Goal: Task Accomplishment & Management: Use online tool/utility

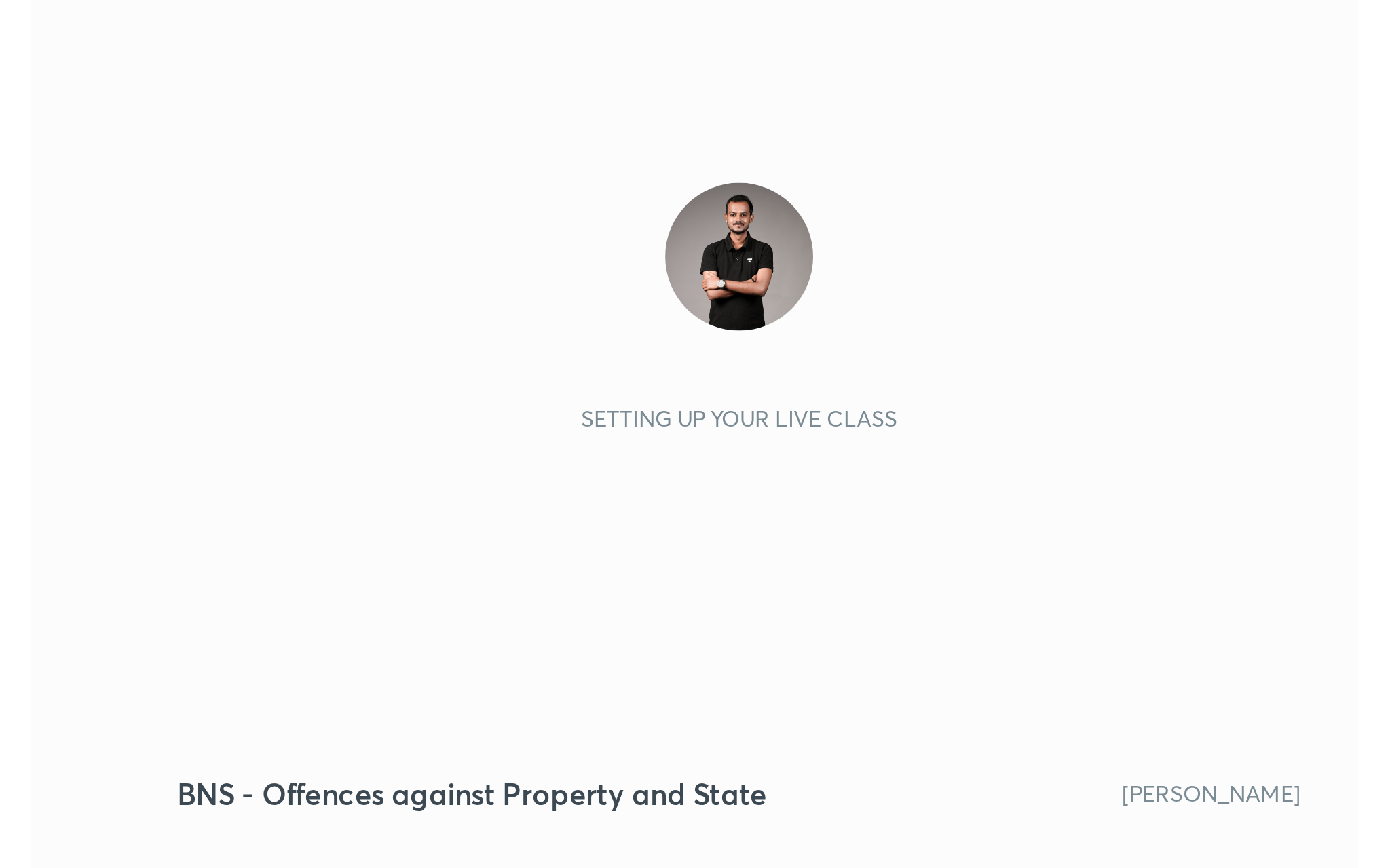
scroll to position [232, 433]
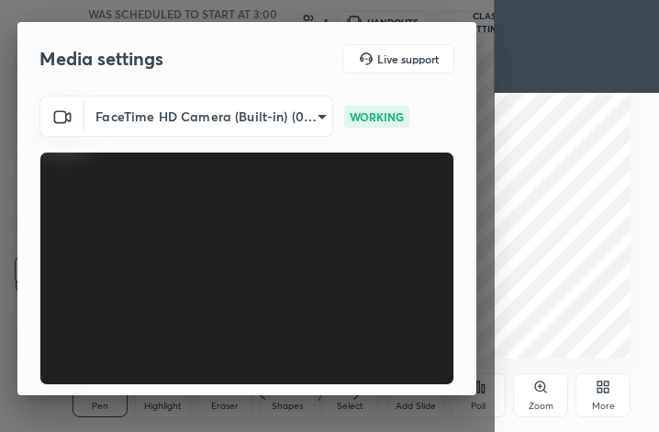
click at [609, 395] on div "More" at bounding box center [603, 395] width 55 height 44
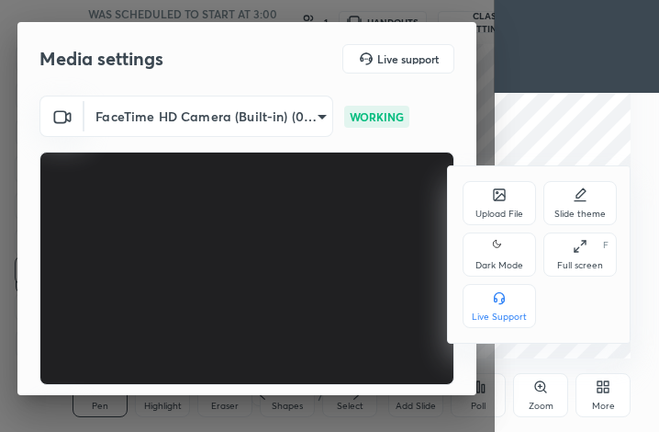
click at [588, 244] on div "Full screen F" at bounding box center [580, 254] width 73 height 44
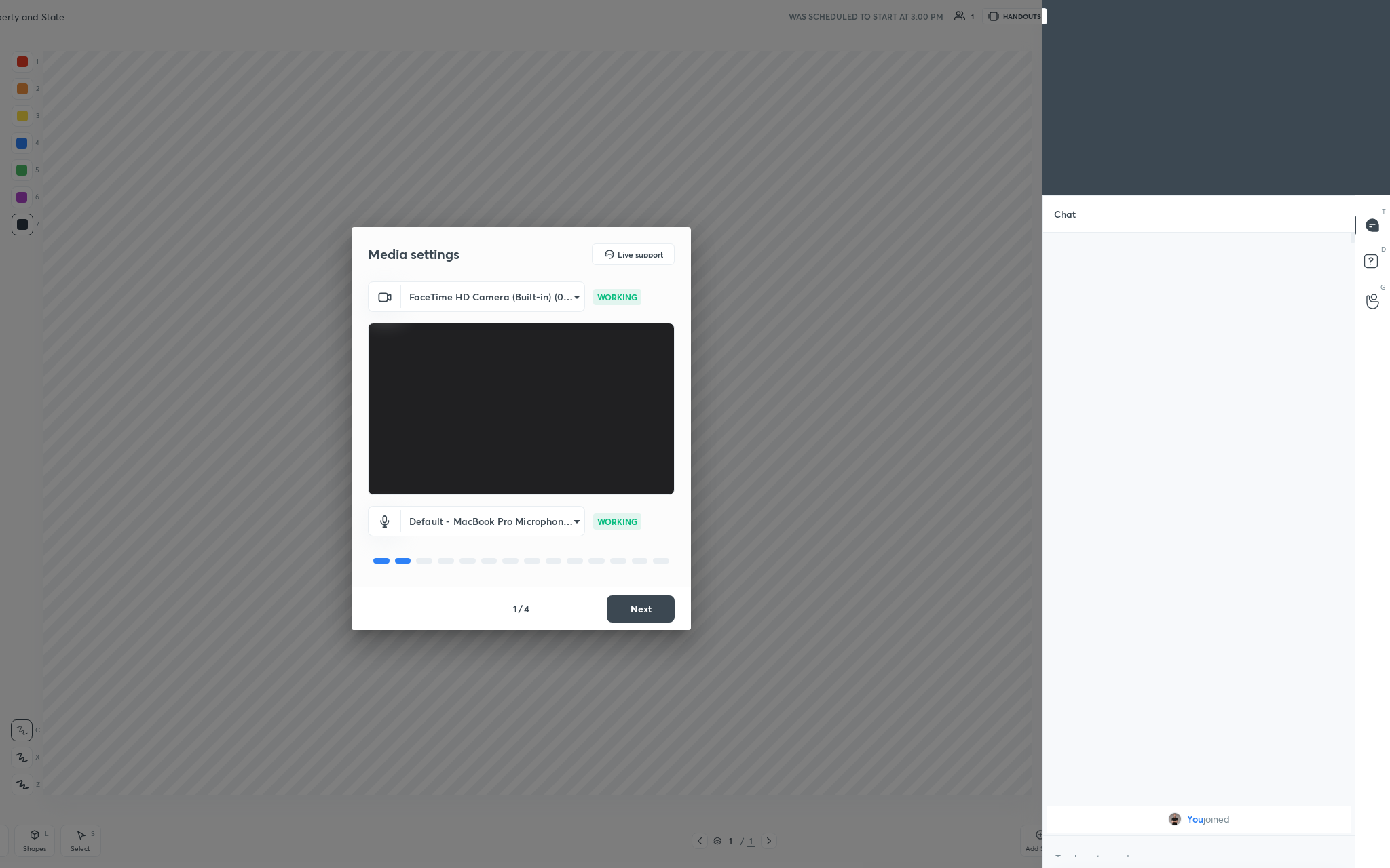
scroll to position [782, 1284]
type textarea "x"
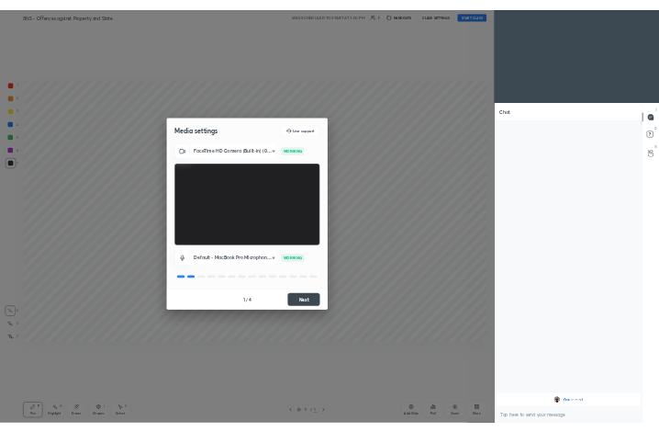
scroll to position [90772, 90493]
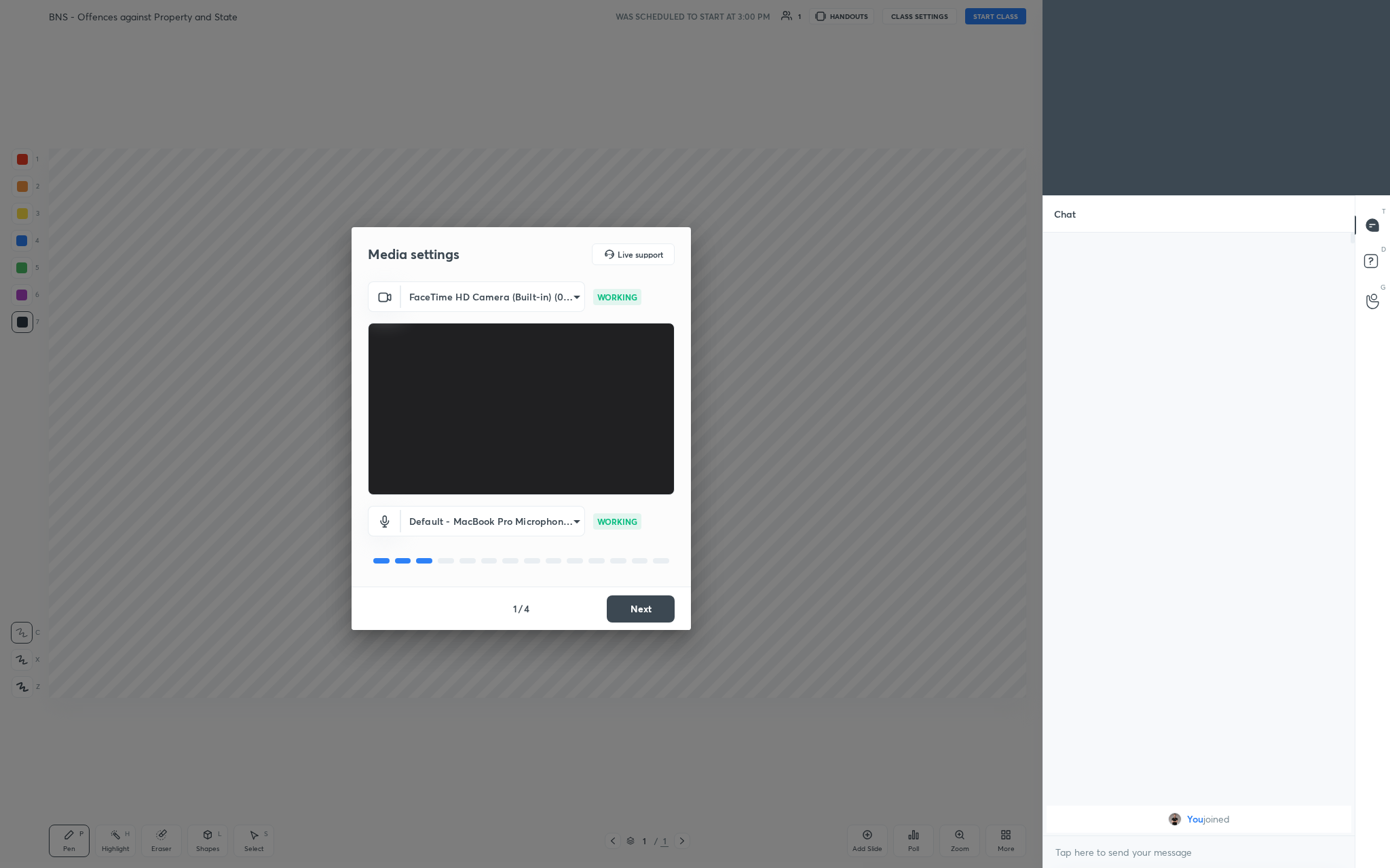
click at [486, 318] on button "Next" at bounding box center [641, 609] width 68 height 27
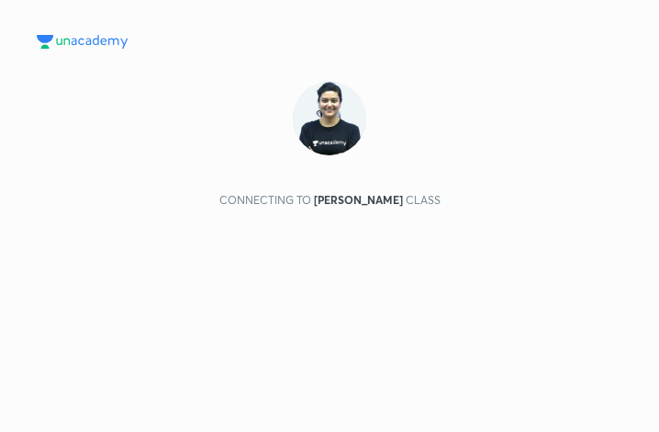
scroll to position [354, 629]
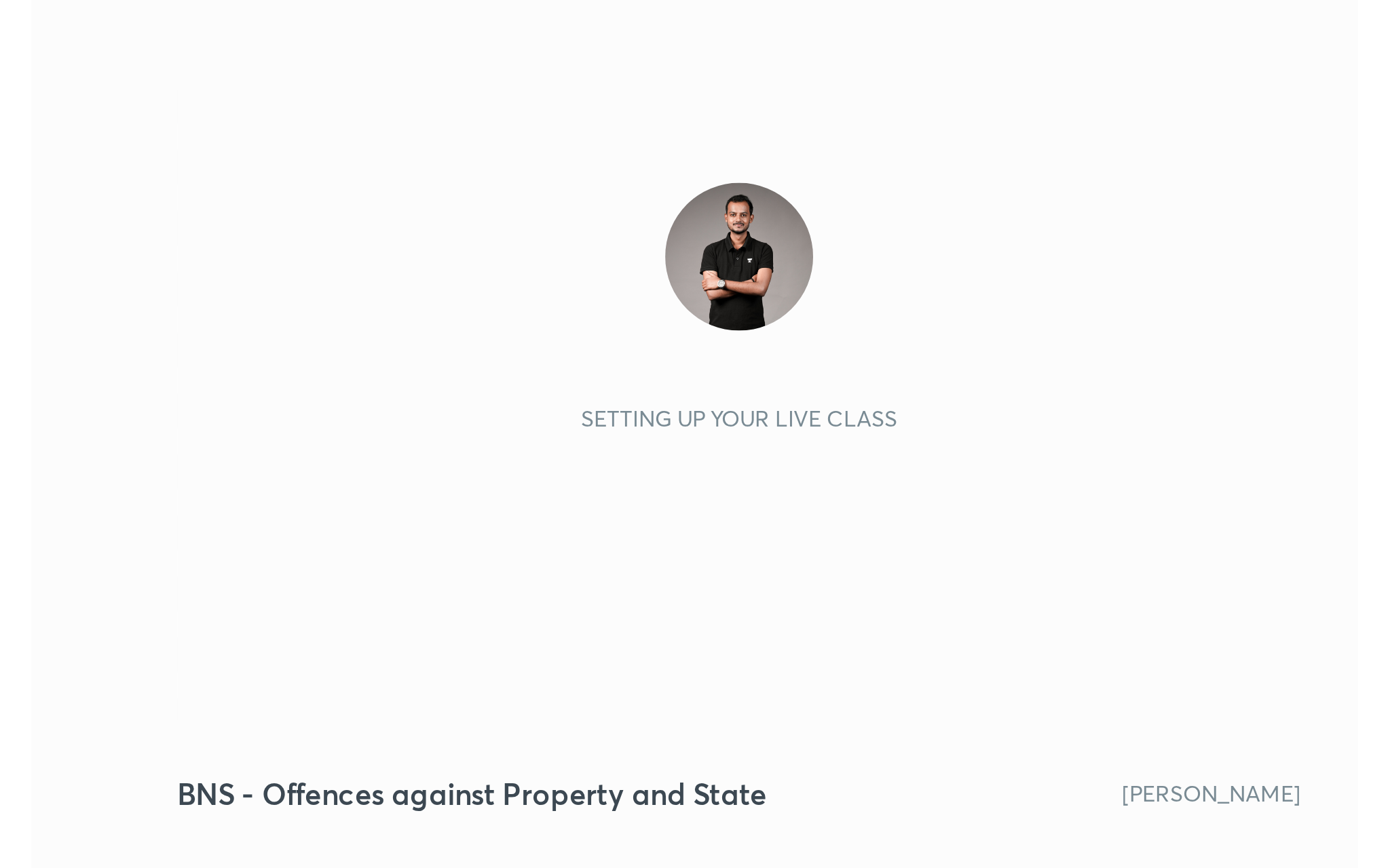
scroll to position [232, 433]
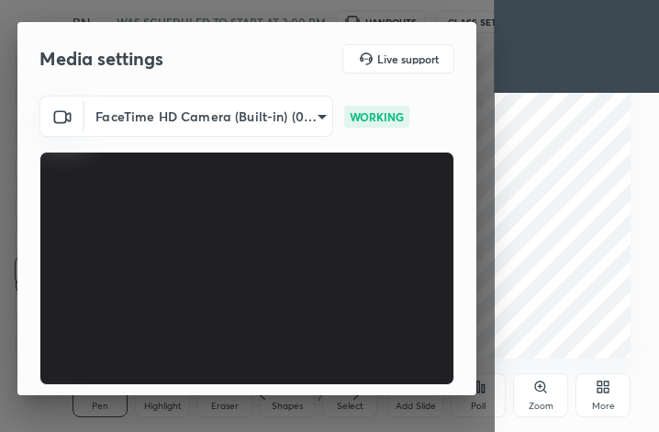
click at [594, 385] on div "More" at bounding box center [603, 395] width 55 height 44
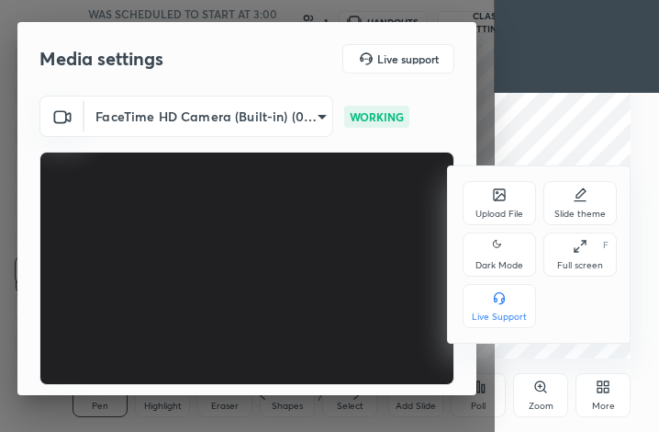
click at [583, 251] on icon at bounding box center [580, 246] width 15 height 15
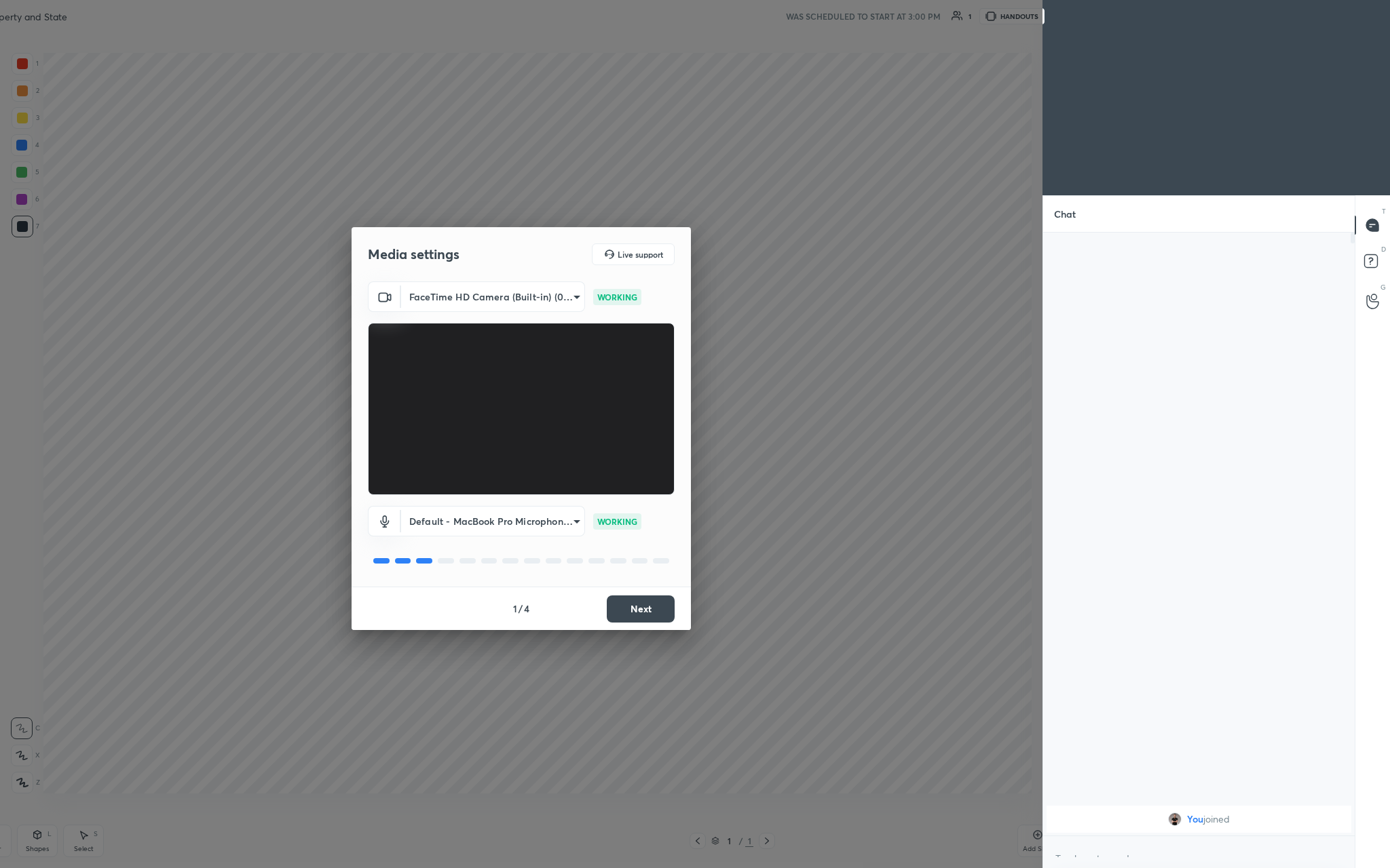
type textarea "x"
click at [486, 318] on button "Next" at bounding box center [641, 609] width 68 height 27
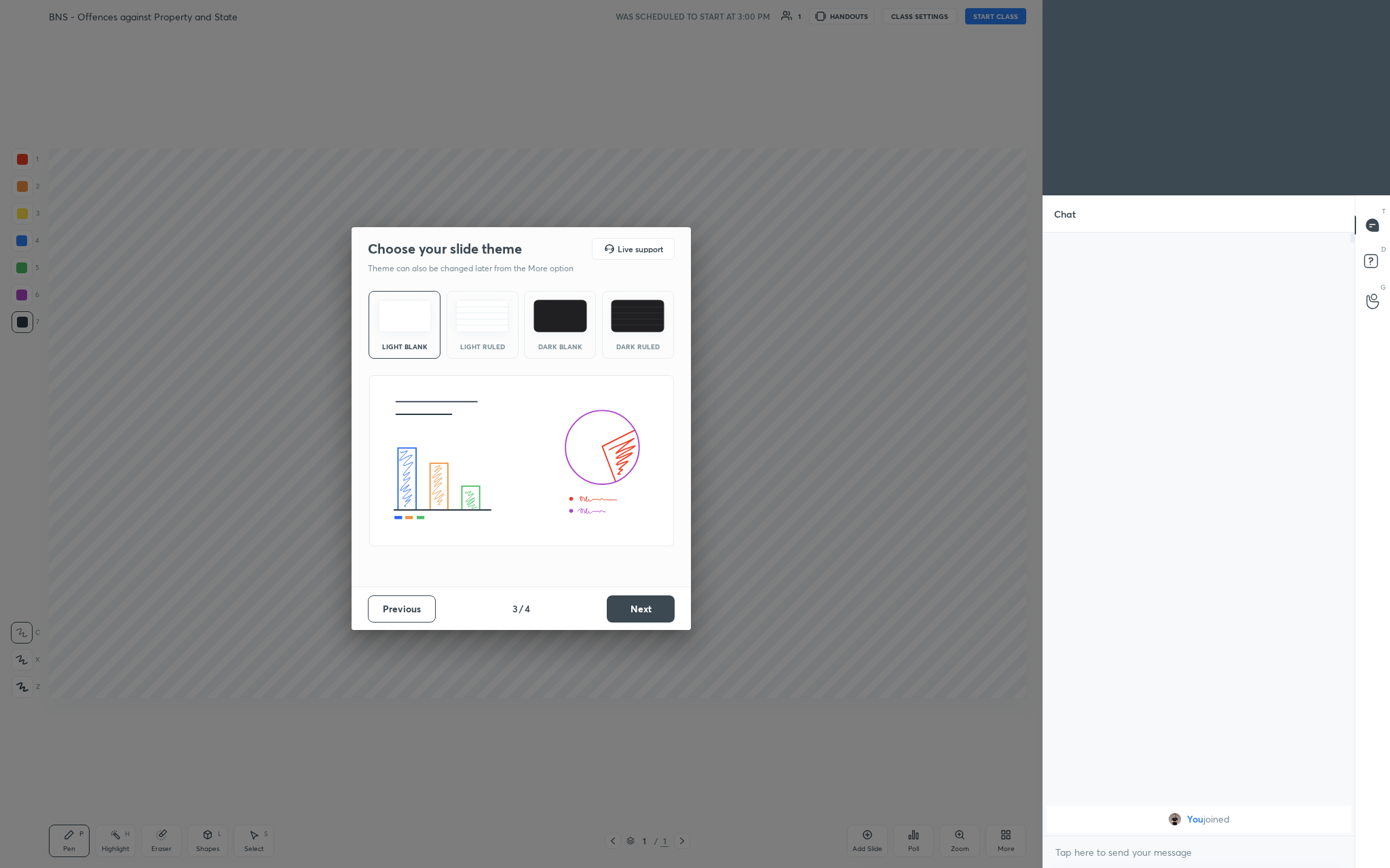
click at [486, 318] on button "Next" at bounding box center [641, 609] width 68 height 27
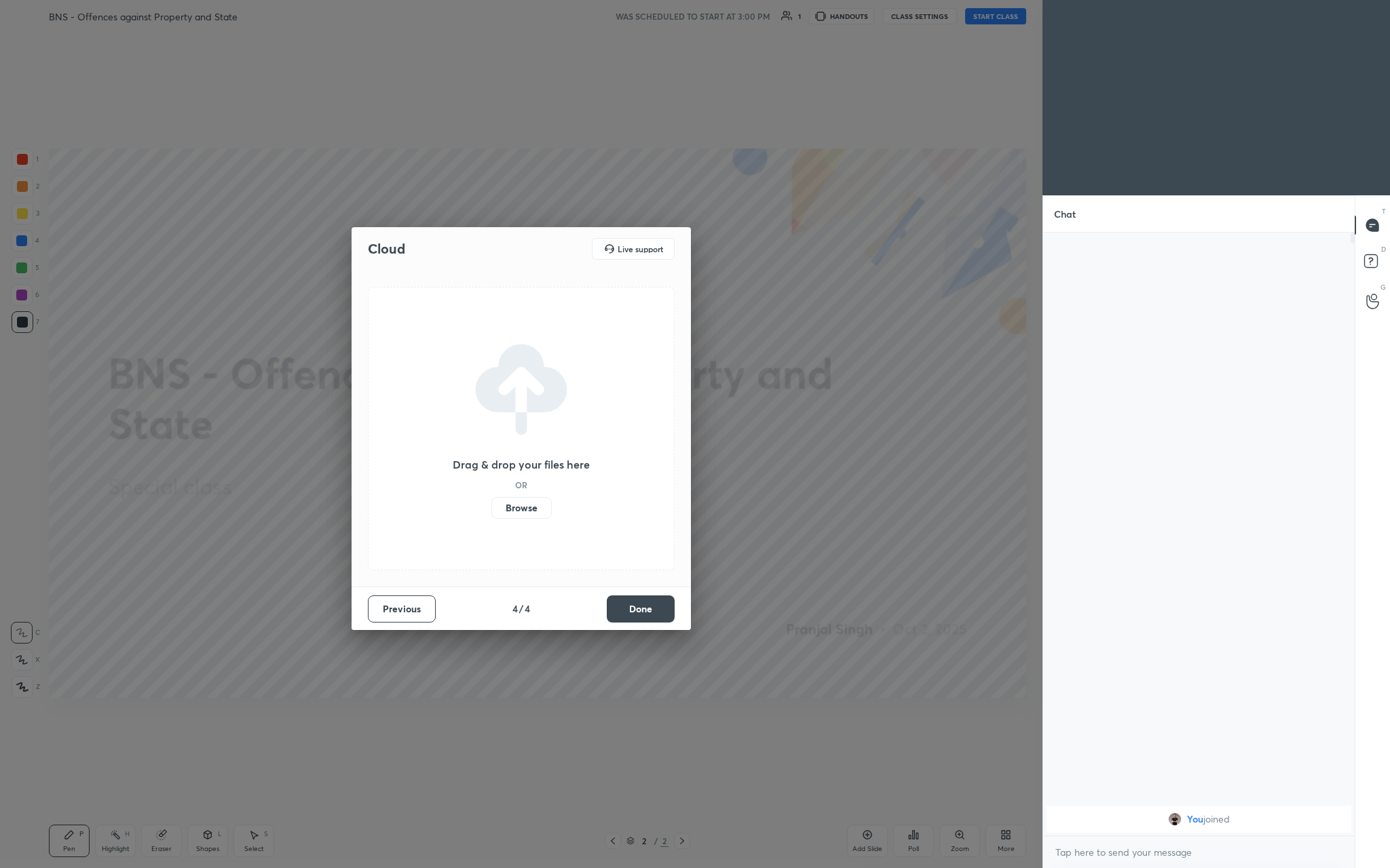
click at [486, 318] on button "Done" at bounding box center [641, 609] width 68 height 27
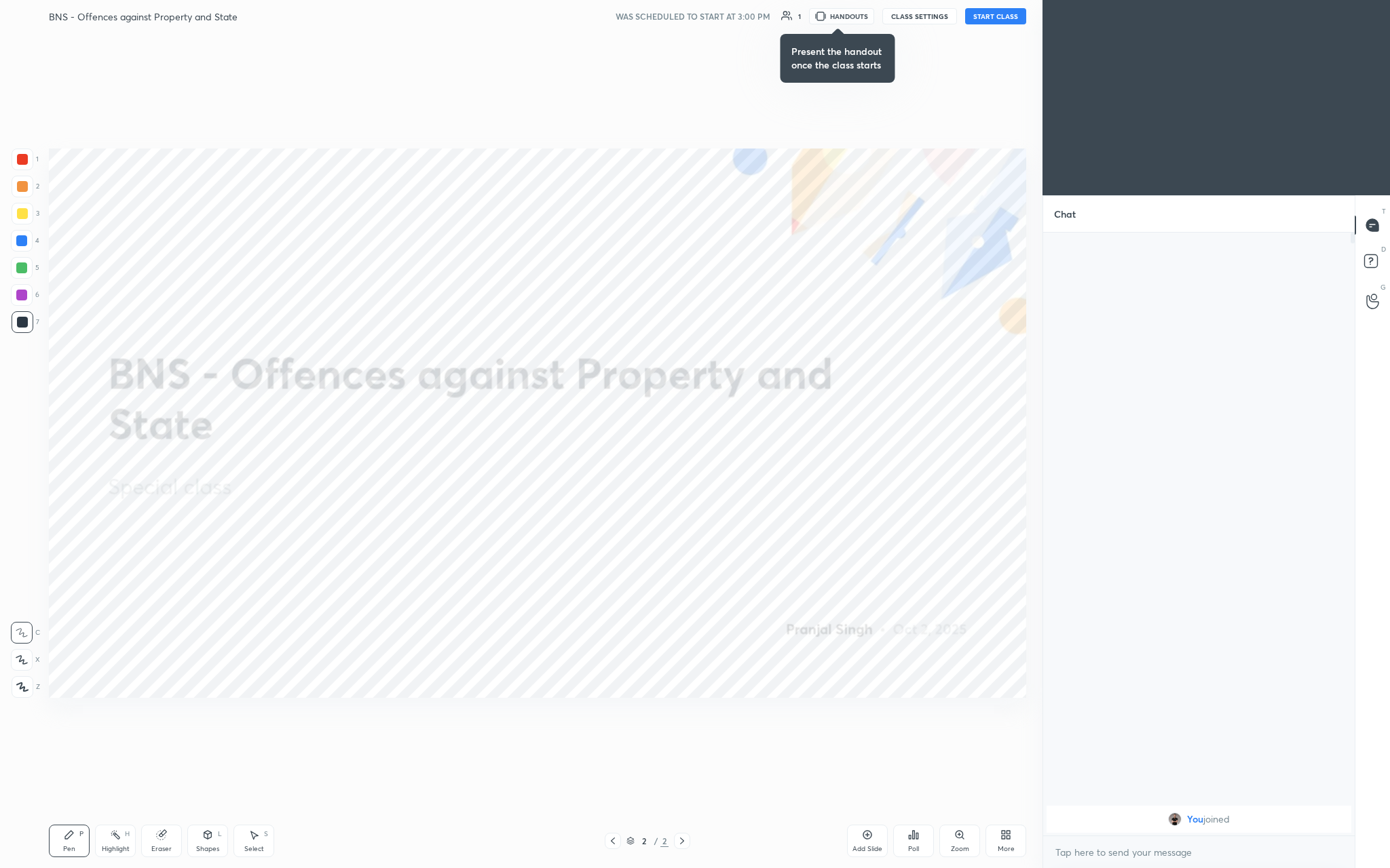
click at [486, 55] on div "Setting up your live class" at bounding box center [537, 423] width 988 height 782
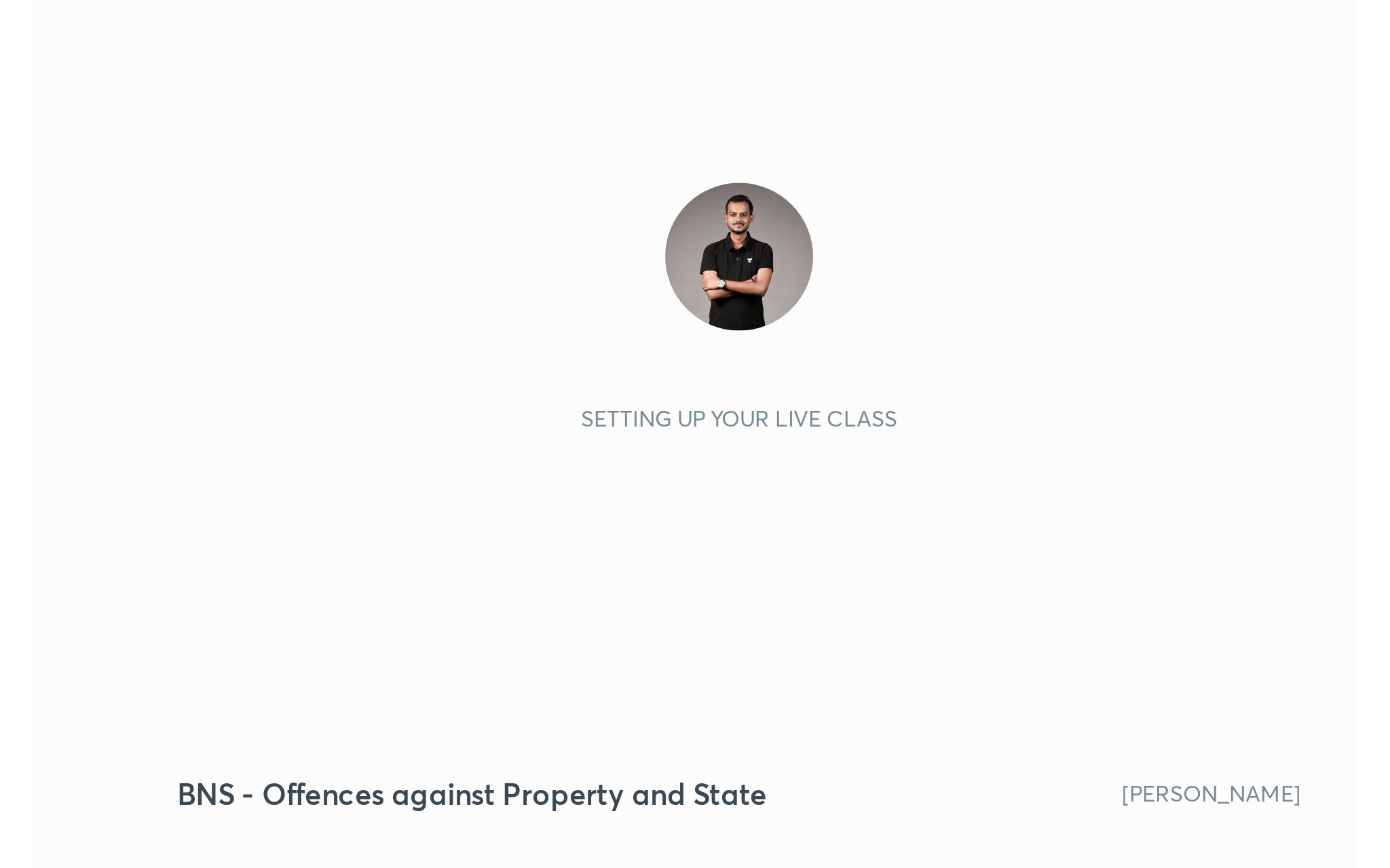
scroll to position [232, 433]
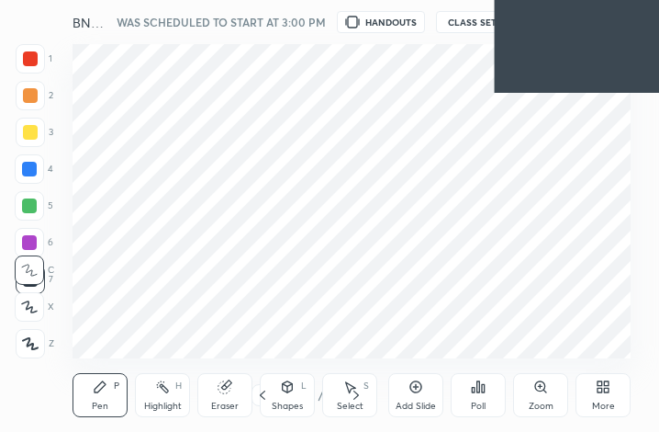
click at [609, 377] on div "More" at bounding box center [603, 395] width 55 height 44
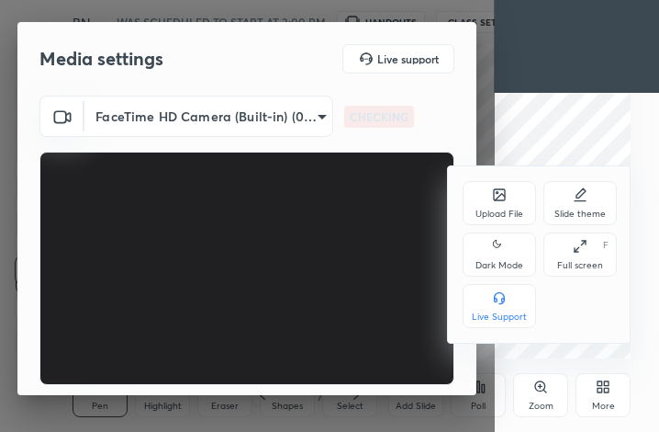
click at [578, 254] on div "Full screen F" at bounding box center [580, 254] width 73 height 44
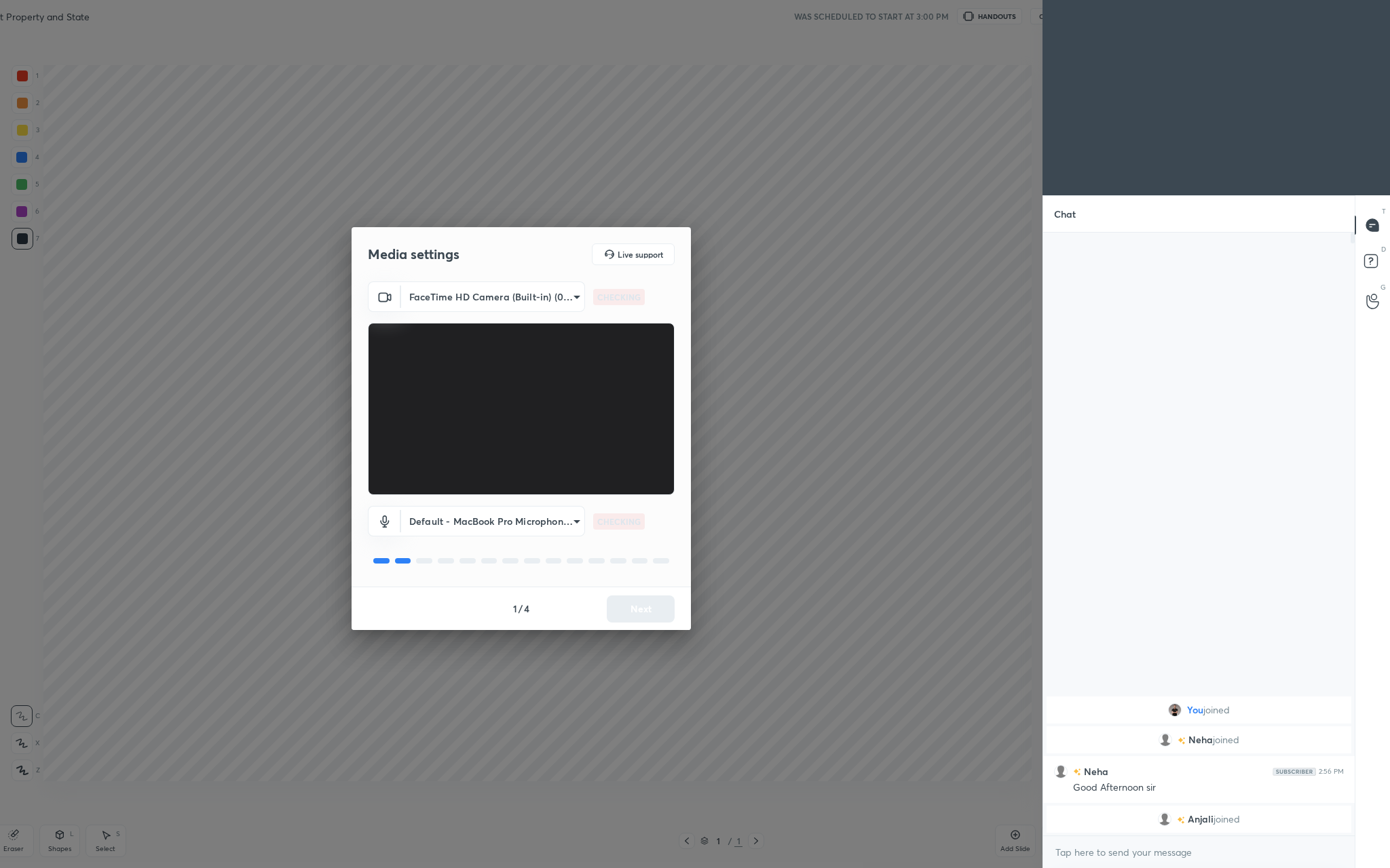
scroll to position [4, 4]
type textarea "x"
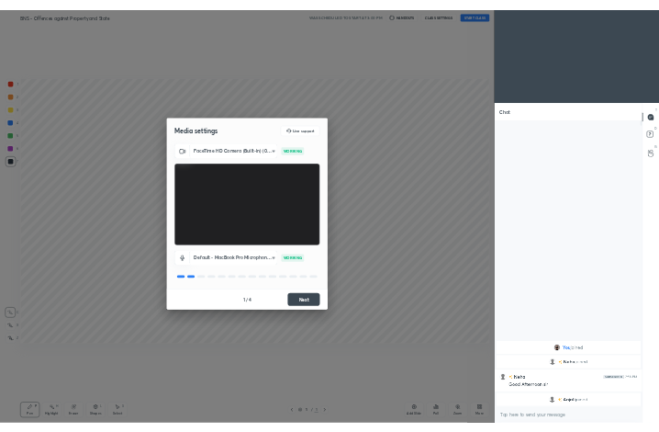
scroll to position [90772, 90493]
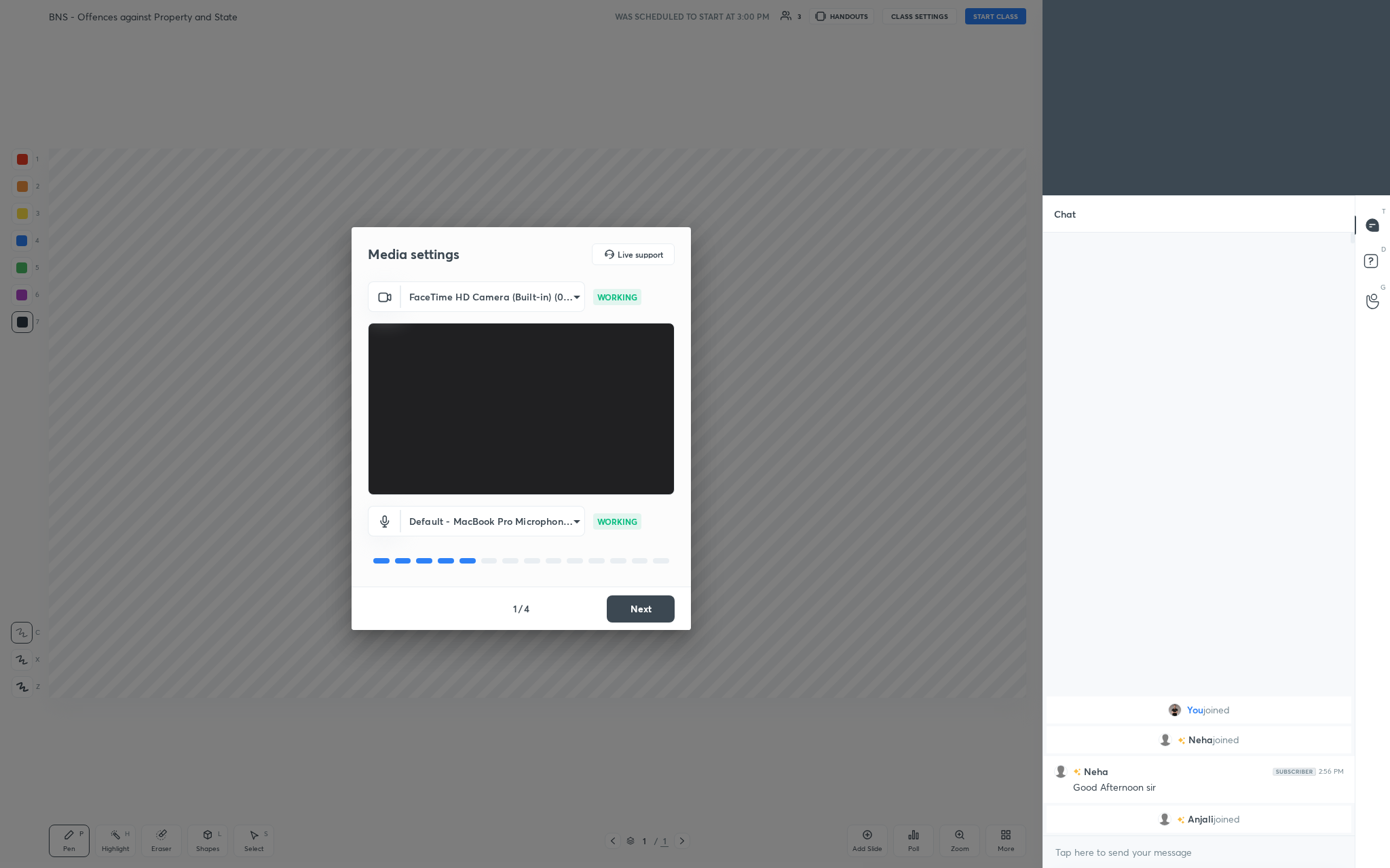
click at [486, 318] on button "Next" at bounding box center [641, 609] width 68 height 27
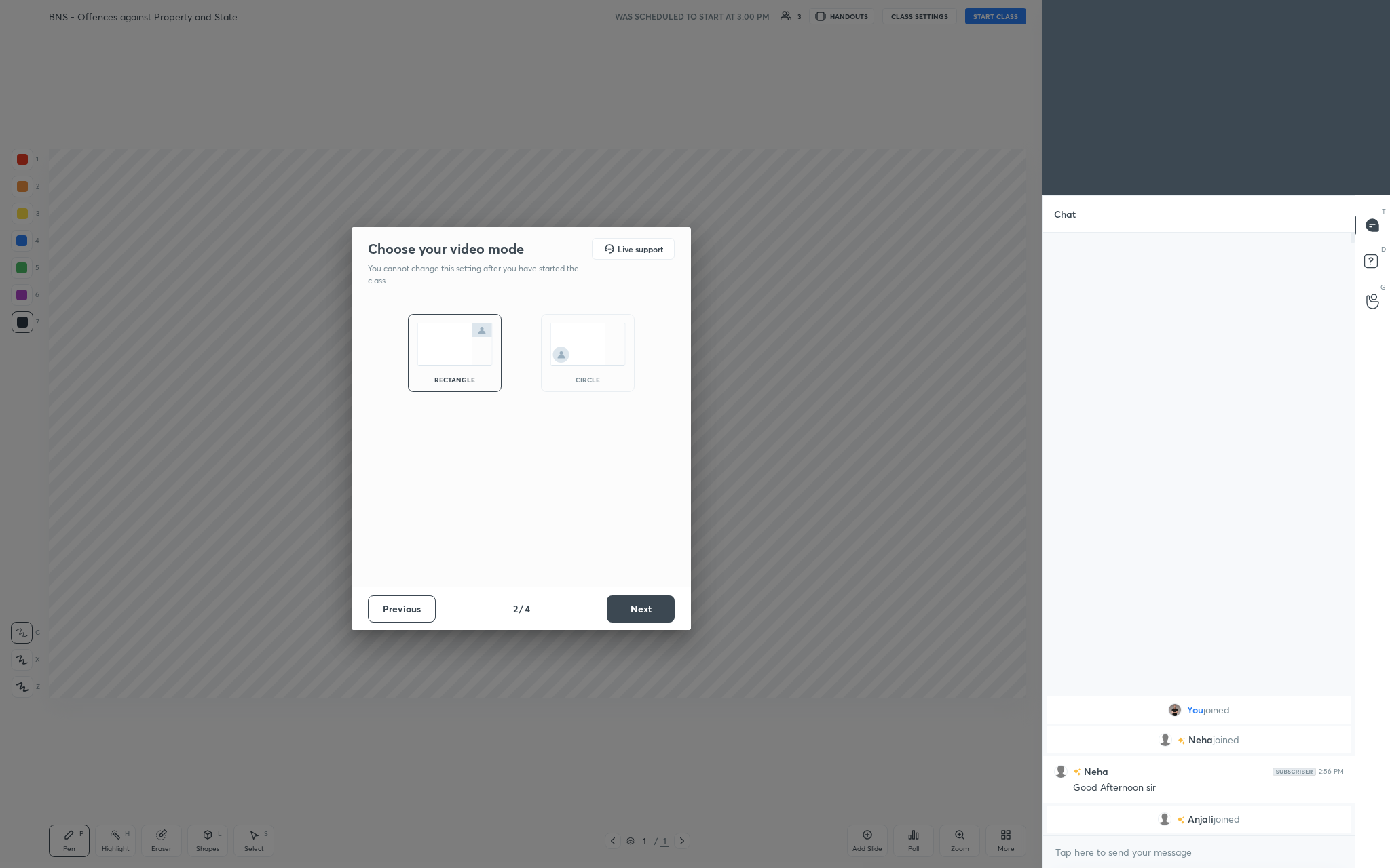
click at [486, 318] on button "Next" at bounding box center [641, 609] width 68 height 27
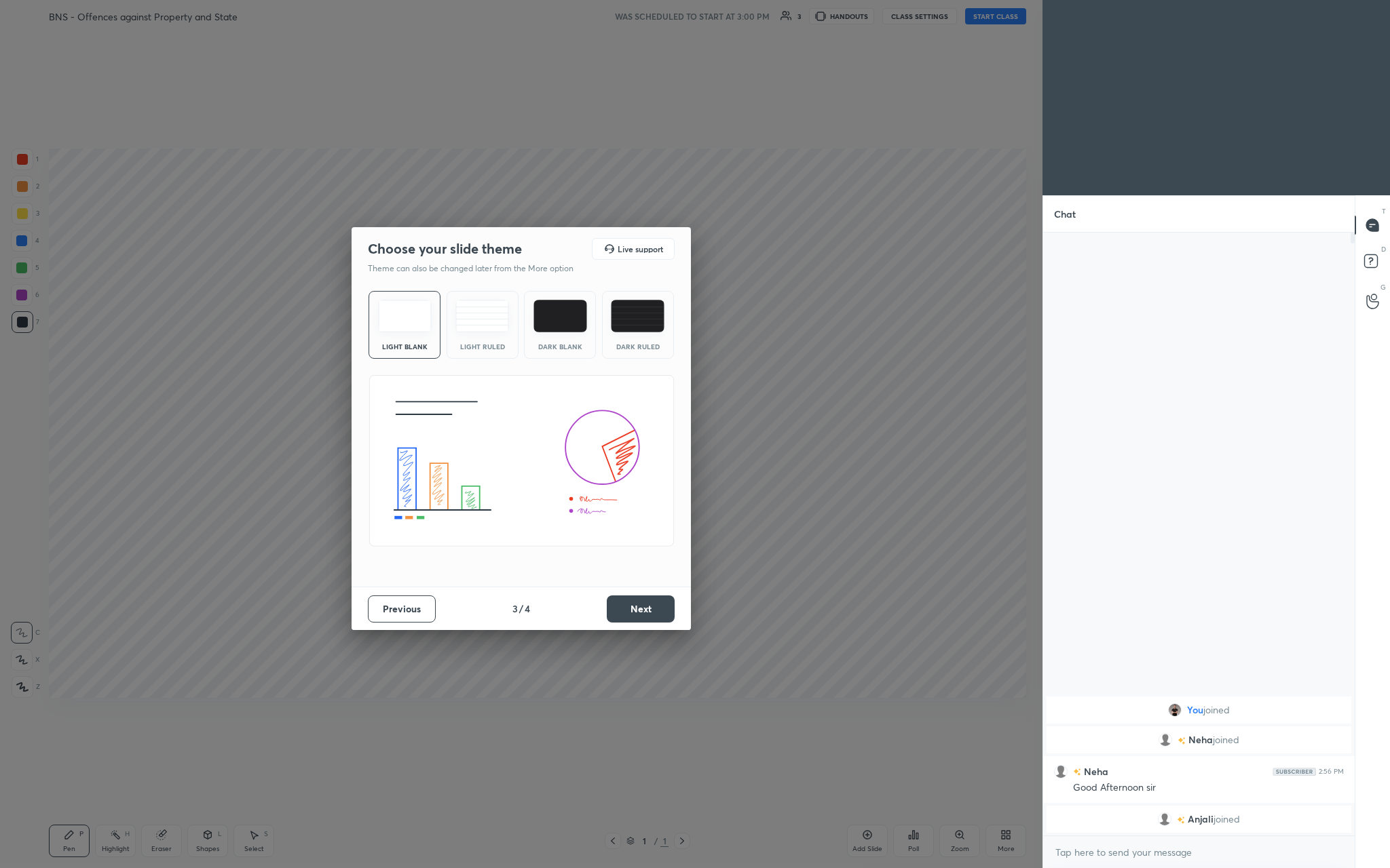
click at [486, 318] on button "Next" at bounding box center [641, 609] width 68 height 27
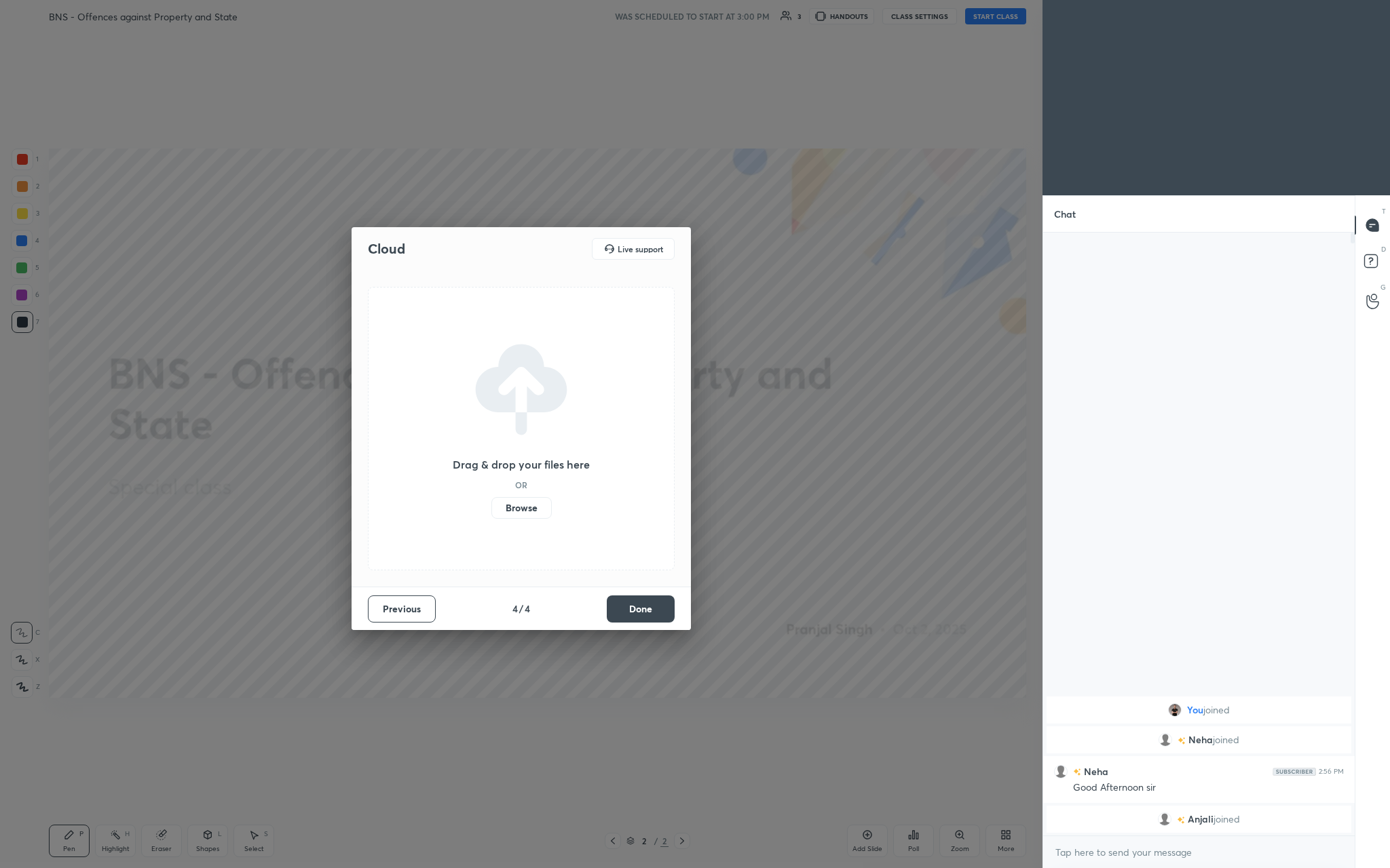
click at [486, 318] on label "Browse" at bounding box center [522, 508] width 61 height 21
click at [486, 318] on input "Browse" at bounding box center [491, 508] width 0 height 21
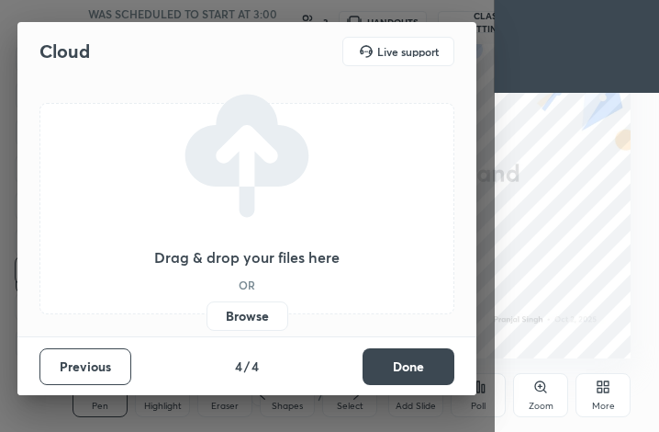
scroll to position [314, 586]
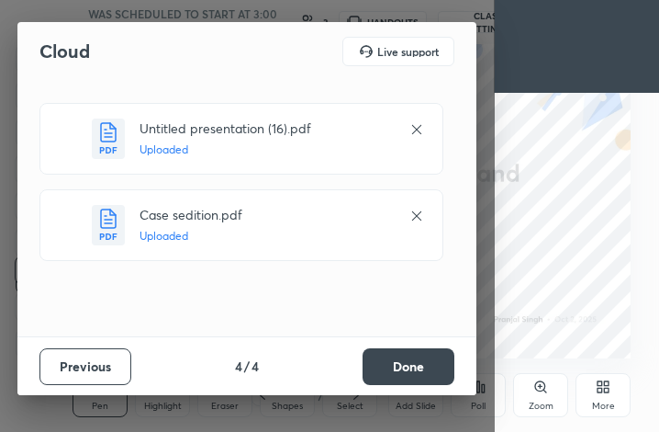
click at [422, 361] on button "Done" at bounding box center [409, 366] width 92 height 37
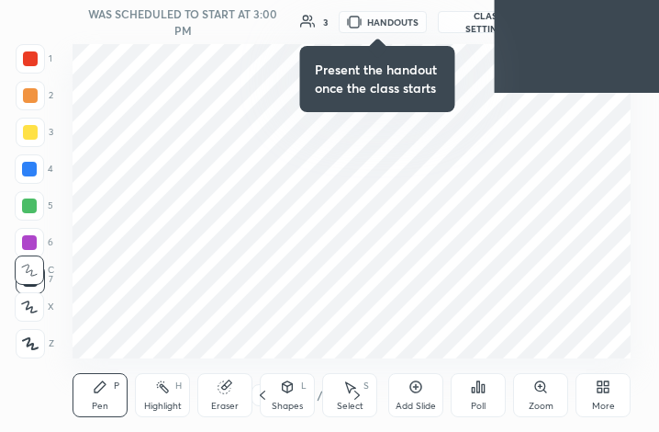
click at [608, 389] on icon at bounding box center [606, 390] width 5 height 5
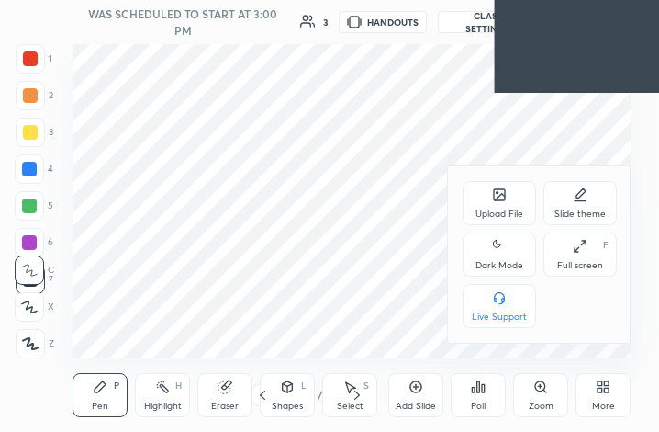
click at [491, 211] on div "Upload File" at bounding box center [500, 213] width 48 height 9
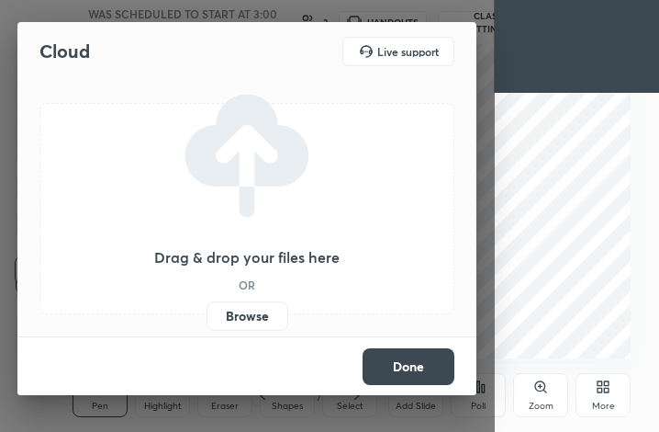
click at [255, 309] on label "Browse" at bounding box center [248, 315] width 82 height 29
click at [207, 309] on input "Browse" at bounding box center [207, 315] width 0 height 29
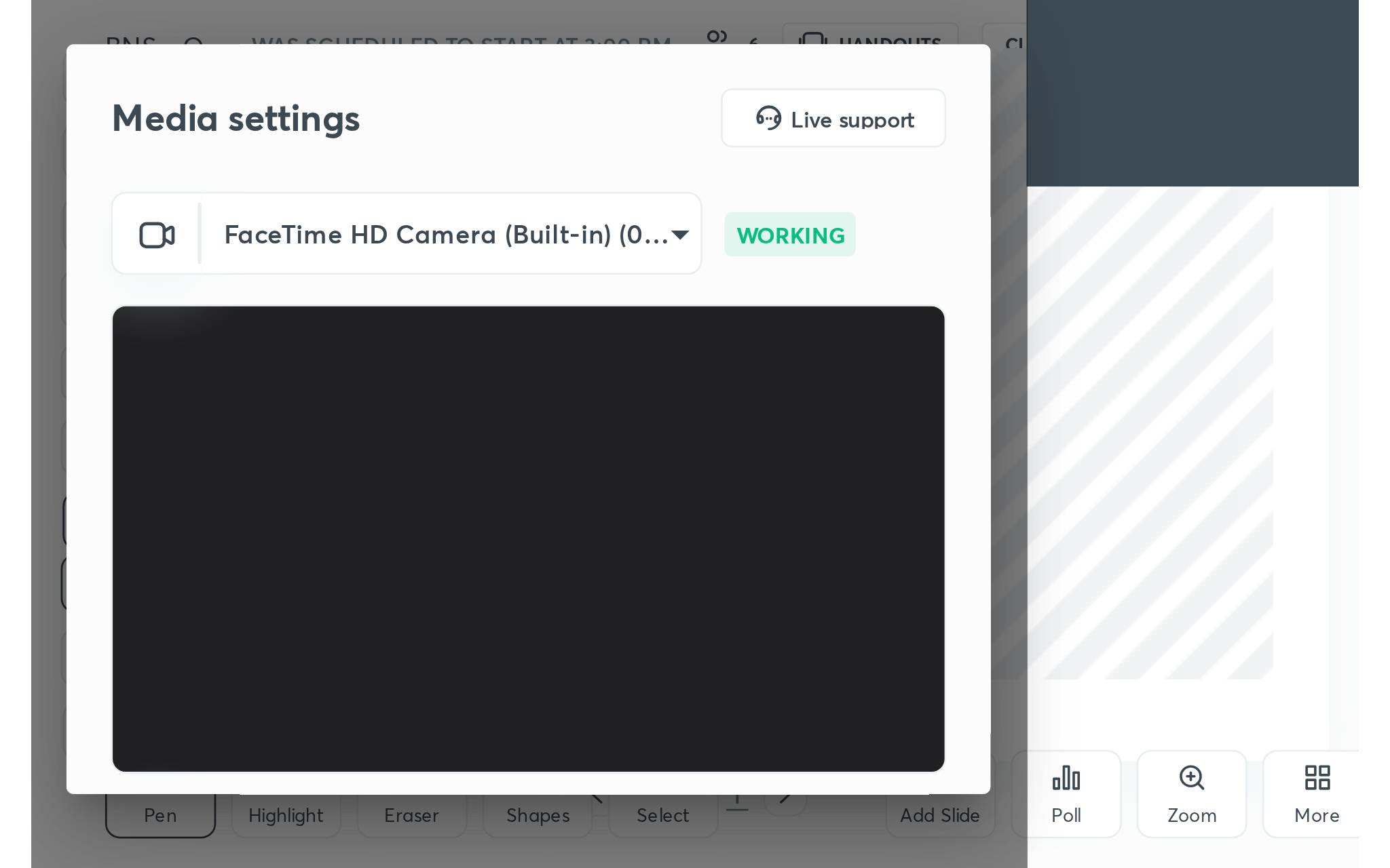
scroll to position [232, 433]
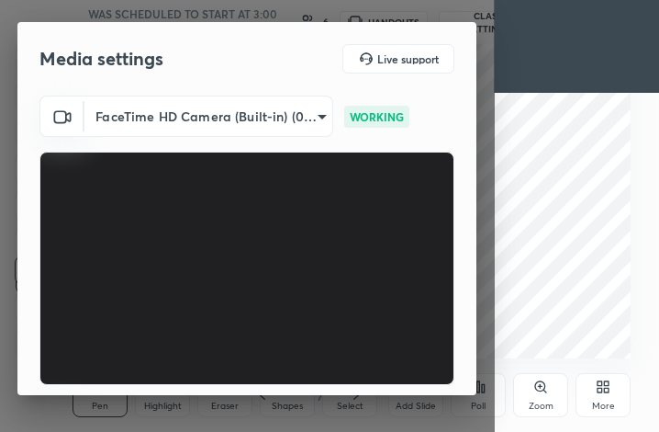
click at [422, 175] on video at bounding box center [246, 268] width 415 height 233
click at [609, 385] on icon at bounding box center [603, 386] width 15 height 15
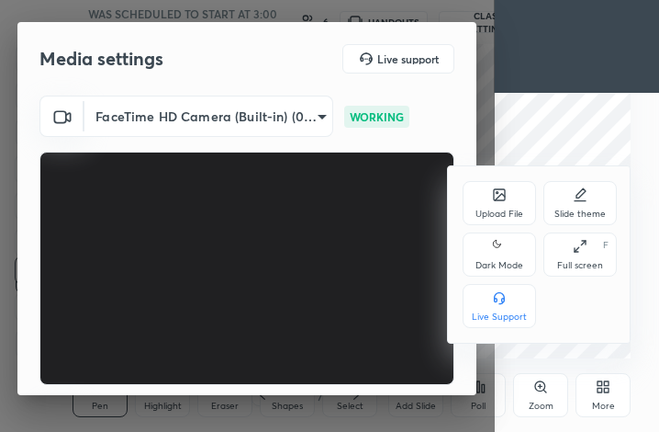
click at [588, 242] on div "Full screen F" at bounding box center [580, 254] width 73 height 44
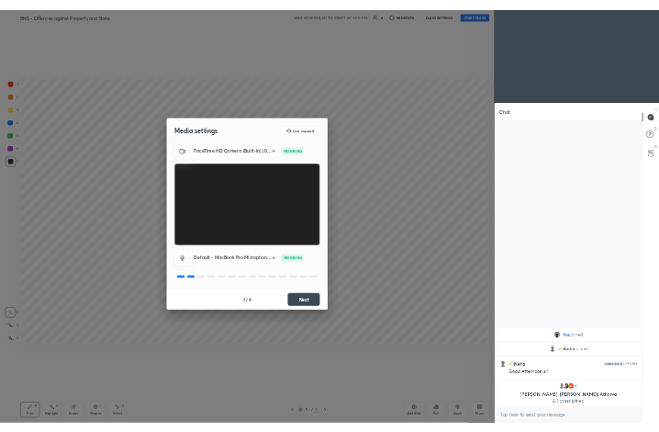
scroll to position [90772, 90493]
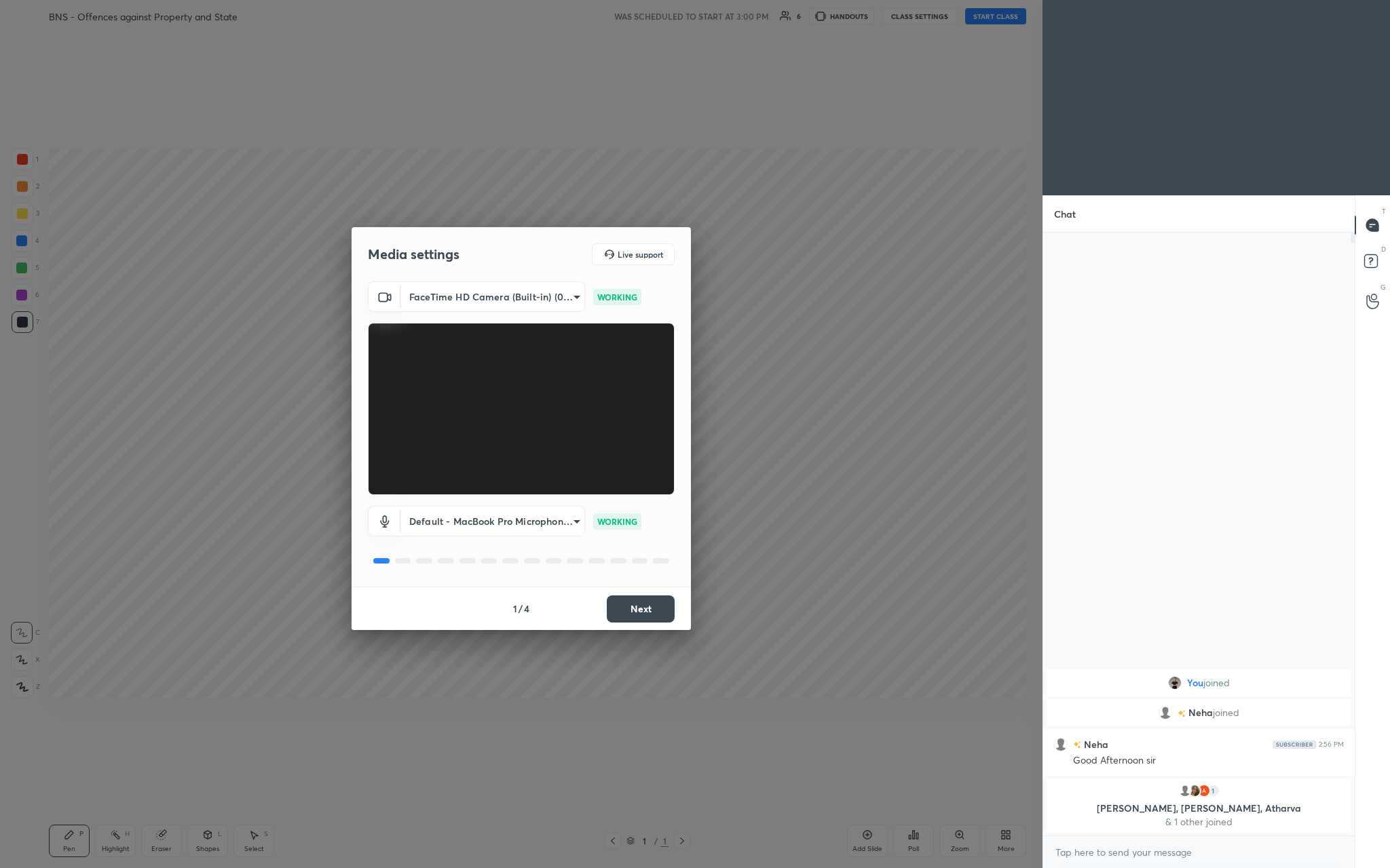
click at [486, 318] on button "Next" at bounding box center [641, 609] width 68 height 27
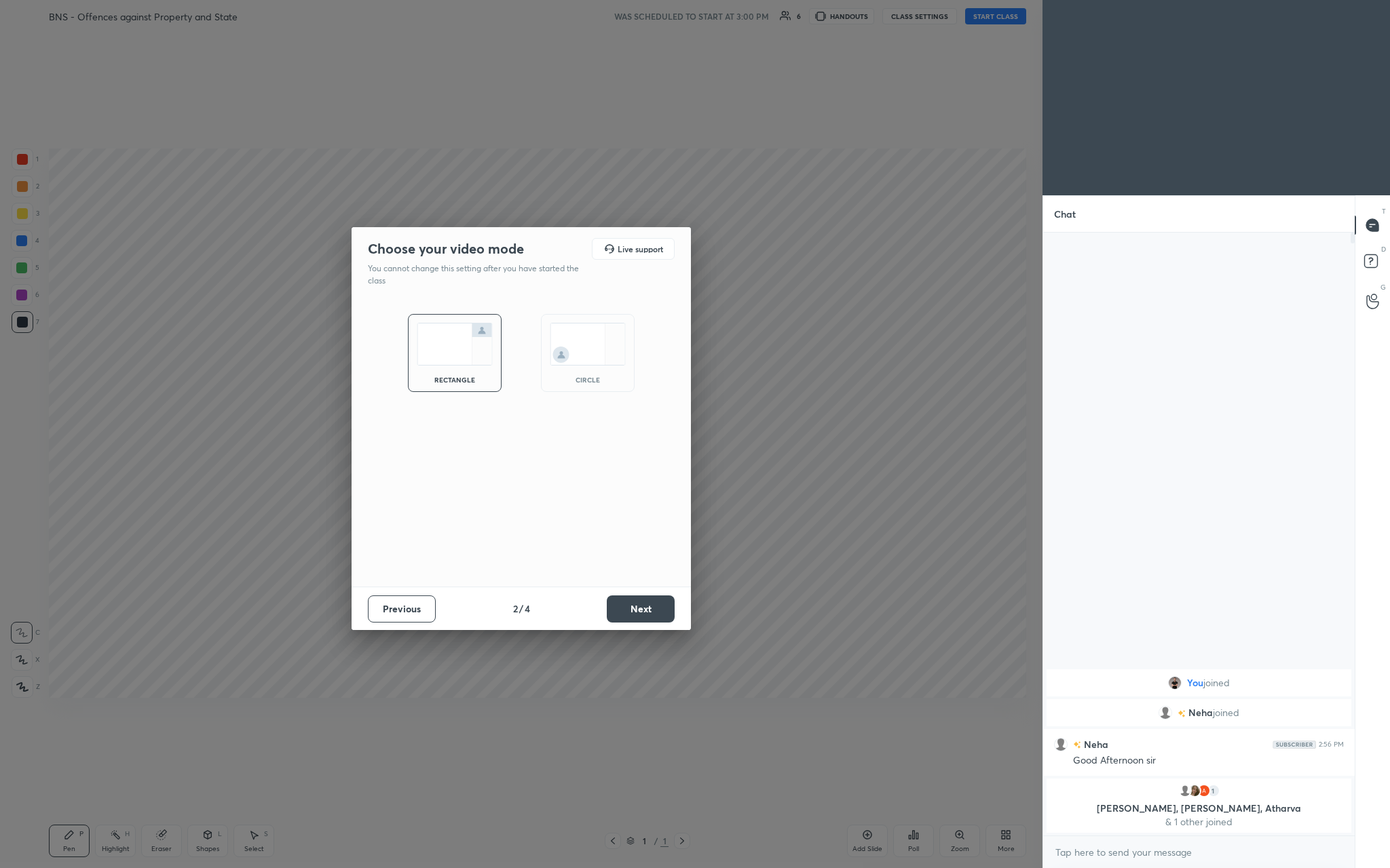
click at [486, 318] on button "Next" at bounding box center [641, 609] width 68 height 27
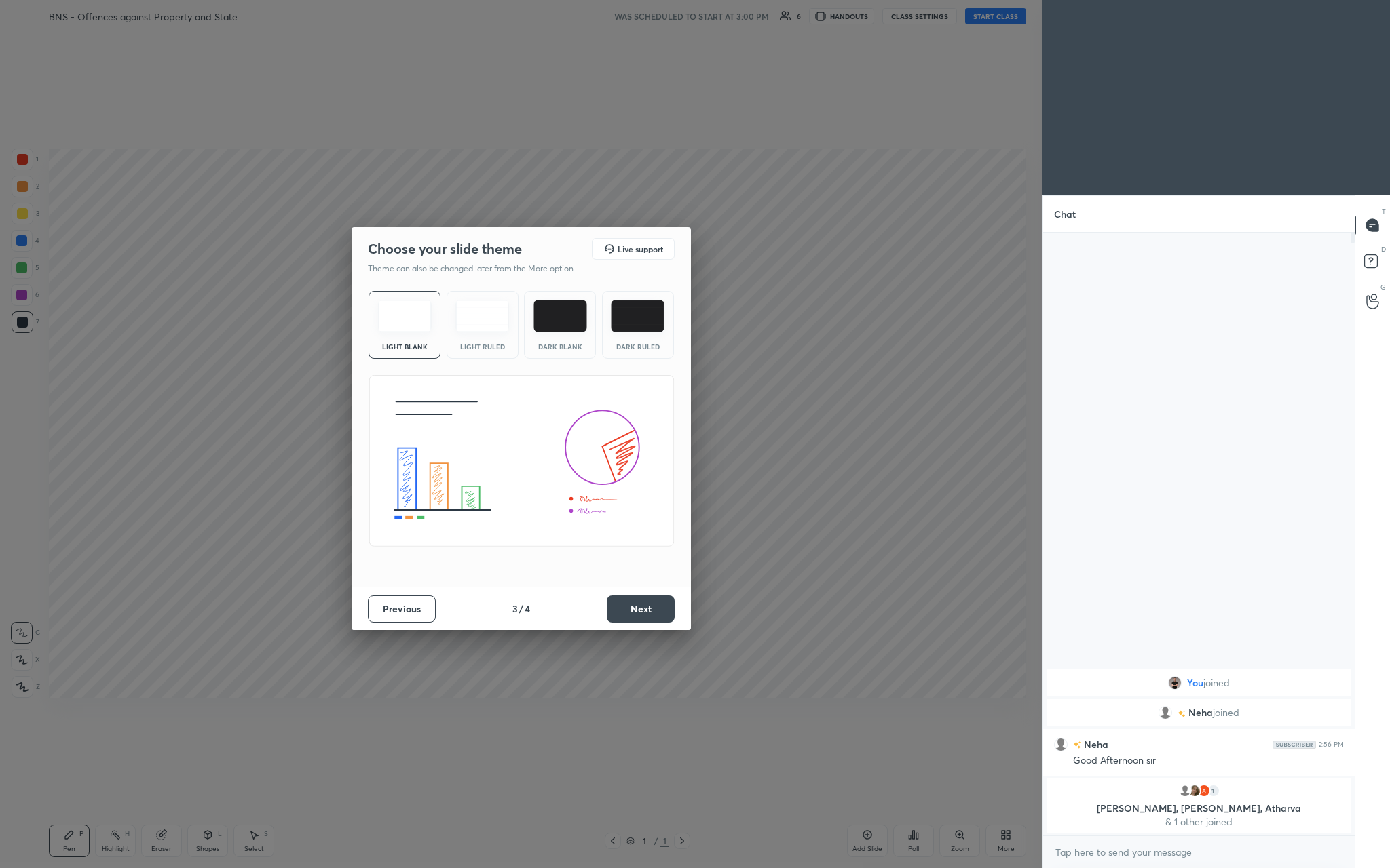
click at [486, 318] on button "Next" at bounding box center [641, 609] width 68 height 27
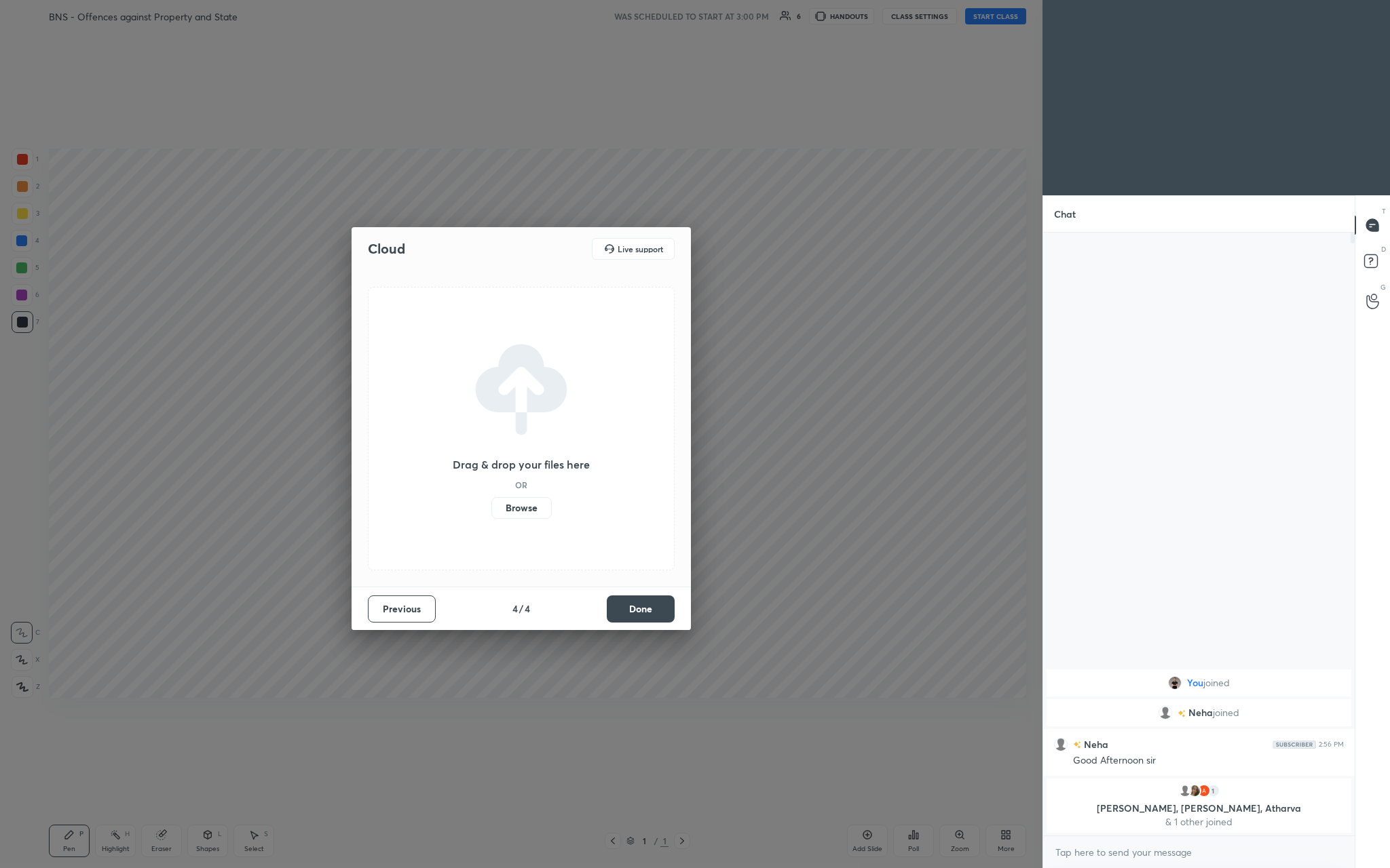
click at [486, 318] on button "Done" at bounding box center [641, 609] width 68 height 27
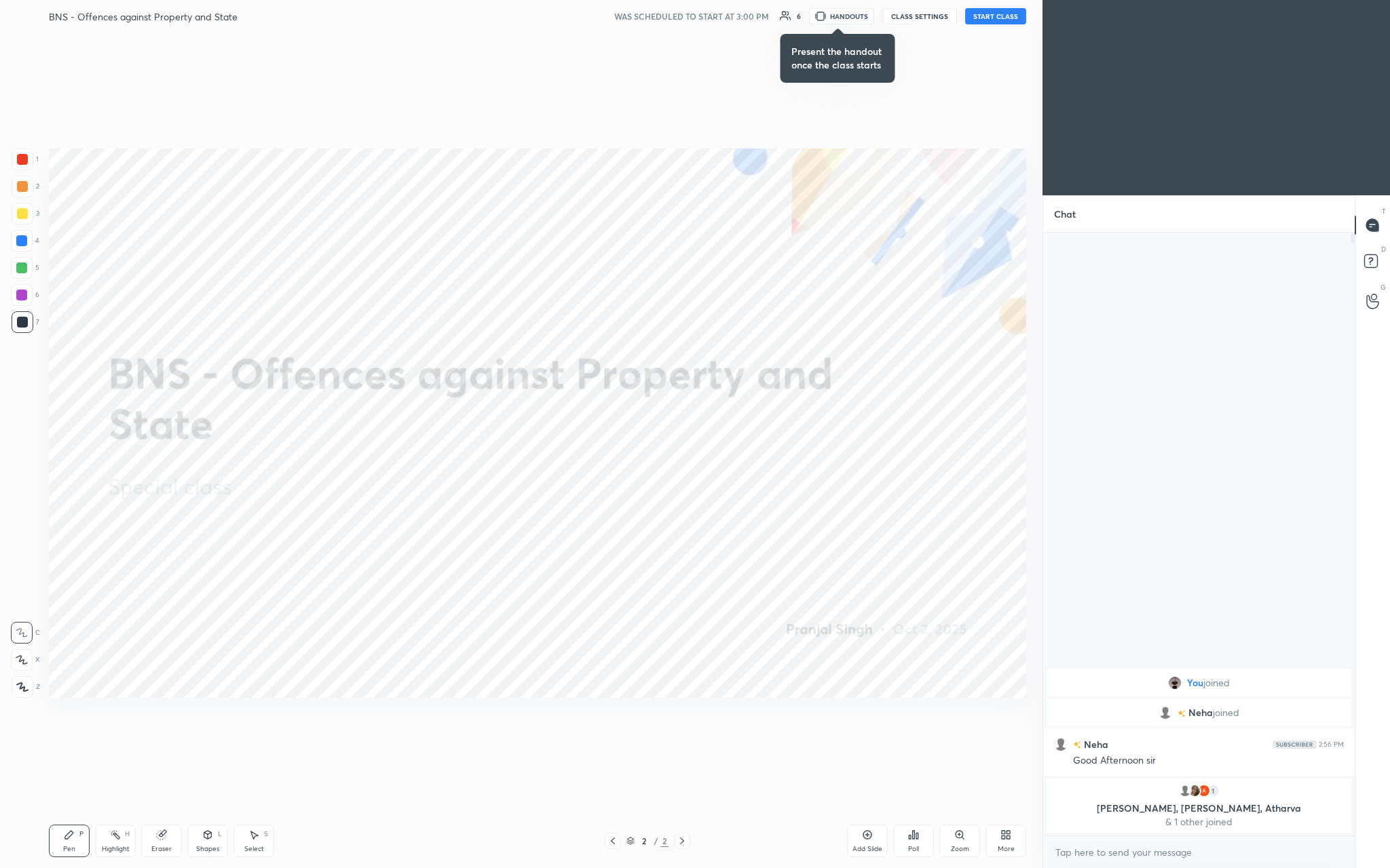
click at [486, 318] on icon at bounding box center [1003, 837] width 4 height 4
click at [486, 318] on div "Full screen F" at bounding box center [988, 737] width 54 height 33
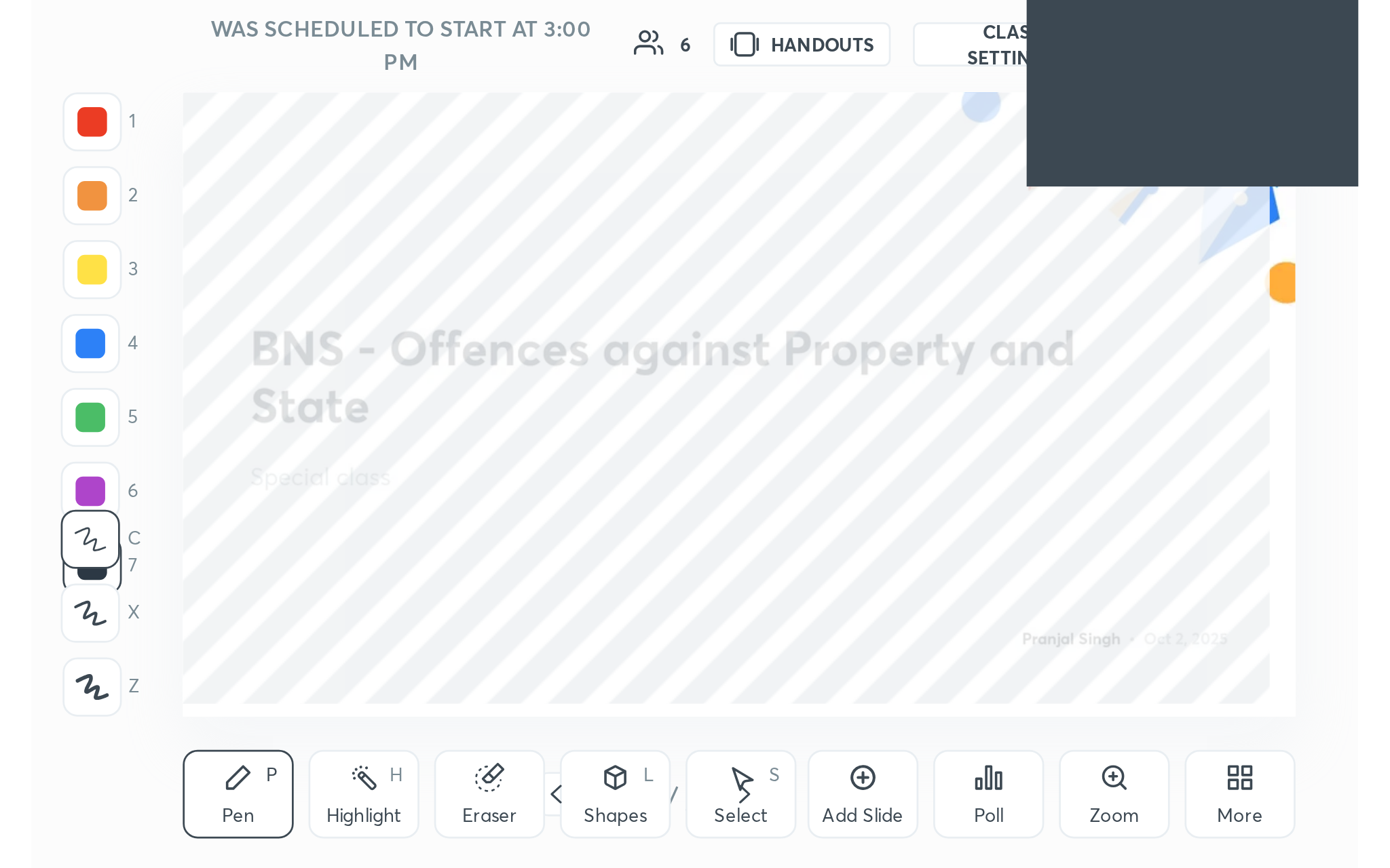
scroll to position [232, 432]
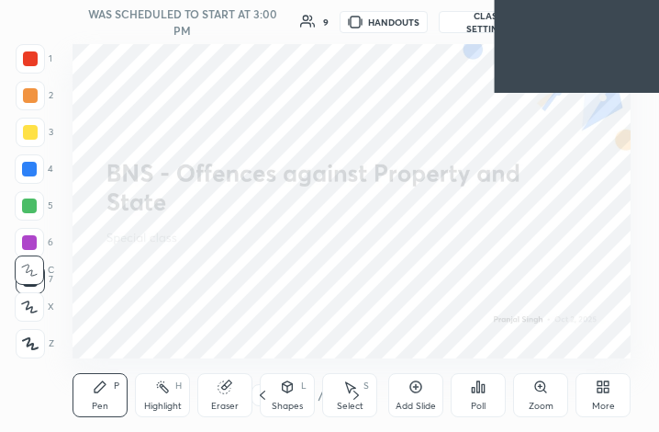
click at [595, 408] on div "More" at bounding box center [603, 405] width 23 height 9
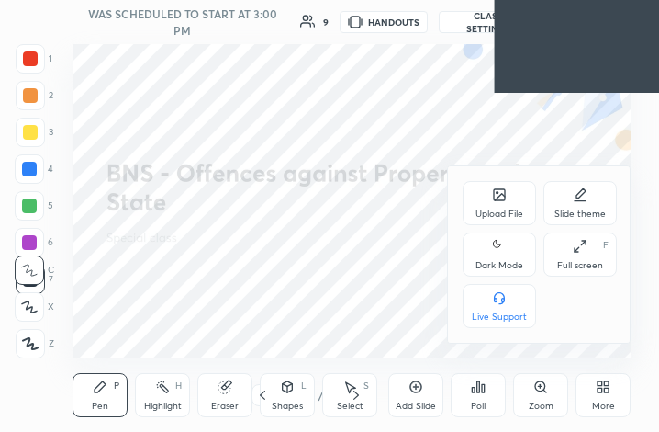
click at [592, 198] on div "Slide theme" at bounding box center [580, 203] width 73 height 44
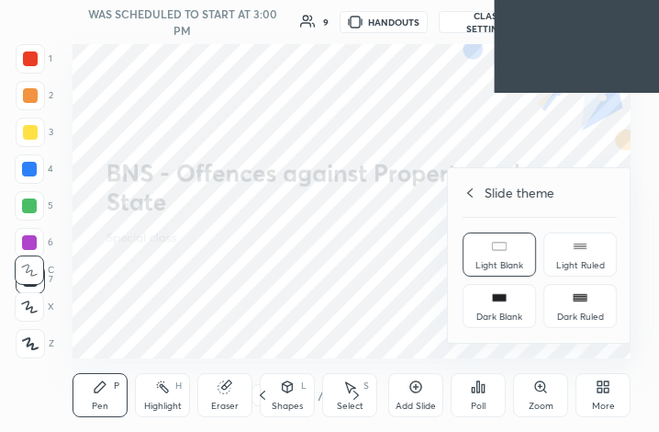
click at [588, 293] on div "Dark Ruled" at bounding box center [580, 306] width 73 height 44
click at [581, 254] on div "Light Ruled" at bounding box center [580, 254] width 73 height 44
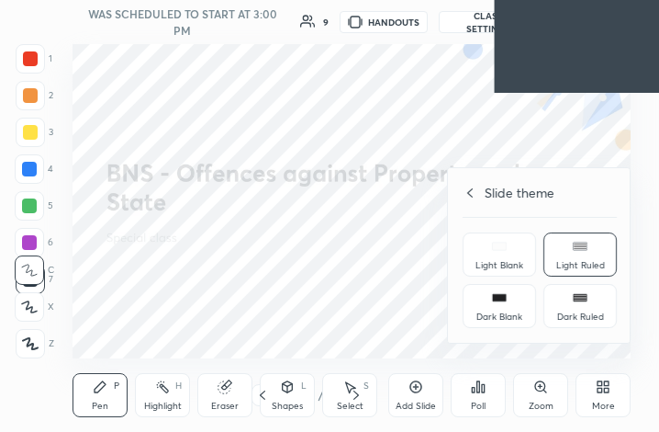
click at [506, 273] on div "Light Blank" at bounding box center [499, 254] width 73 height 44
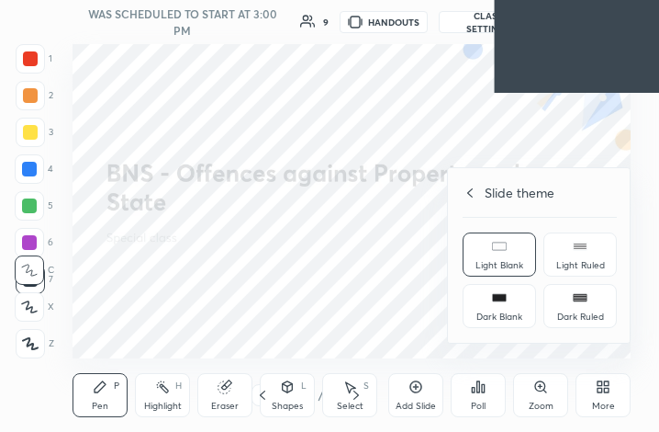
click at [574, 264] on div "Light Ruled" at bounding box center [580, 265] width 49 height 9
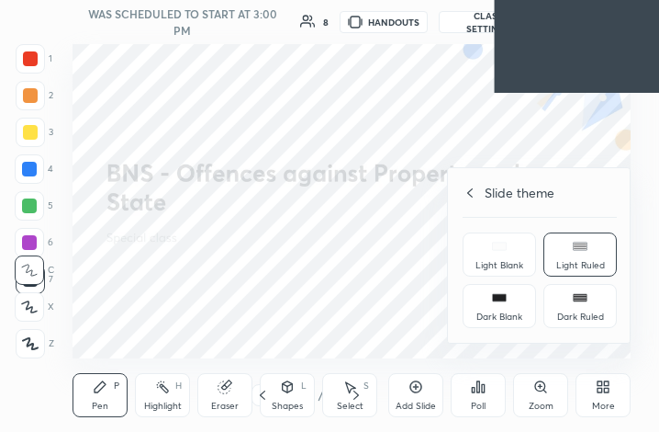
click at [603, 399] on div at bounding box center [329, 216] width 659 height 432
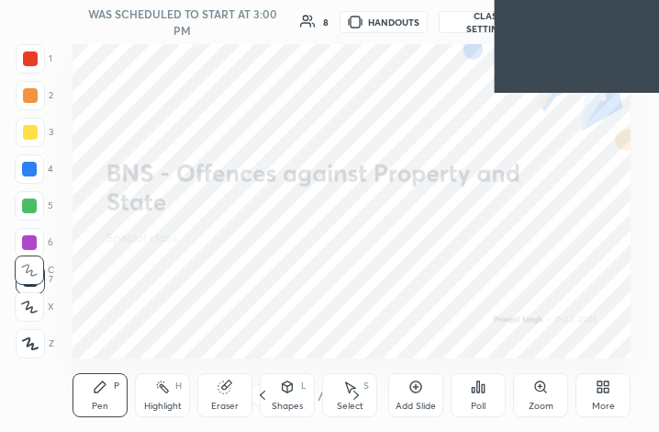
click at [603, 393] on icon at bounding box center [603, 386] width 15 height 15
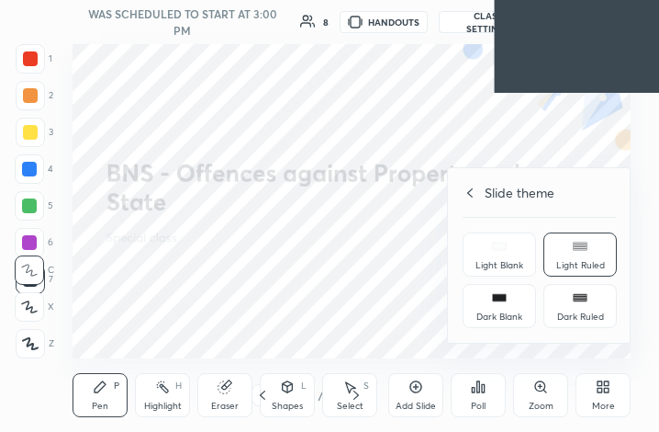
click at [577, 270] on div "Light Ruled" at bounding box center [580, 265] width 49 height 9
click at [601, 395] on div at bounding box center [329, 216] width 659 height 432
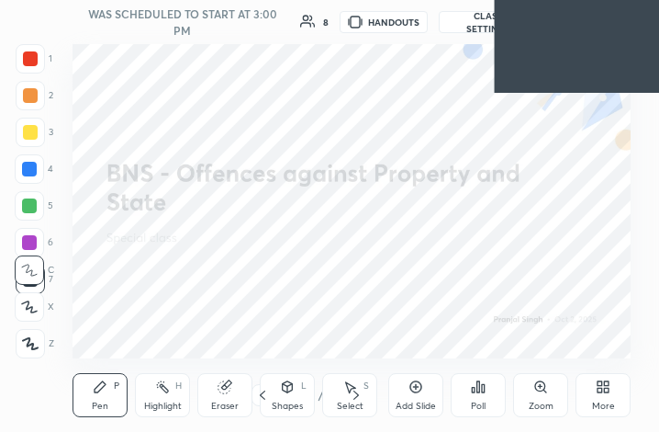
click at [601, 395] on div "More" at bounding box center [603, 395] width 55 height 44
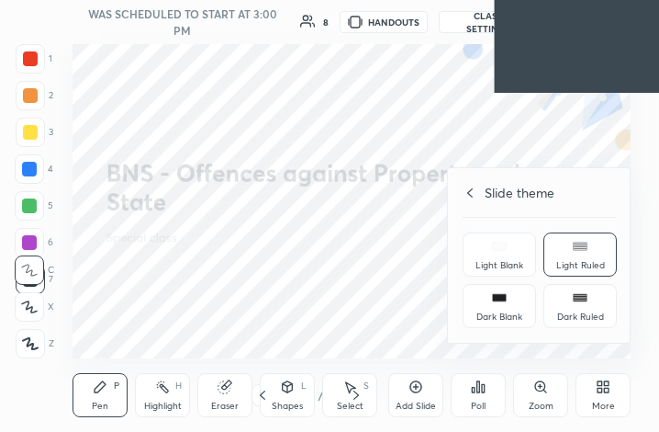
click at [472, 204] on div "Slide theme Light Blank Light Ruled Dark Blank Dark Ruled" at bounding box center [540, 255] width 184 height 174
click at [472, 197] on div "Slide theme" at bounding box center [540, 192] width 154 height 19
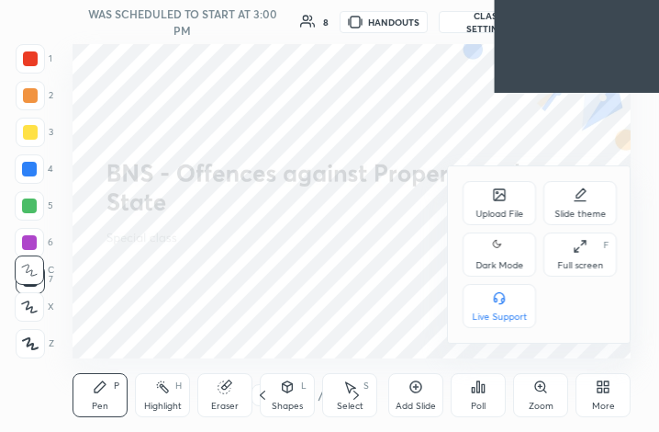
click at [485, 205] on div "Upload File" at bounding box center [499, 203] width 73 height 44
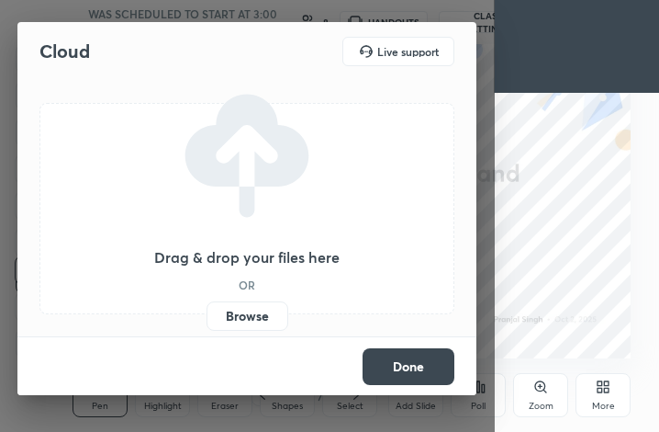
click at [264, 313] on label "Browse" at bounding box center [248, 315] width 82 height 29
click at [207, 313] on input "Browse" at bounding box center [207, 315] width 0 height 29
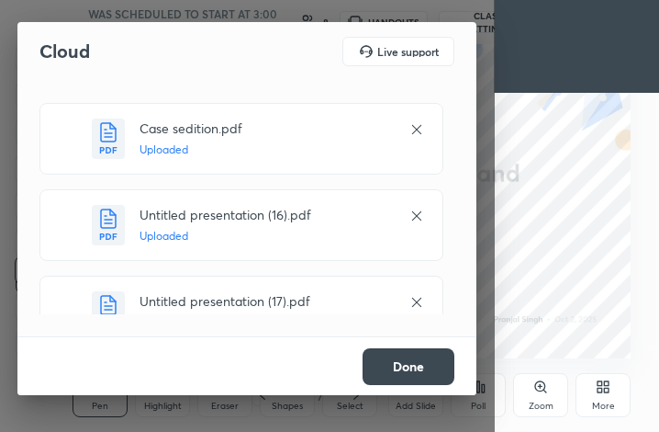
click at [423, 369] on button "Done" at bounding box center [409, 366] width 92 height 37
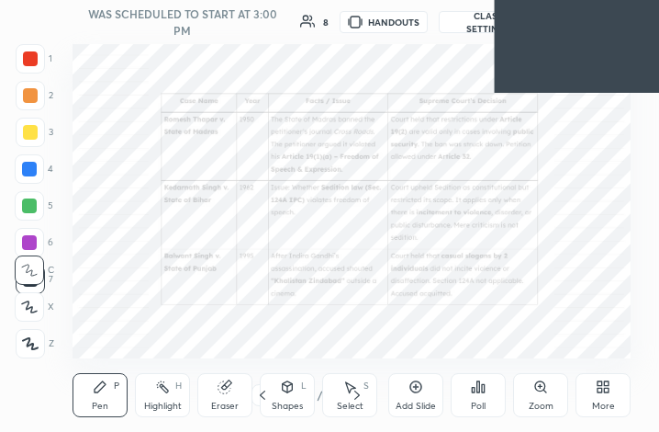
click at [613, 401] on div "More" at bounding box center [603, 405] width 23 height 9
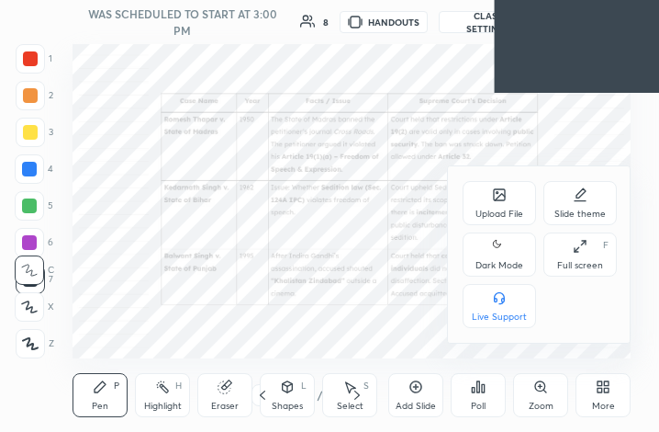
click at [586, 254] on div "Full screen F" at bounding box center [580, 254] width 73 height 44
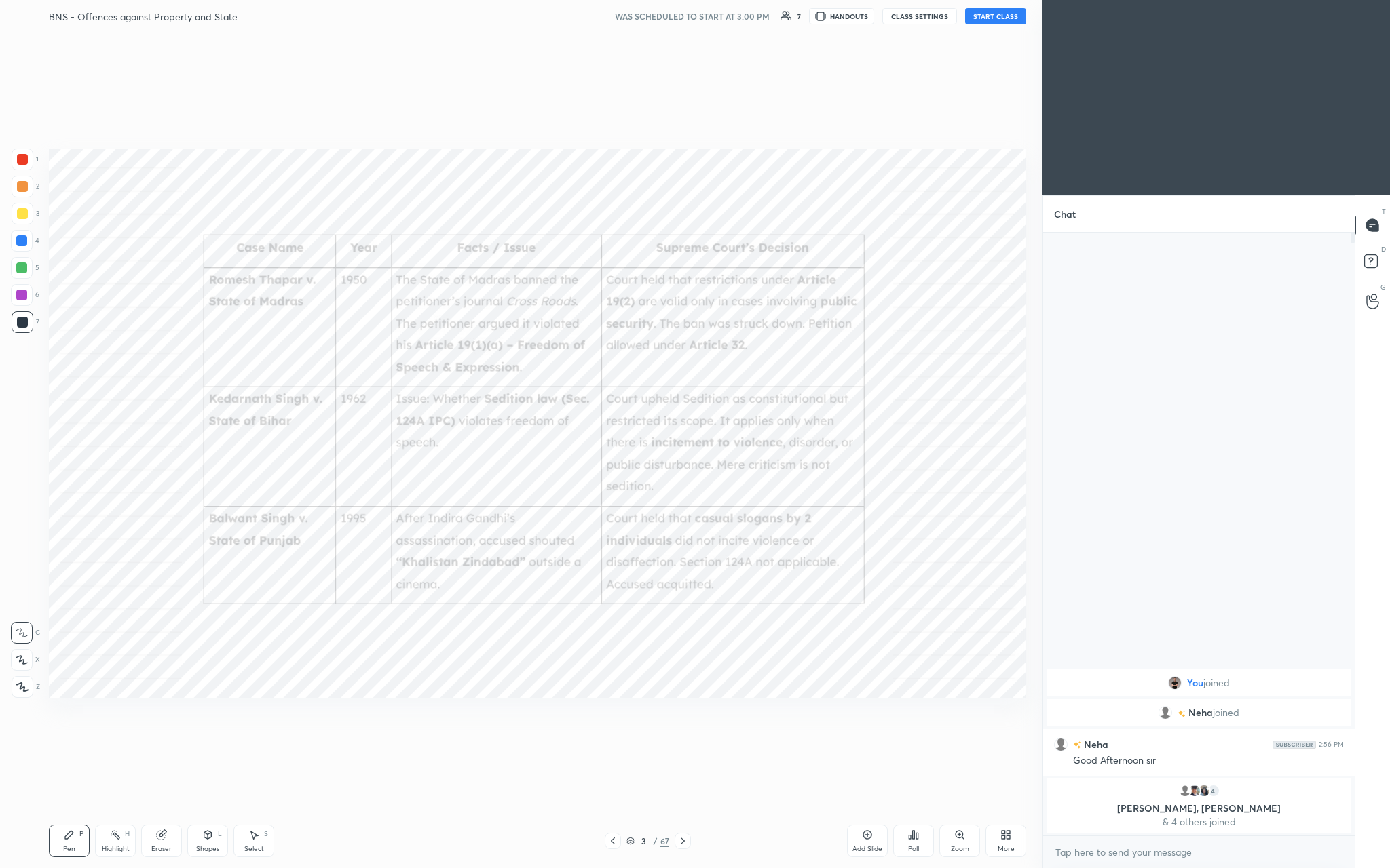
scroll to position [67055, 66871]
click at [486, 13] on button "START CLASS" at bounding box center [995, 16] width 61 height 16
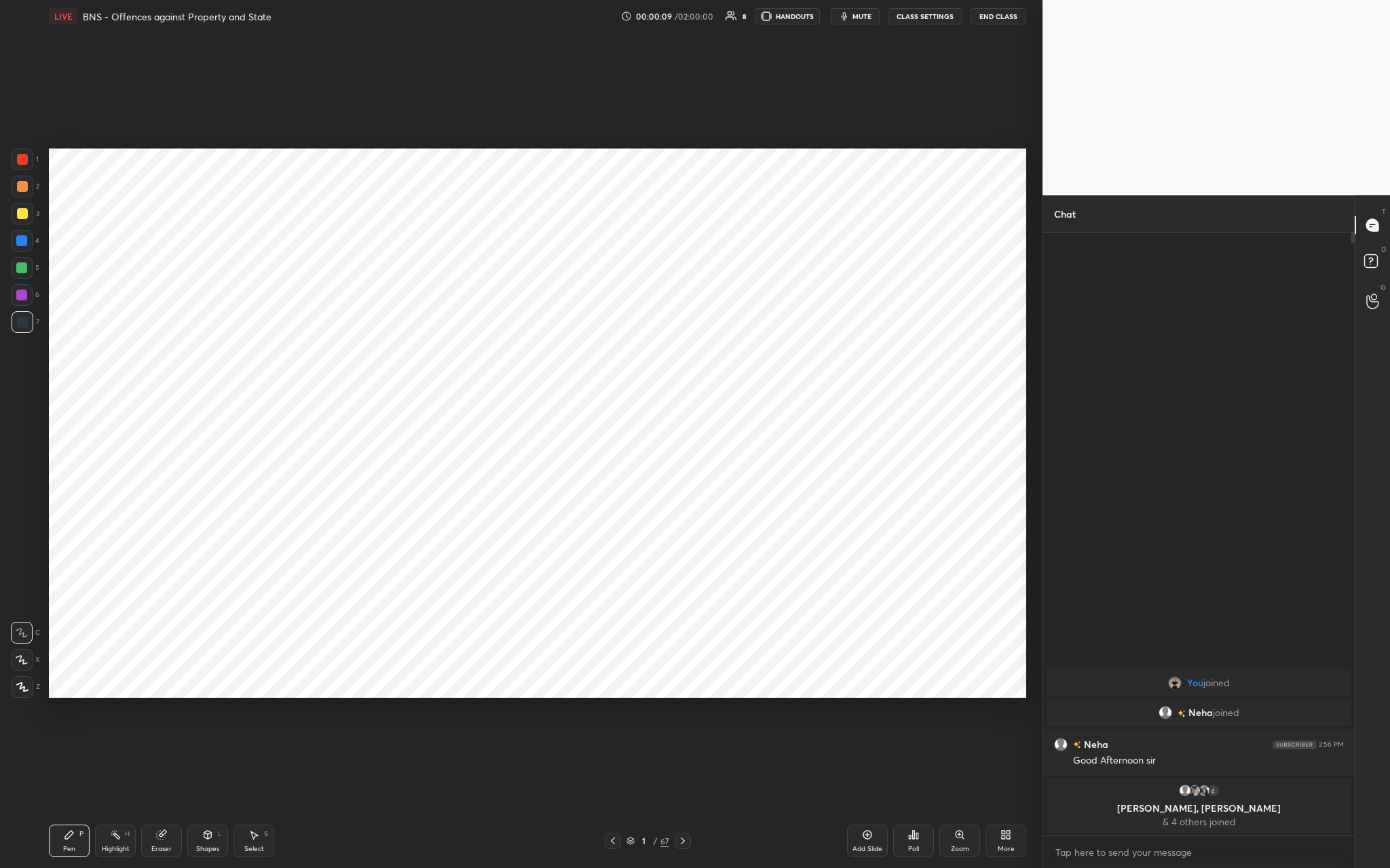
click at [22, 318] on icon at bounding box center [22, 687] width 13 height 10
click at [8, 157] on div "1 2 3 4 5 6 7 C X Z C X Z E E Erase all H H" at bounding box center [21, 423] width 44 height 550
click at [23, 155] on div at bounding box center [22, 159] width 11 height 11
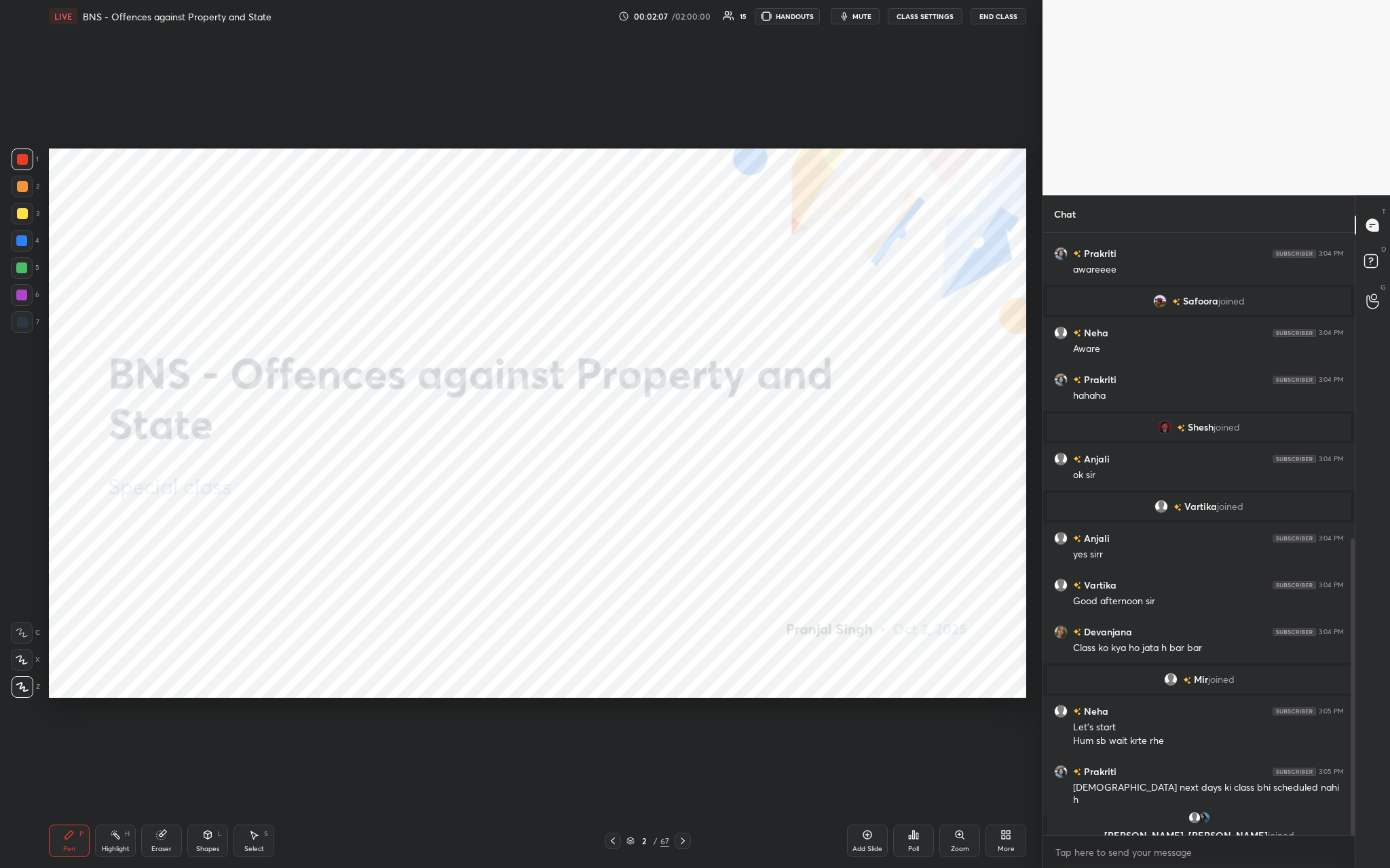
scroll to position [620, 0]
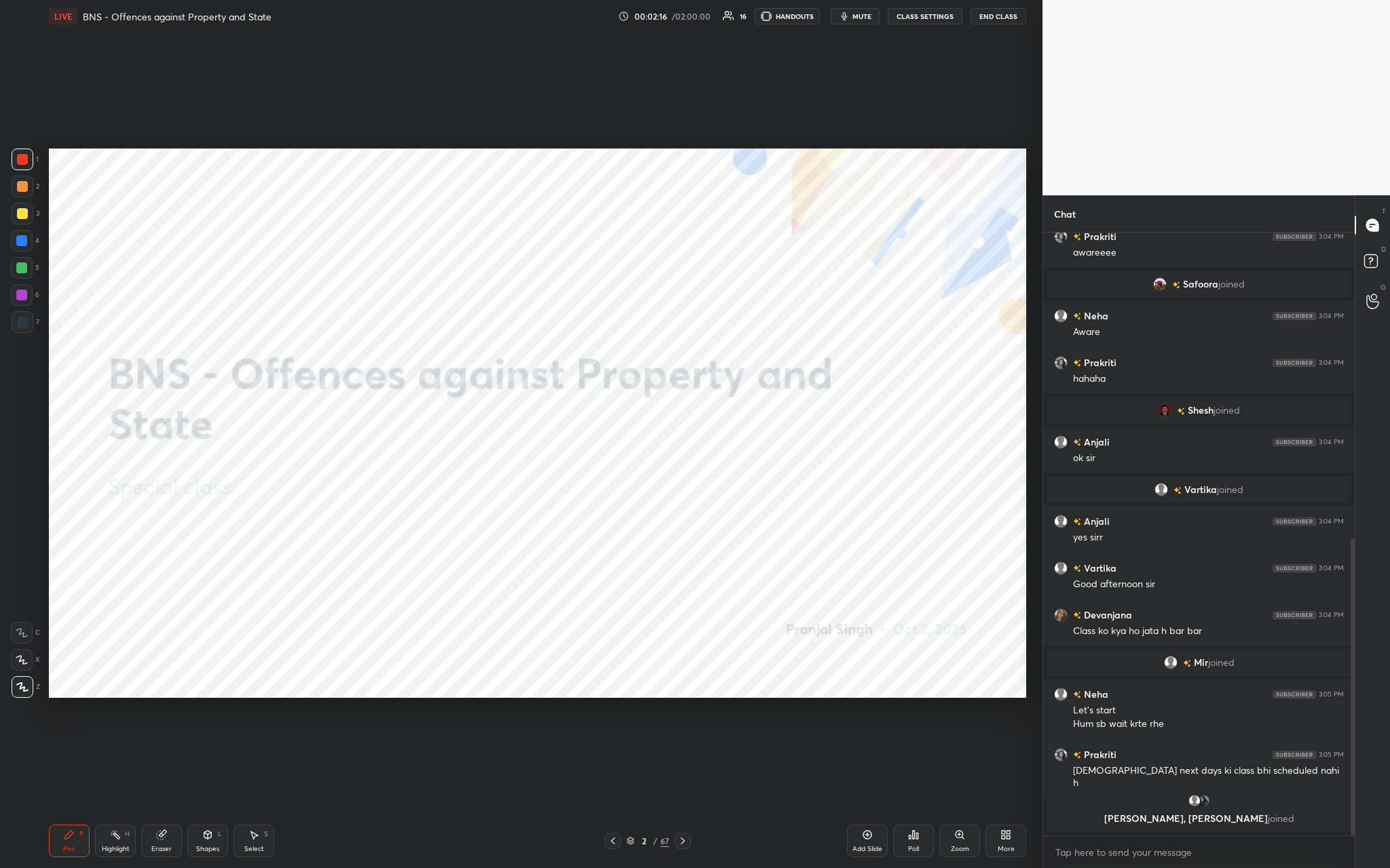
click at [486, 318] on div "Zoom" at bounding box center [959, 841] width 41 height 33
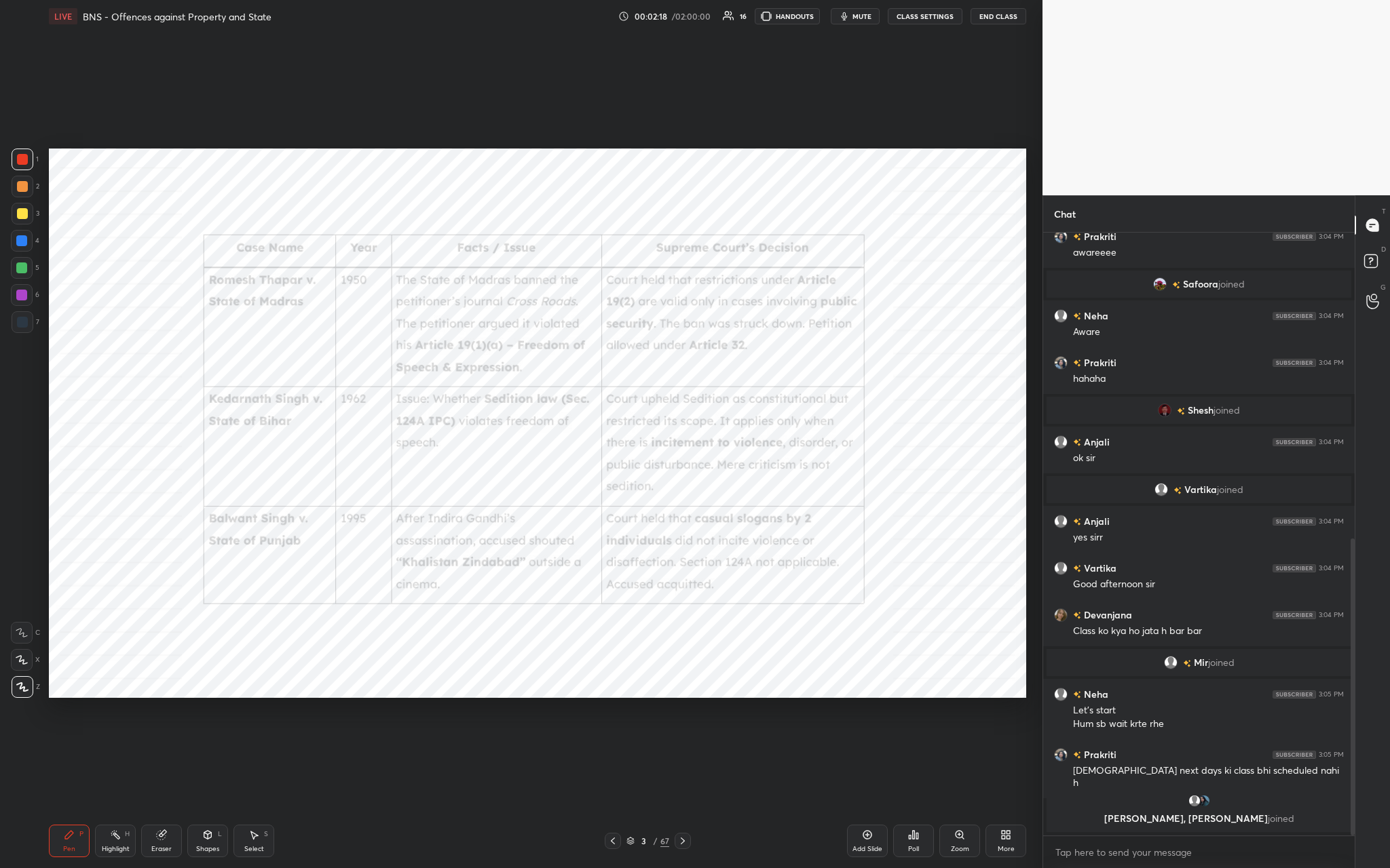
click at [486, 318] on icon at bounding box center [959, 835] width 7 height 7
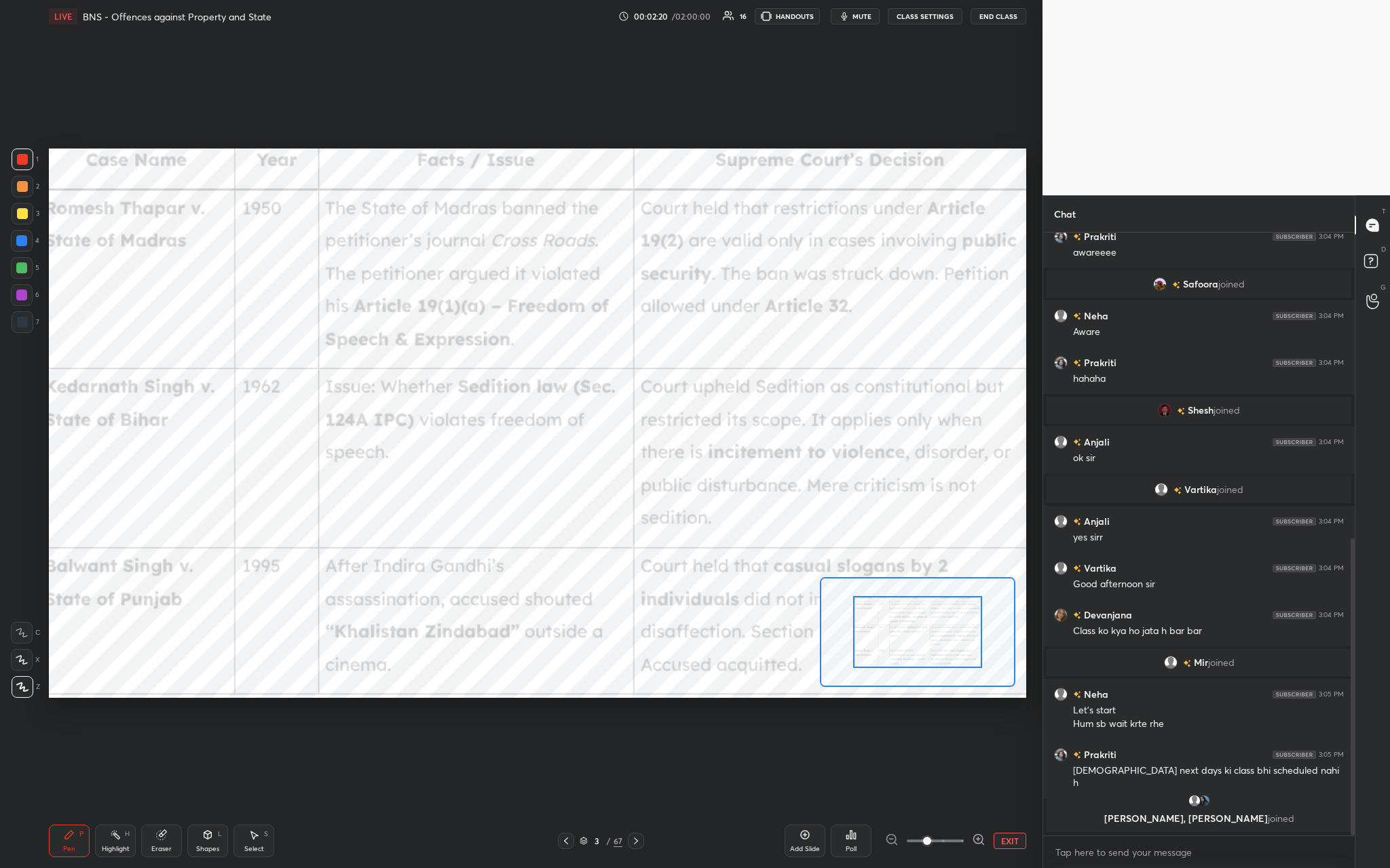
click at [486, 318] on div "Add Slide Poll EXIT" at bounding box center [905, 841] width 242 height 76
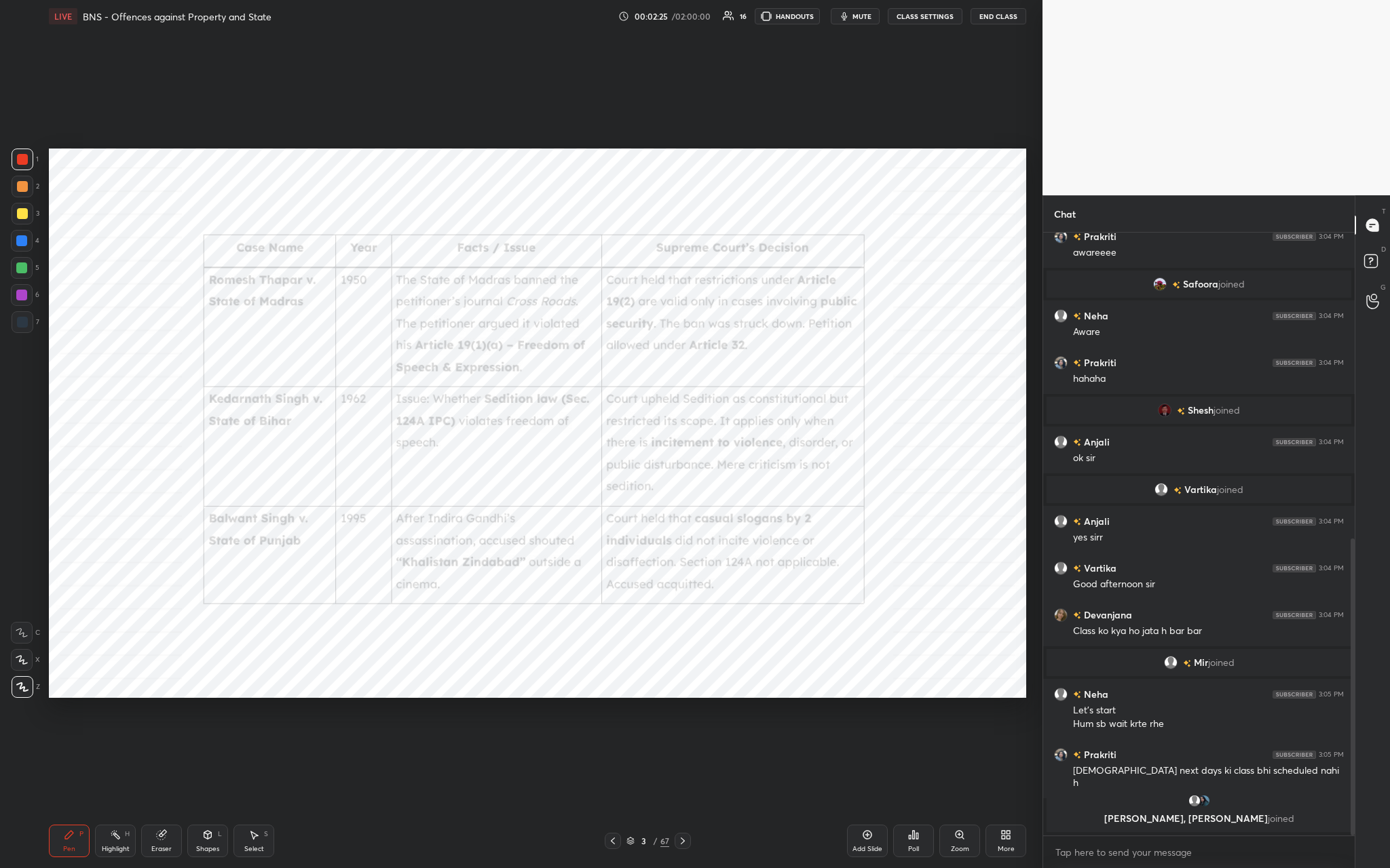
click at [486, 318] on div "Add Slide" at bounding box center [867, 841] width 41 height 33
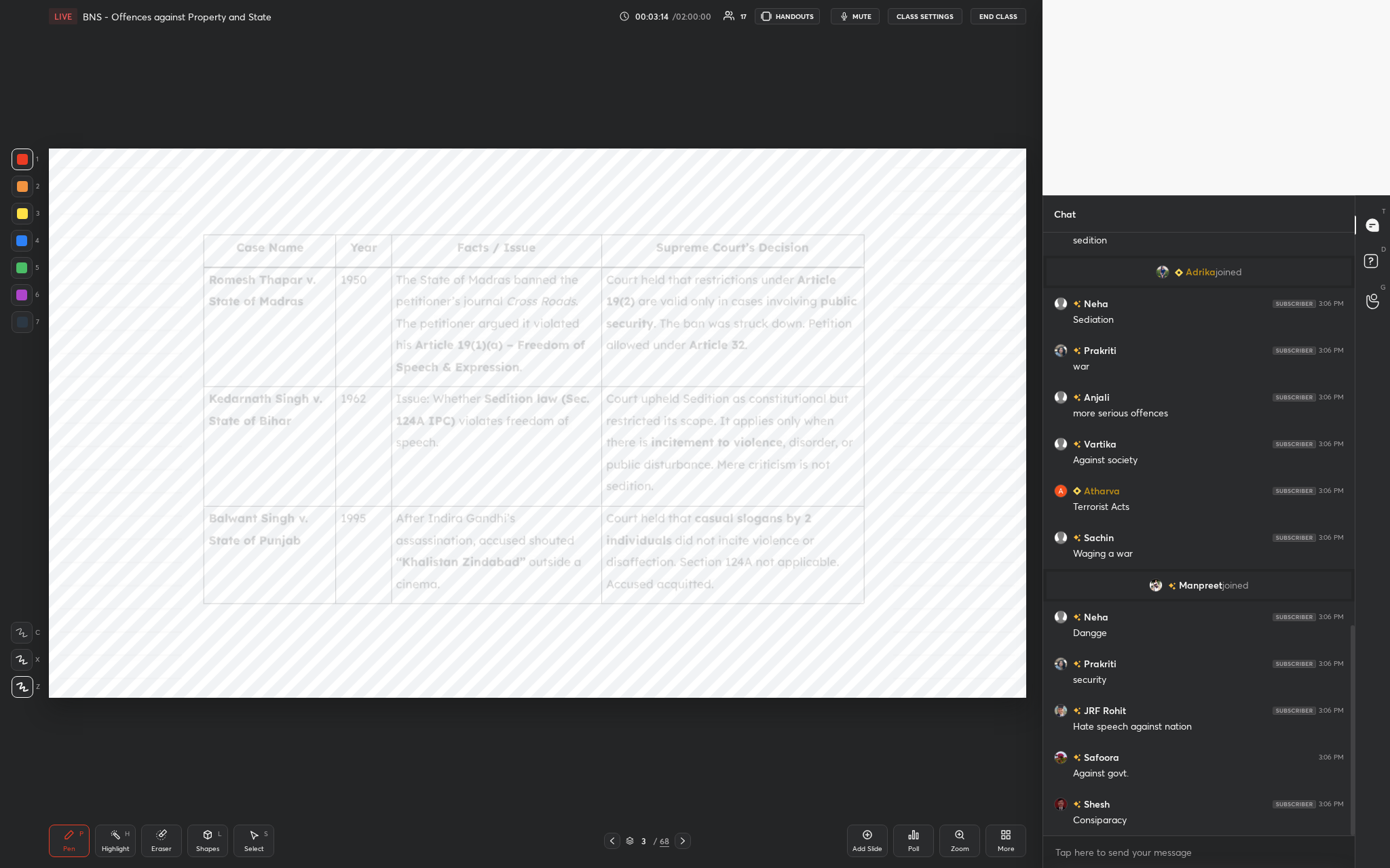
scroll to position [1158, 0]
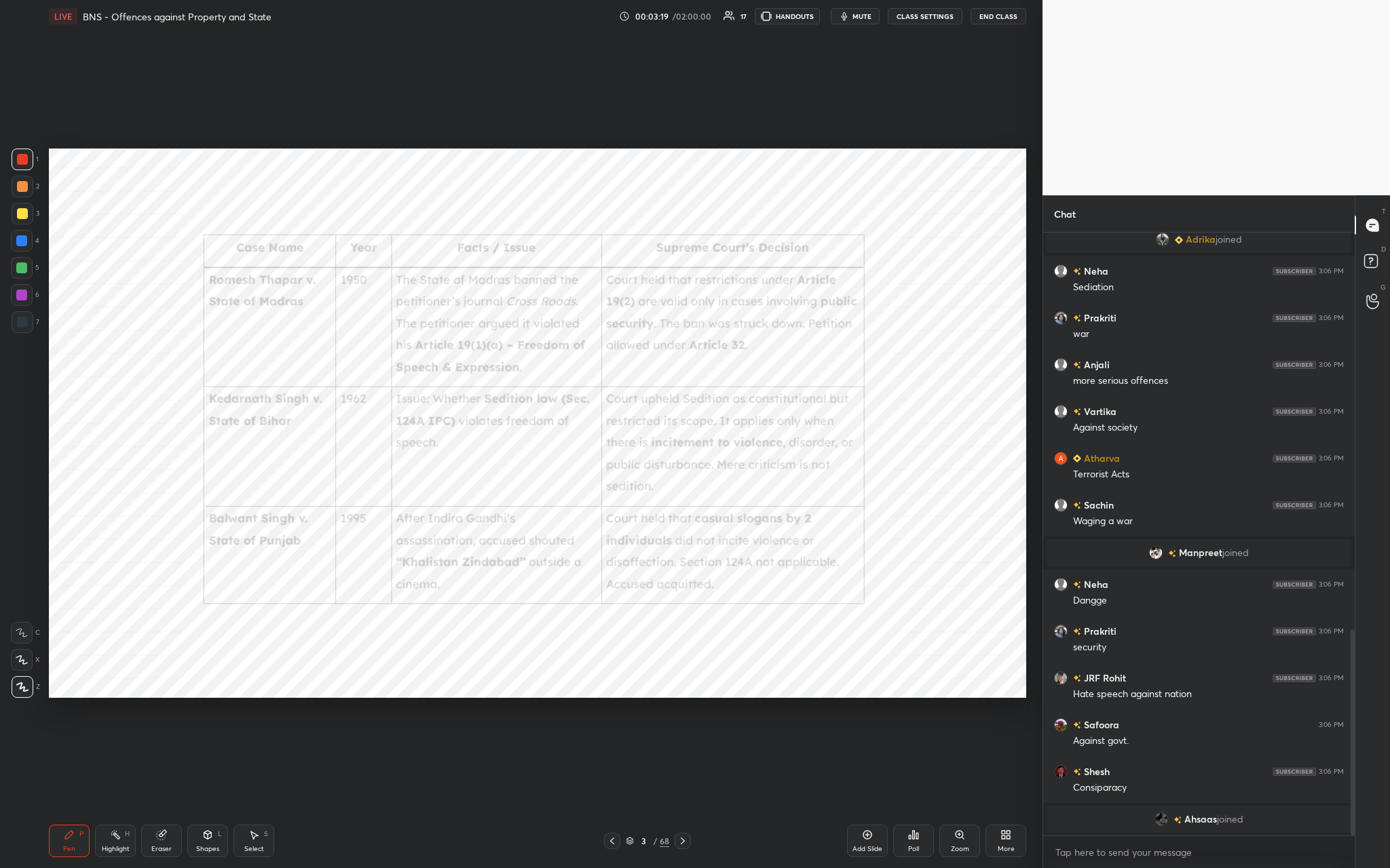
click at [486, 318] on div "Zoom" at bounding box center [960, 849] width 18 height 7
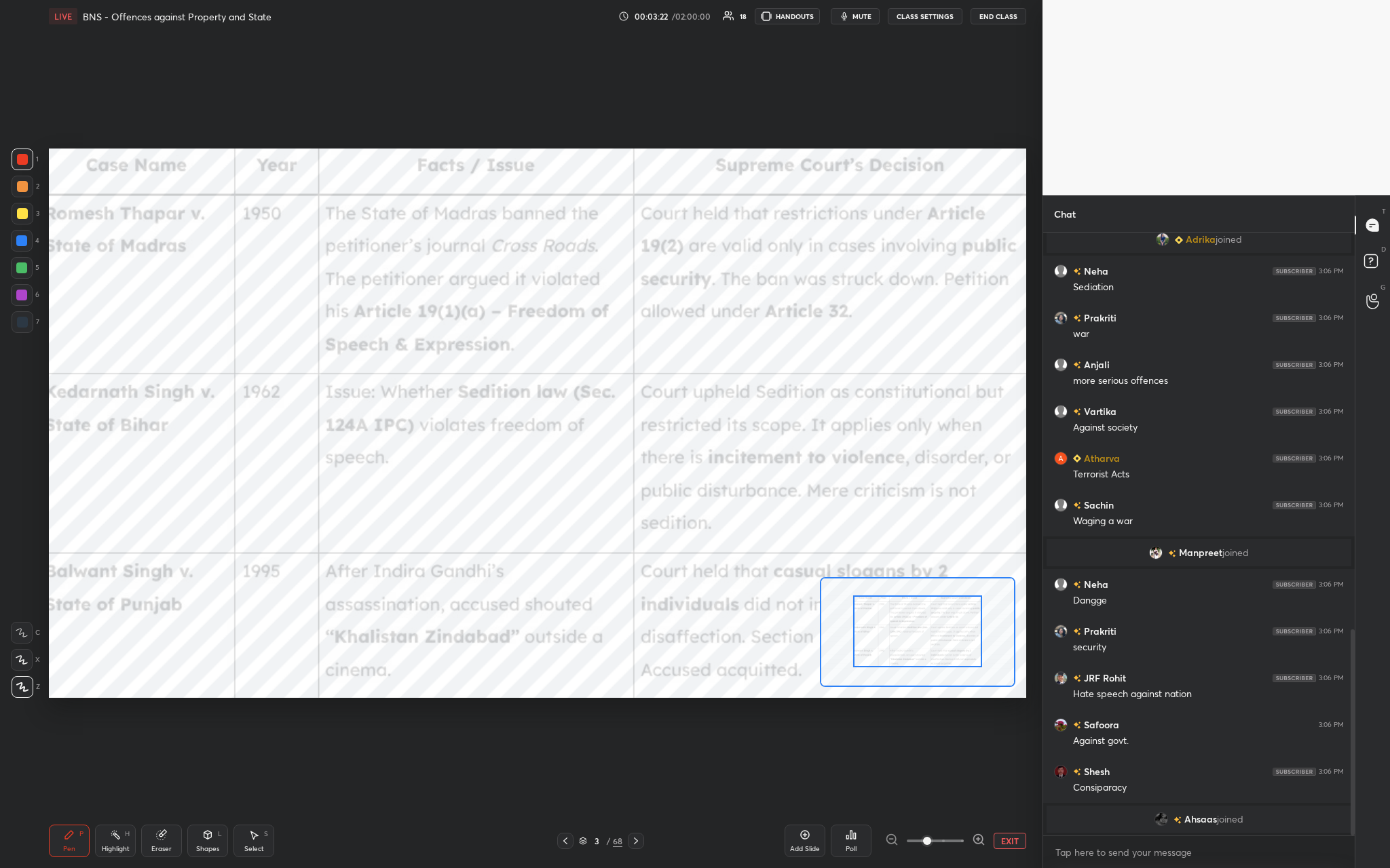
drag, startPoint x: 927, startPoint y: 626, endPoint x: 907, endPoint y: 626, distance: 20.0
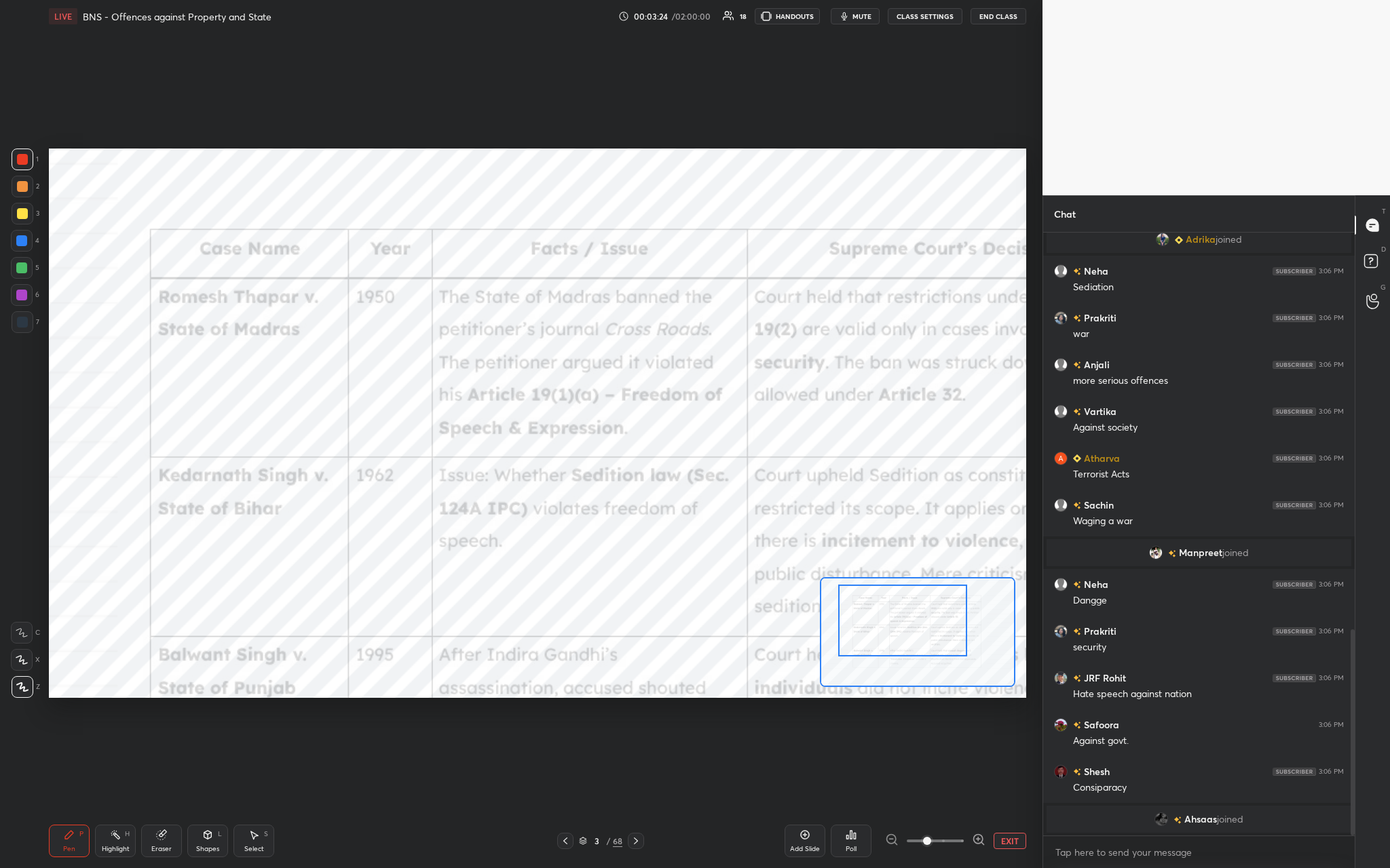
drag, startPoint x: 907, startPoint y: 626, endPoint x: 888, endPoint y: 615, distance: 22.0
click at [486, 318] on div at bounding box center [902, 621] width 129 height 71
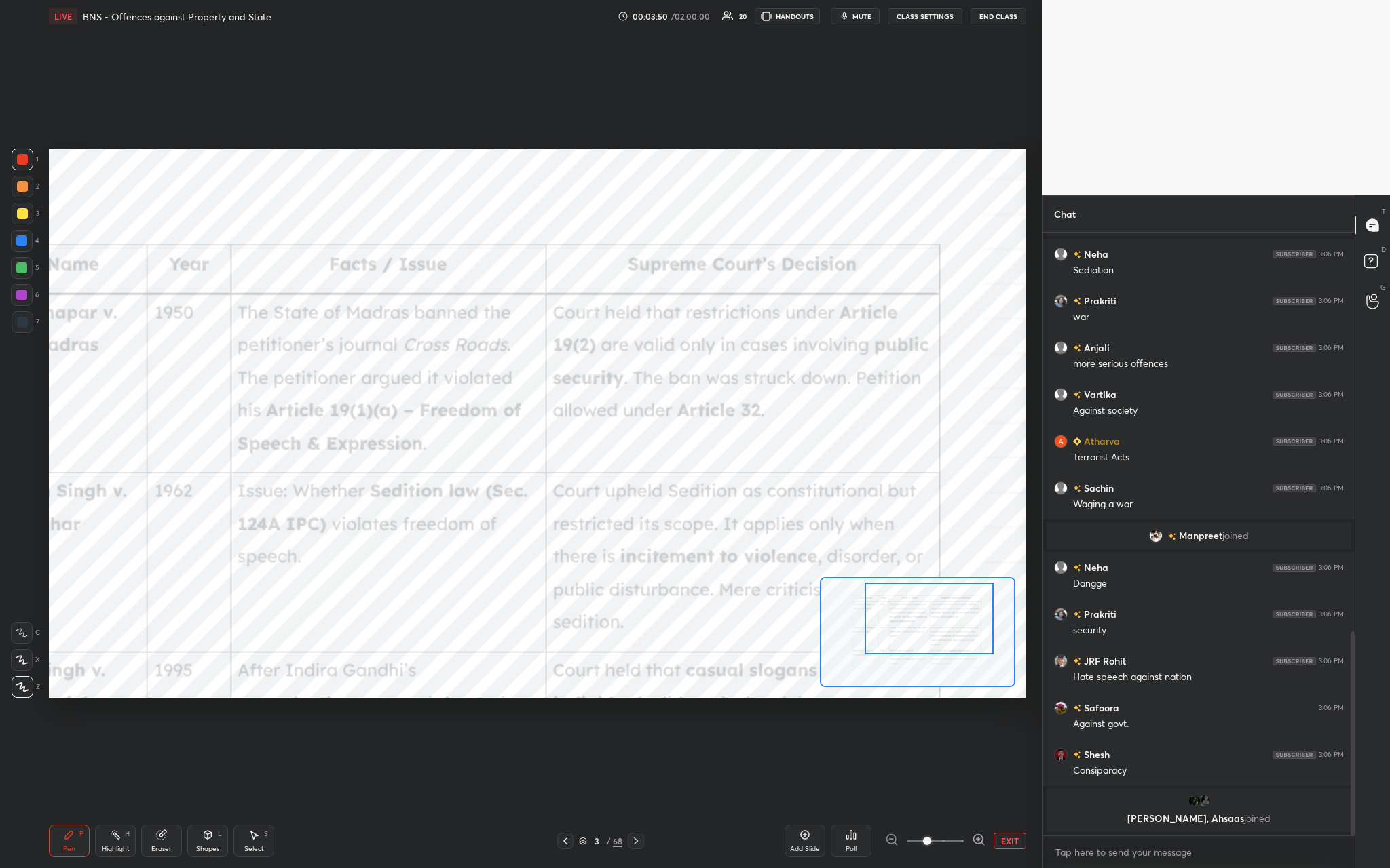
drag, startPoint x: 881, startPoint y: 638, endPoint x: 910, endPoint y: 635, distance: 29.2
click at [486, 318] on div at bounding box center [929, 618] width 129 height 71
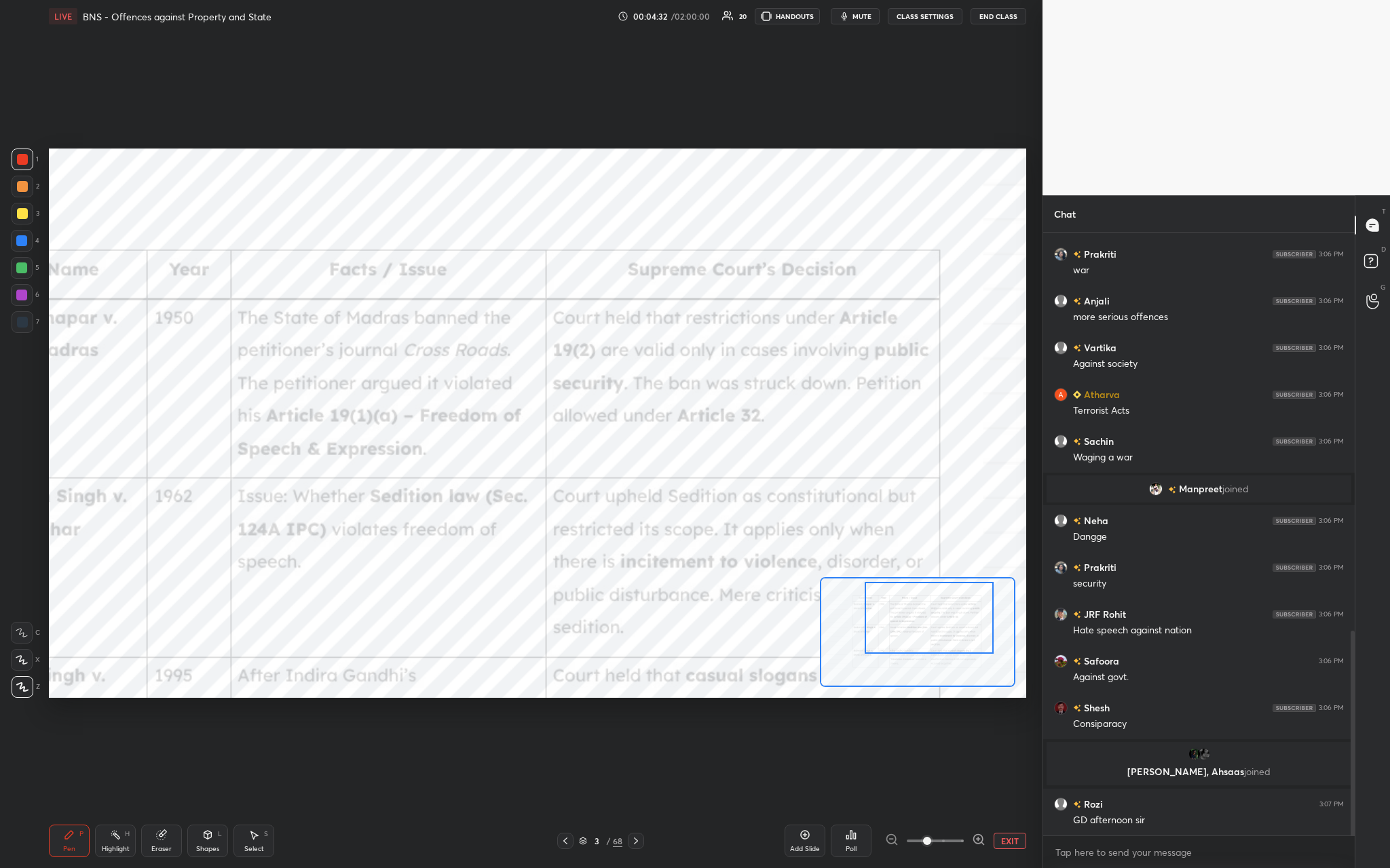
scroll to position [1205, 0]
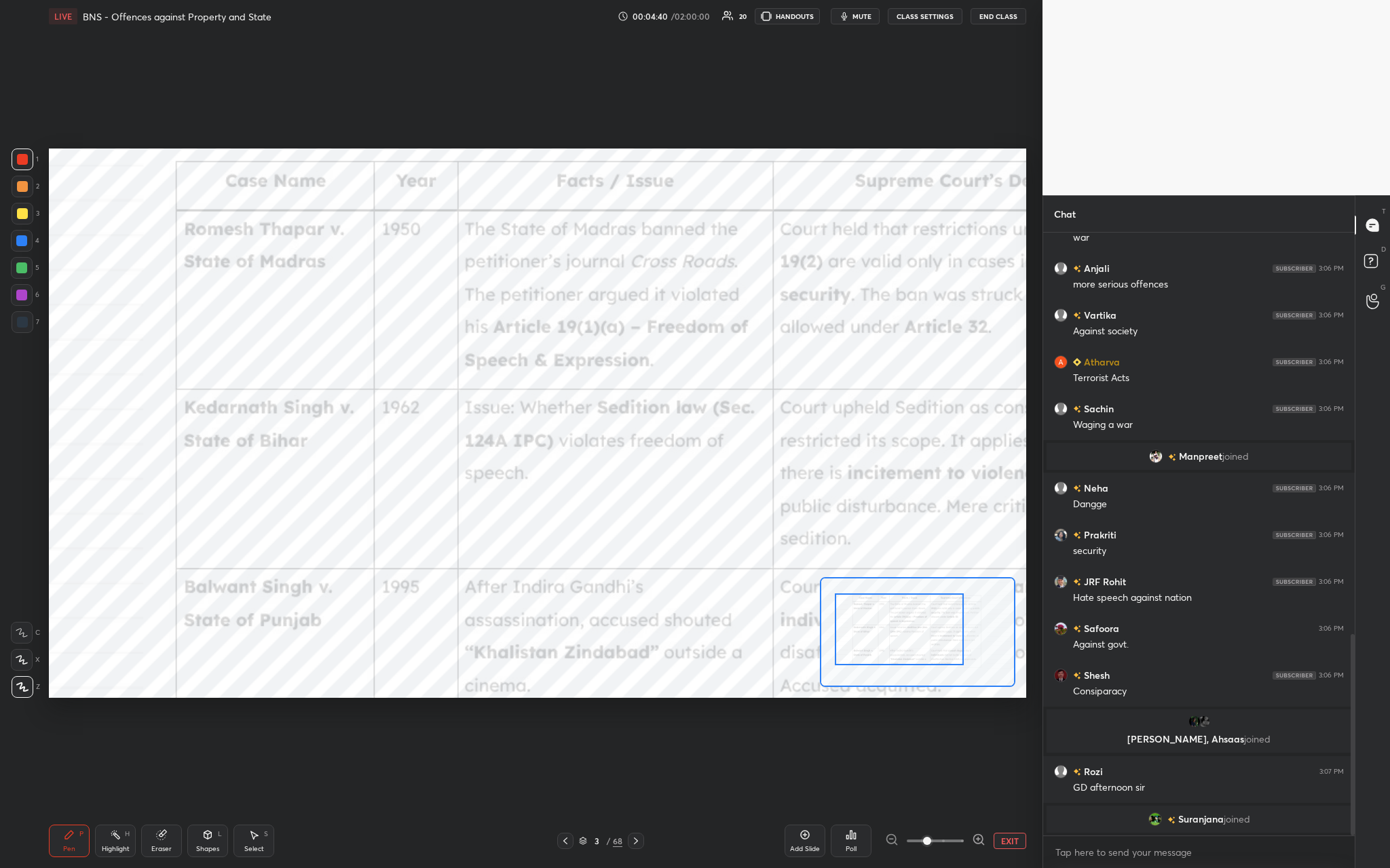
drag, startPoint x: 904, startPoint y: 626, endPoint x: 875, endPoint y: 638, distance: 31.4
click at [486, 318] on div at bounding box center [899, 629] width 129 height 71
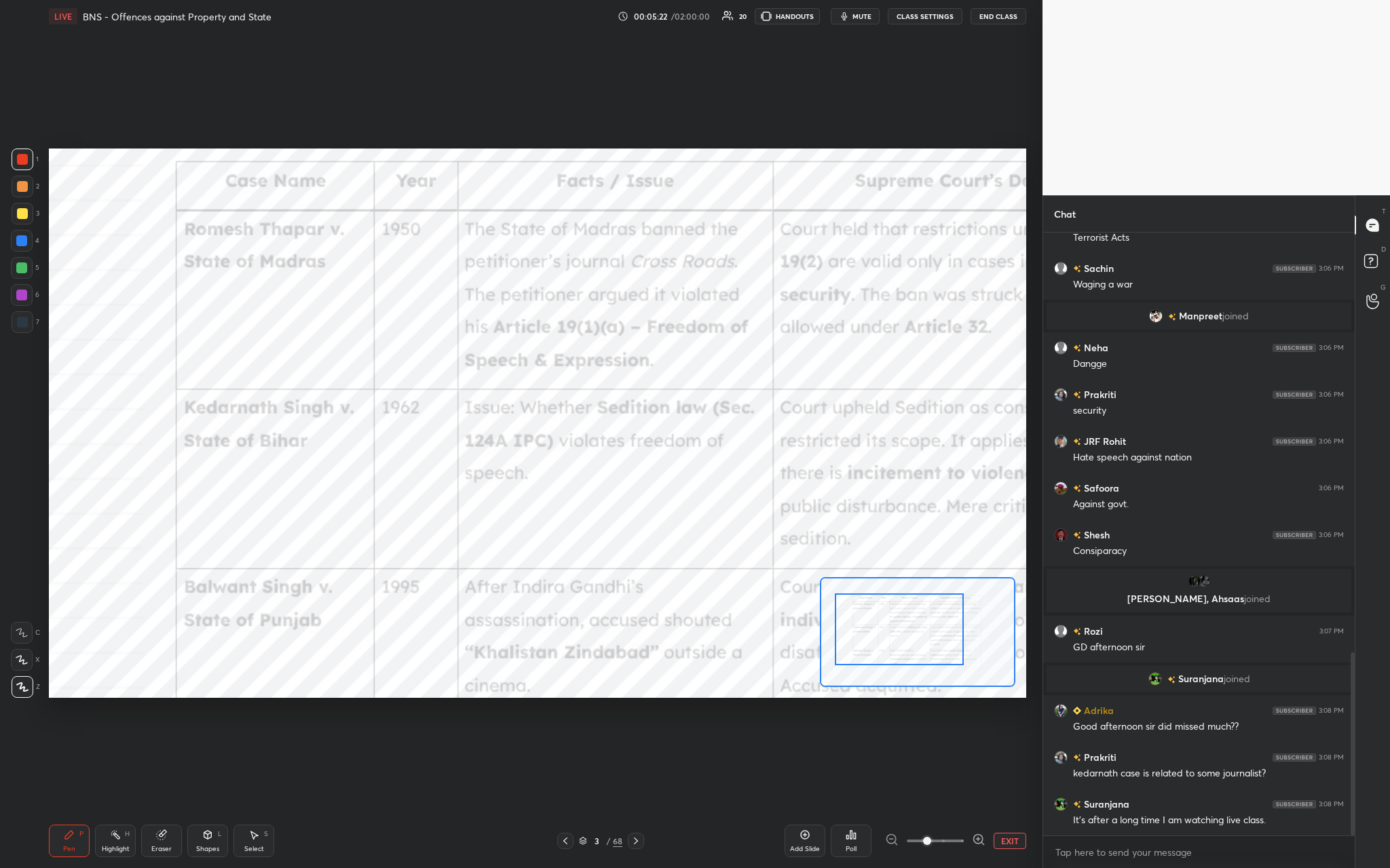
scroll to position [1381, 0]
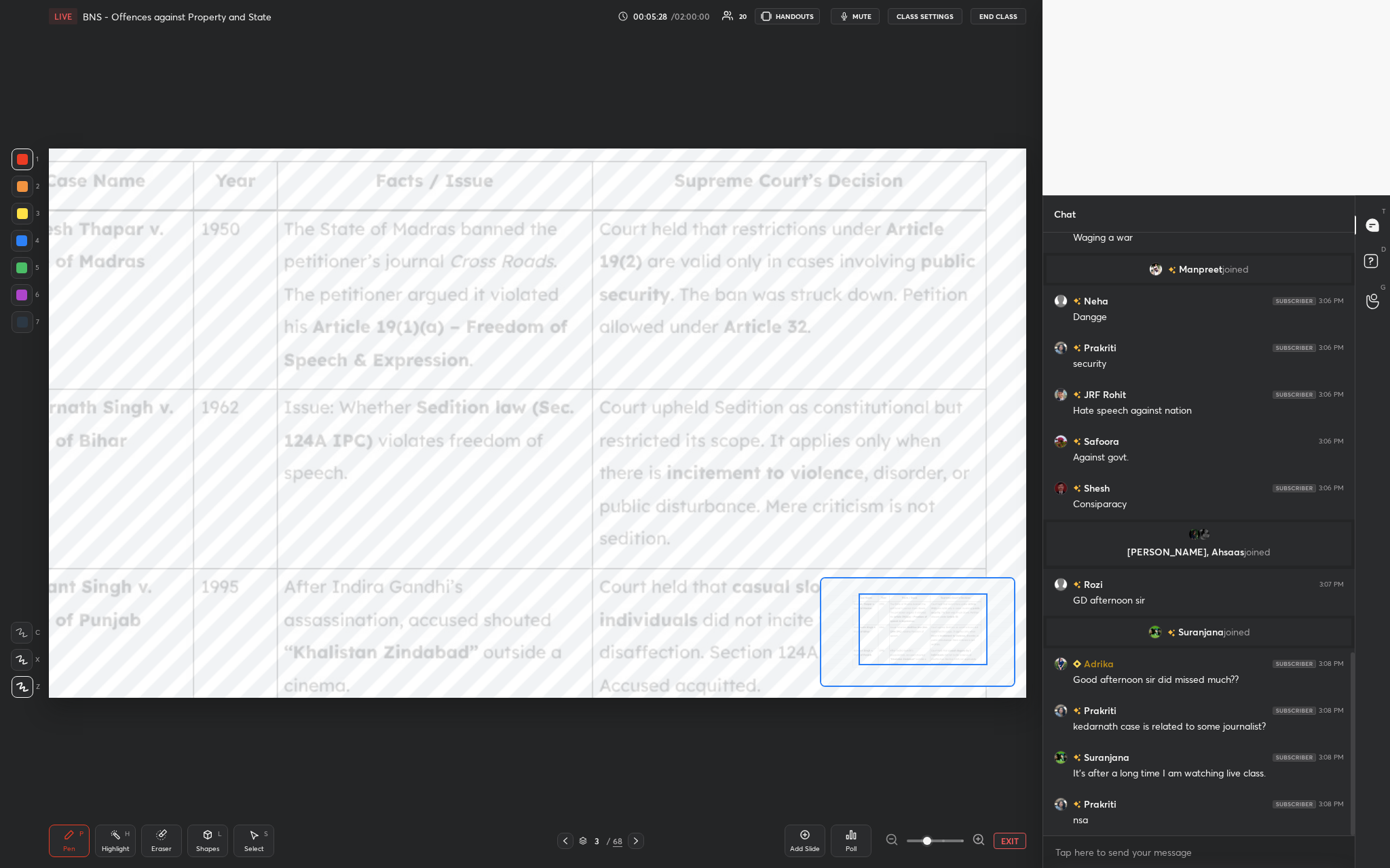
drag, startPoint x: 876, startPoint y: 644, endPoint x: 901, endPoint y: 644, distance: 25.0
click at [486, 318] on div at bounding box center [923, 629] width 129 height 71
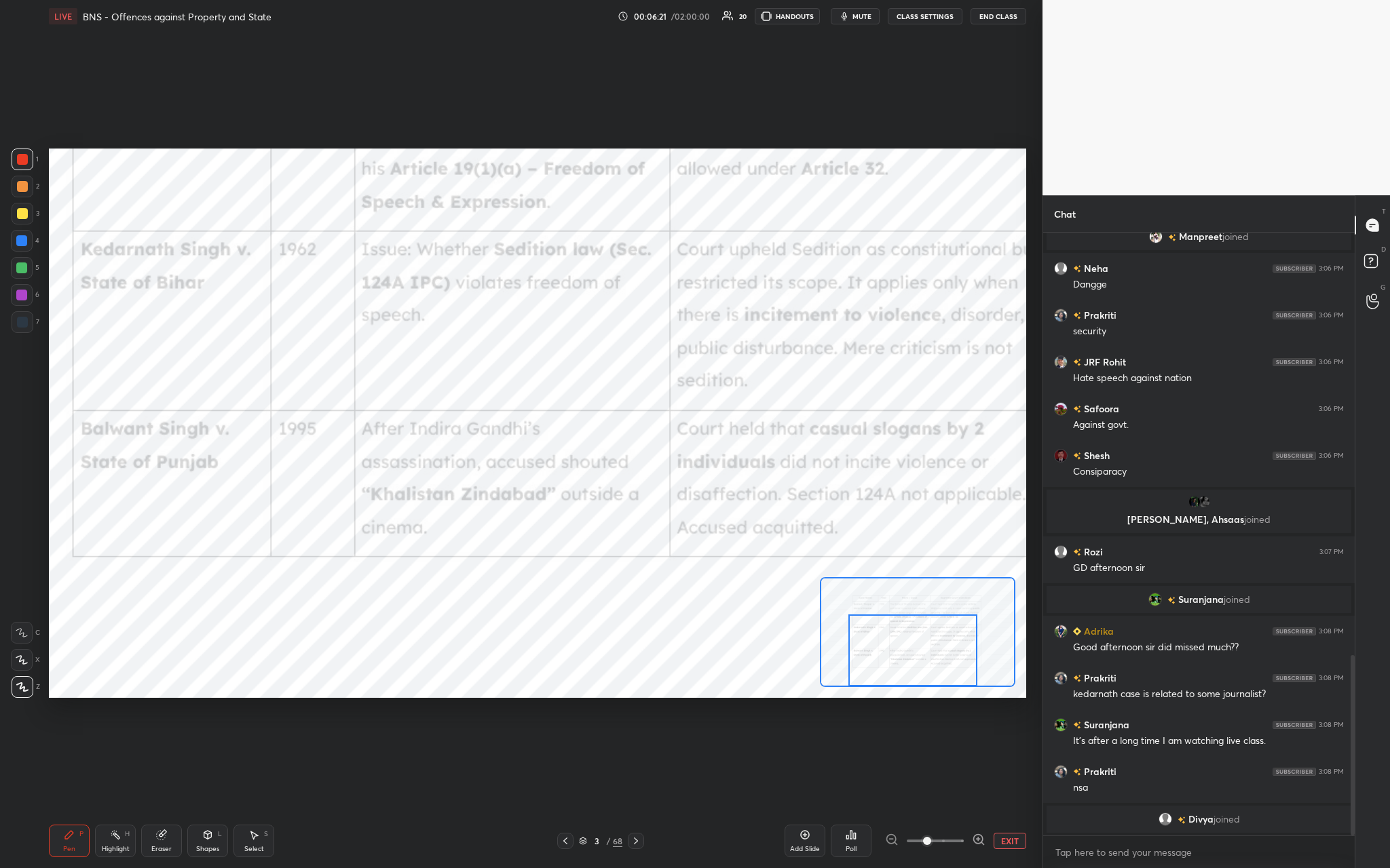
drag, startPoint x: 955, startPoint y: 619, endPoint x: 946, endPoint y: 653, distance: 35.2
click at [486, 318] on div at bounding box center [913, 650] width 129 height 71
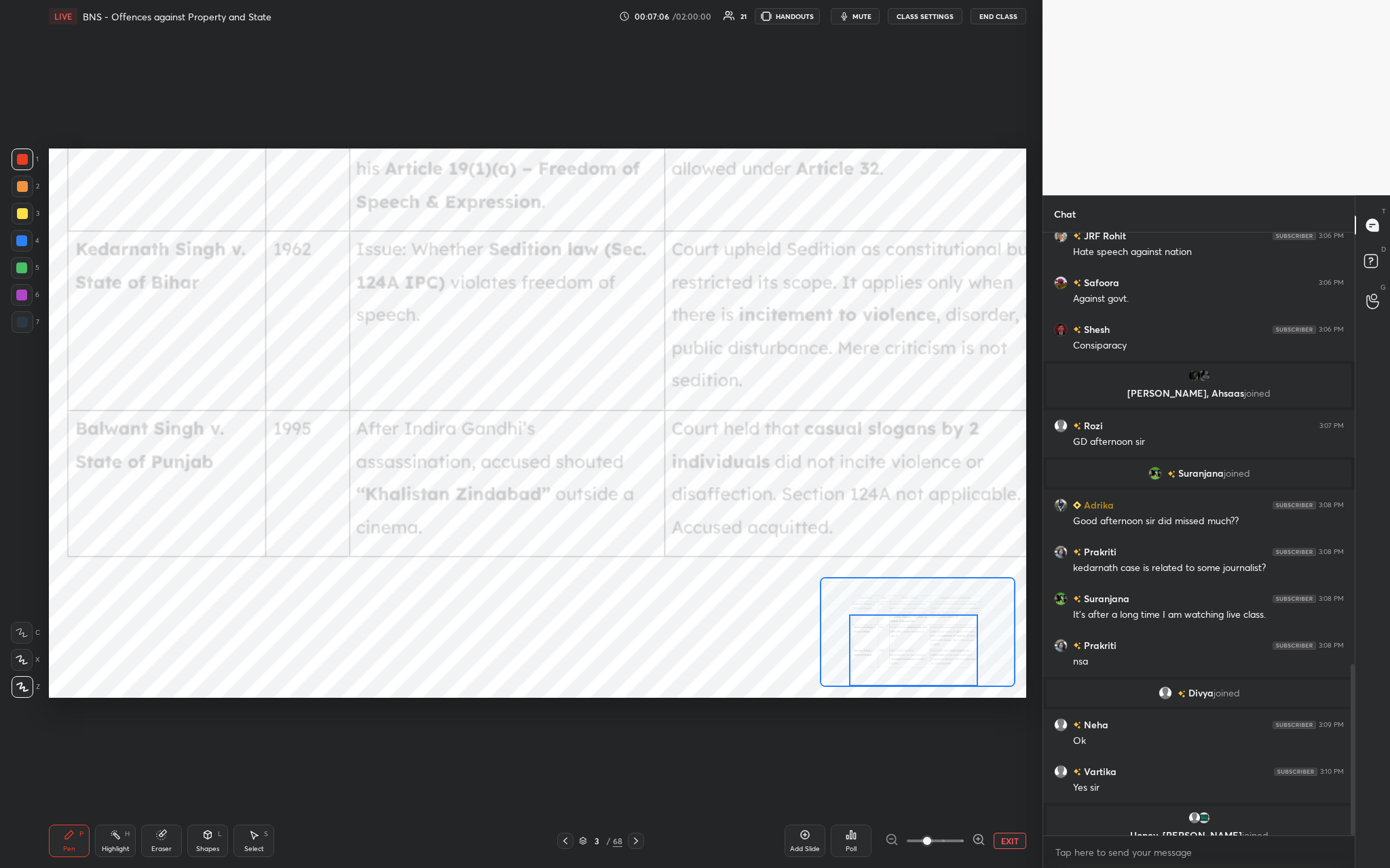
scroll to position [1519, 0]
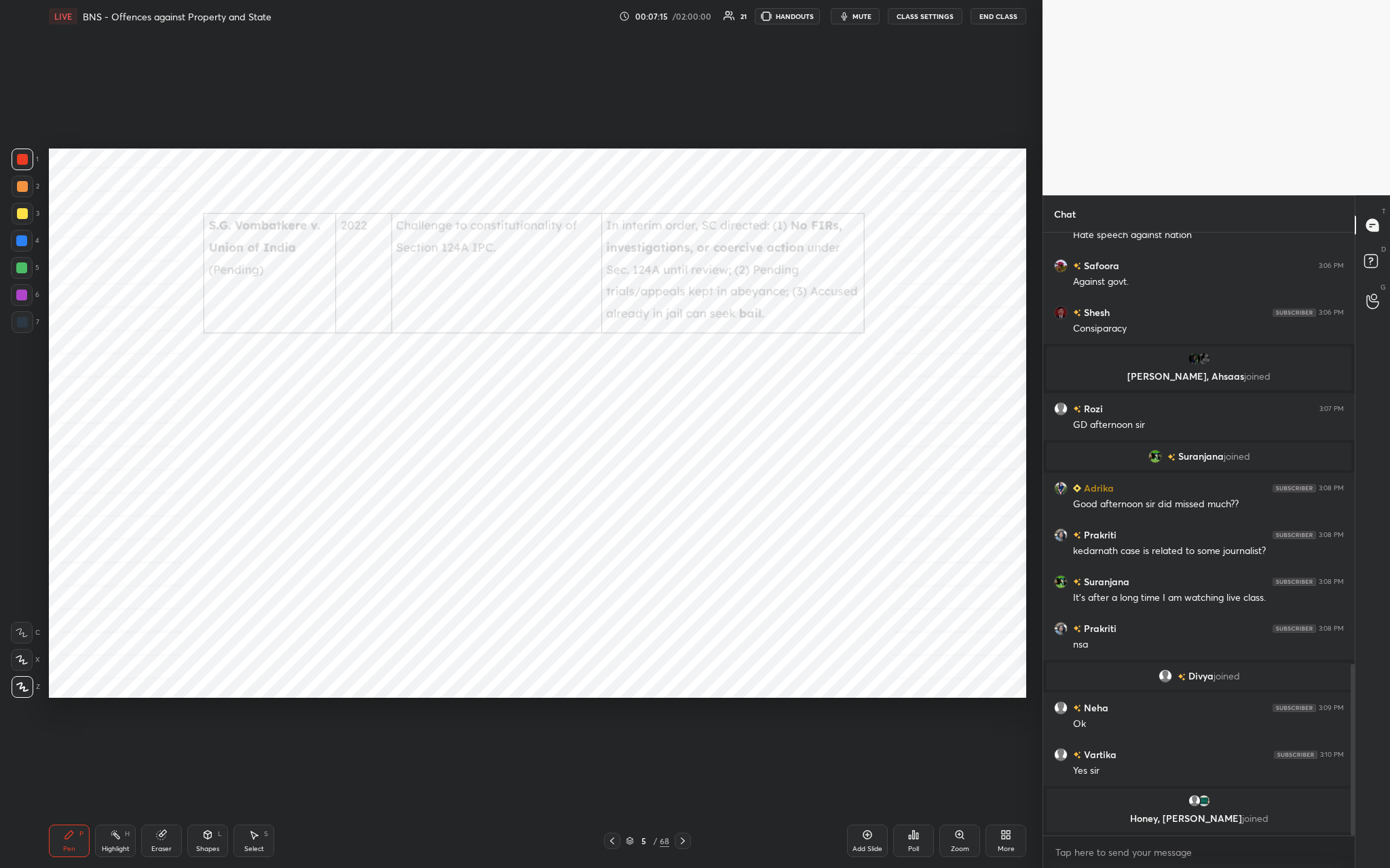
click at [486, 318] on div "Zoom" at bounding box center [959, 841] width 41 height 33
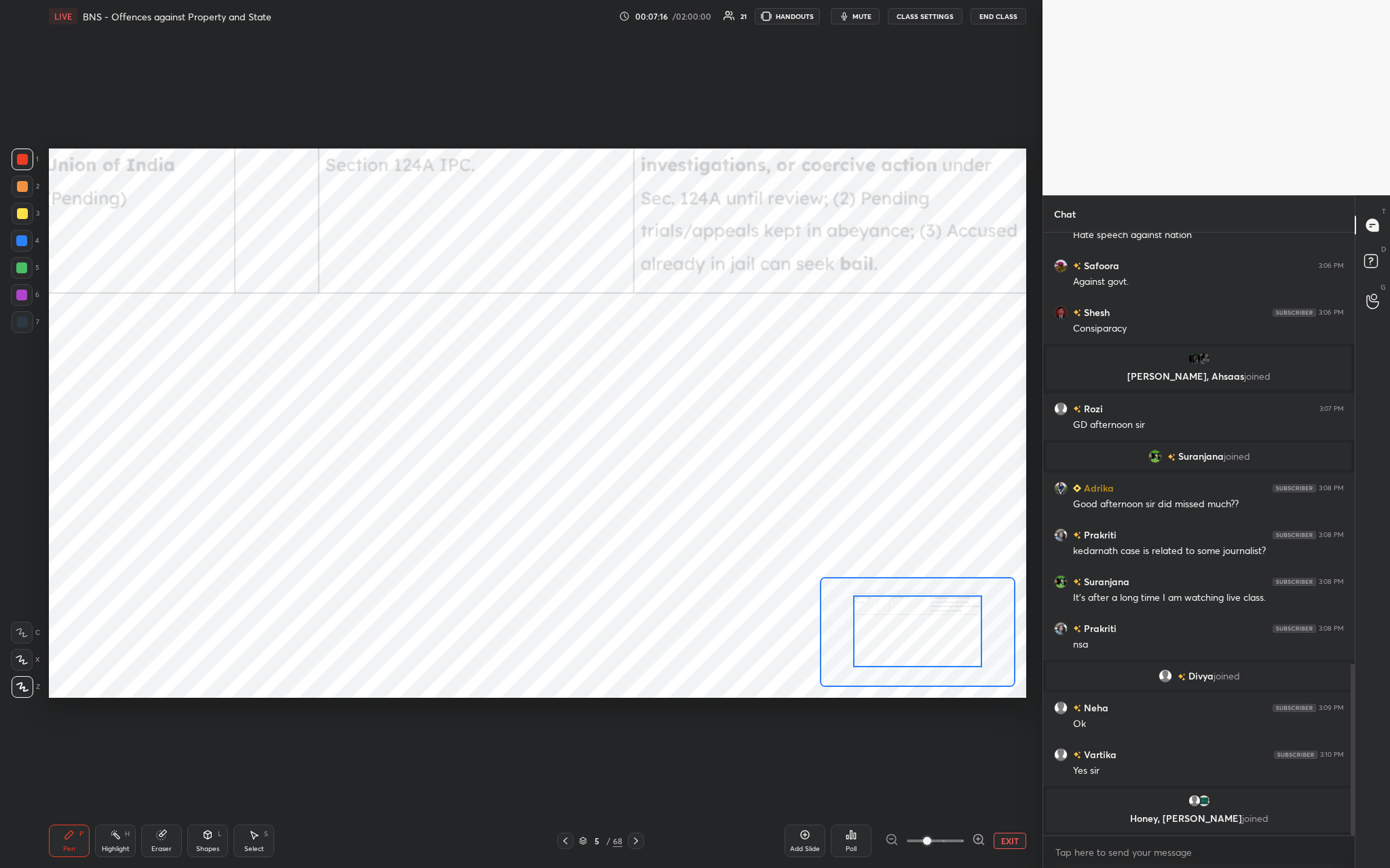
drag, startPoint x: 930, startPoint y: 638, endPoint x: 884, endPoint y: 627, distance: 47.3
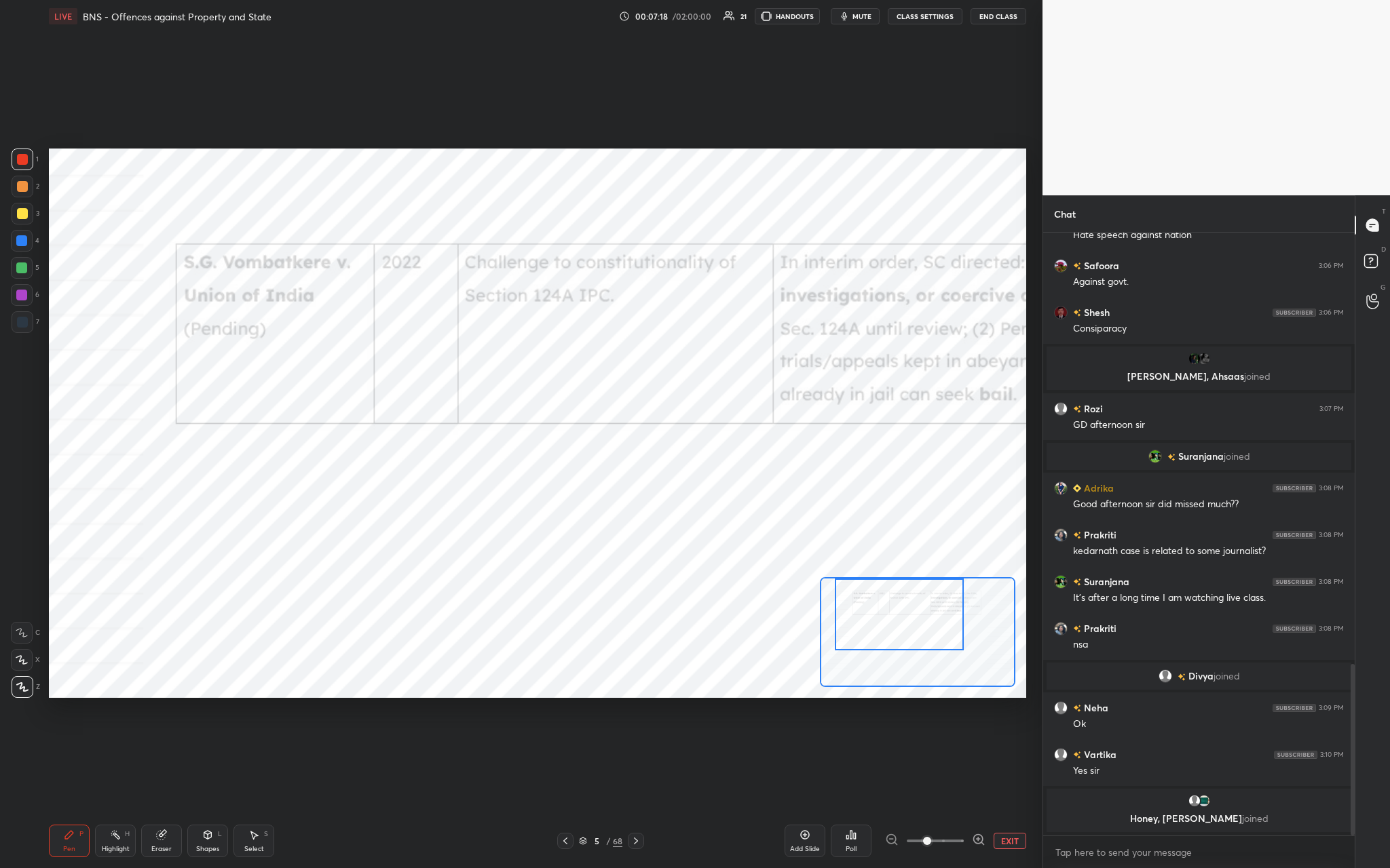
drag, startPoint x: 890, startPoint y: 627, endPoint x: 871, endPoint y: 609, distance: 26.2
click at [486, 318] on div at bounding box center [899, 614] width 129 height 71
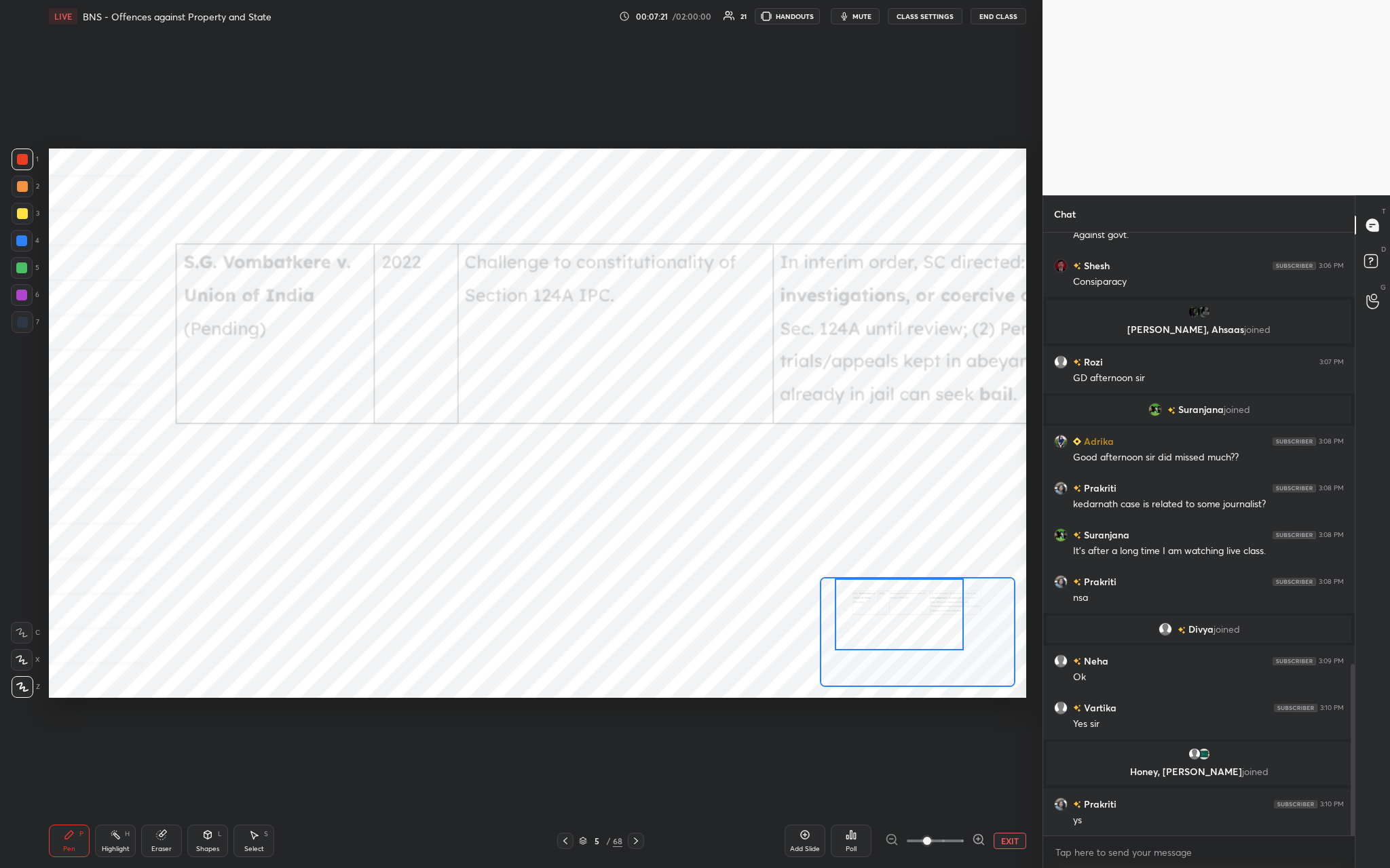
scroll to position [1512, 0]
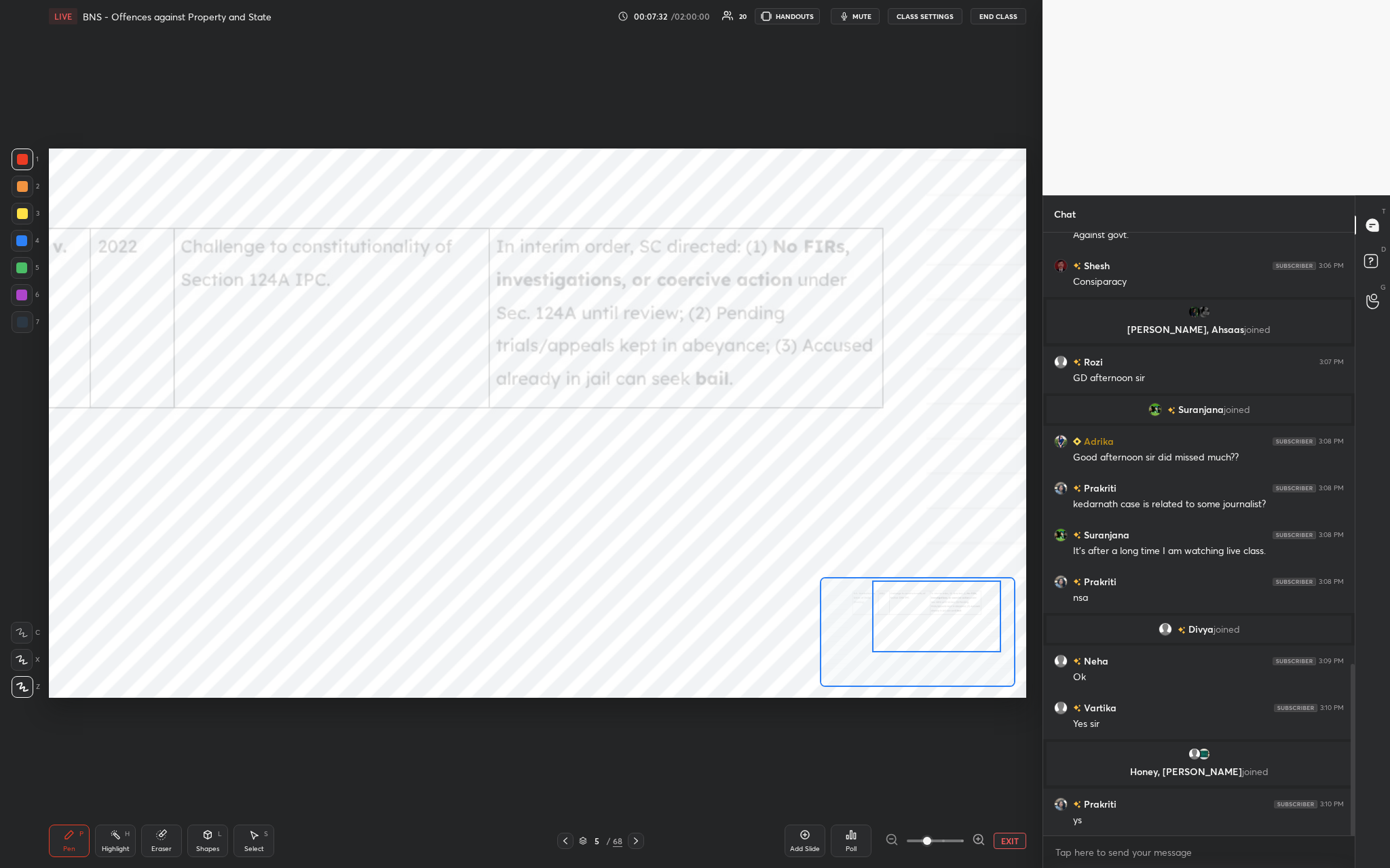
drag, startPoint x: 919, startPoint y: 618, endPoint x: 956, endPoint y: 620, distance: 37.1
click at [486, 318] on div at bounding box center [936, 616] width 129 height 71
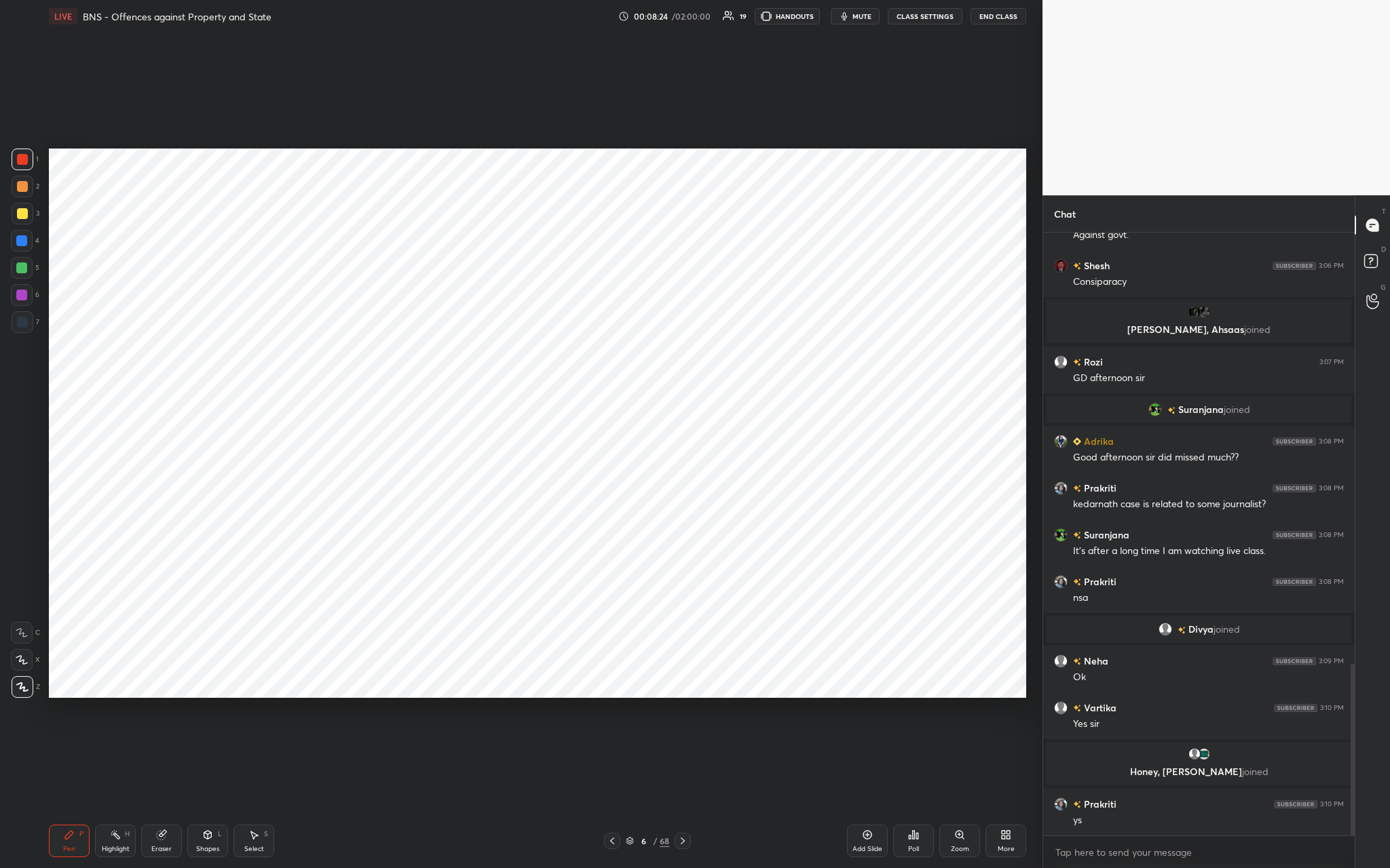
click at [486, 318] on div "Add Slide" at bounding box center [867, 841] width 41 height 33
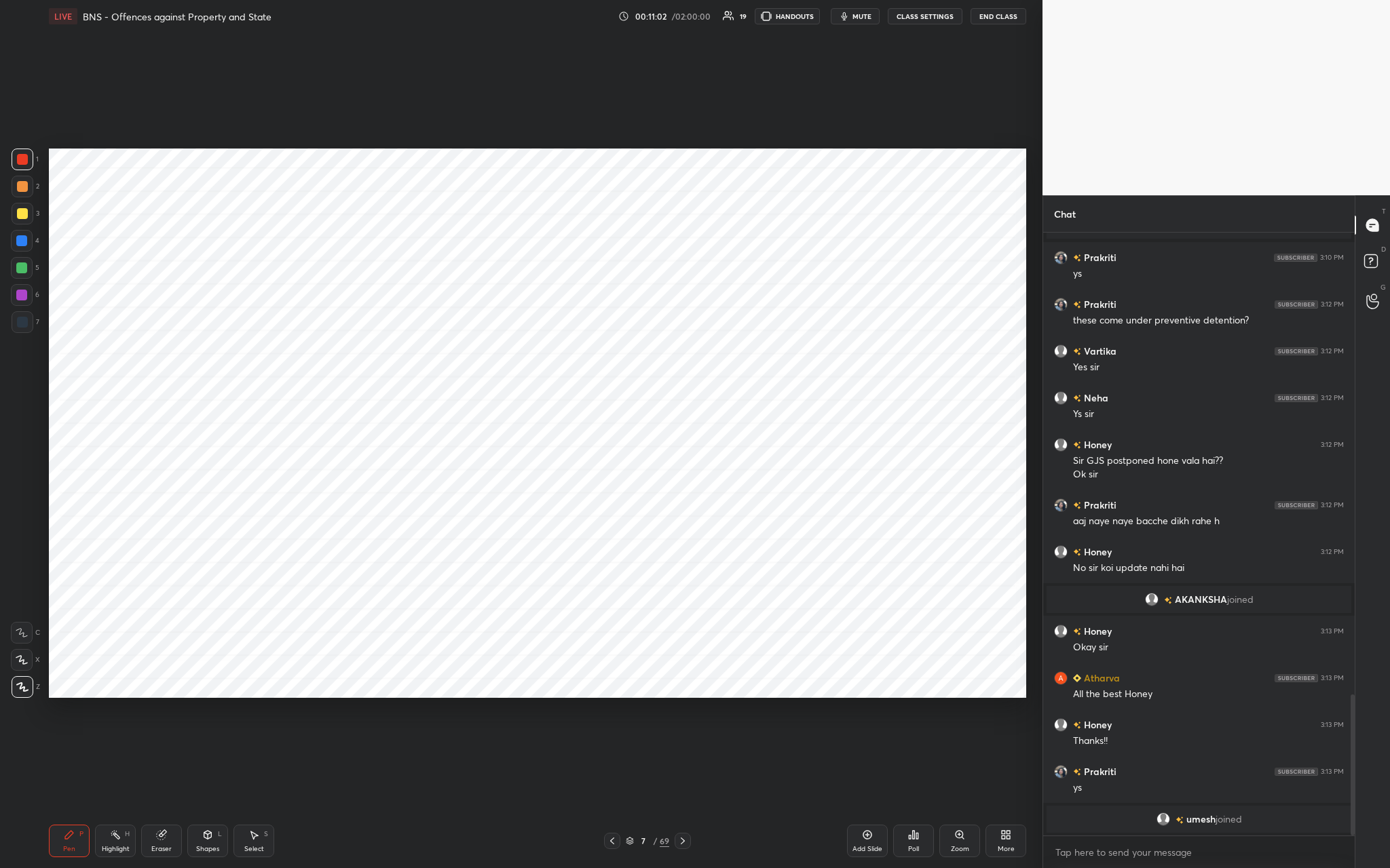
scroll to position [1966, 0]
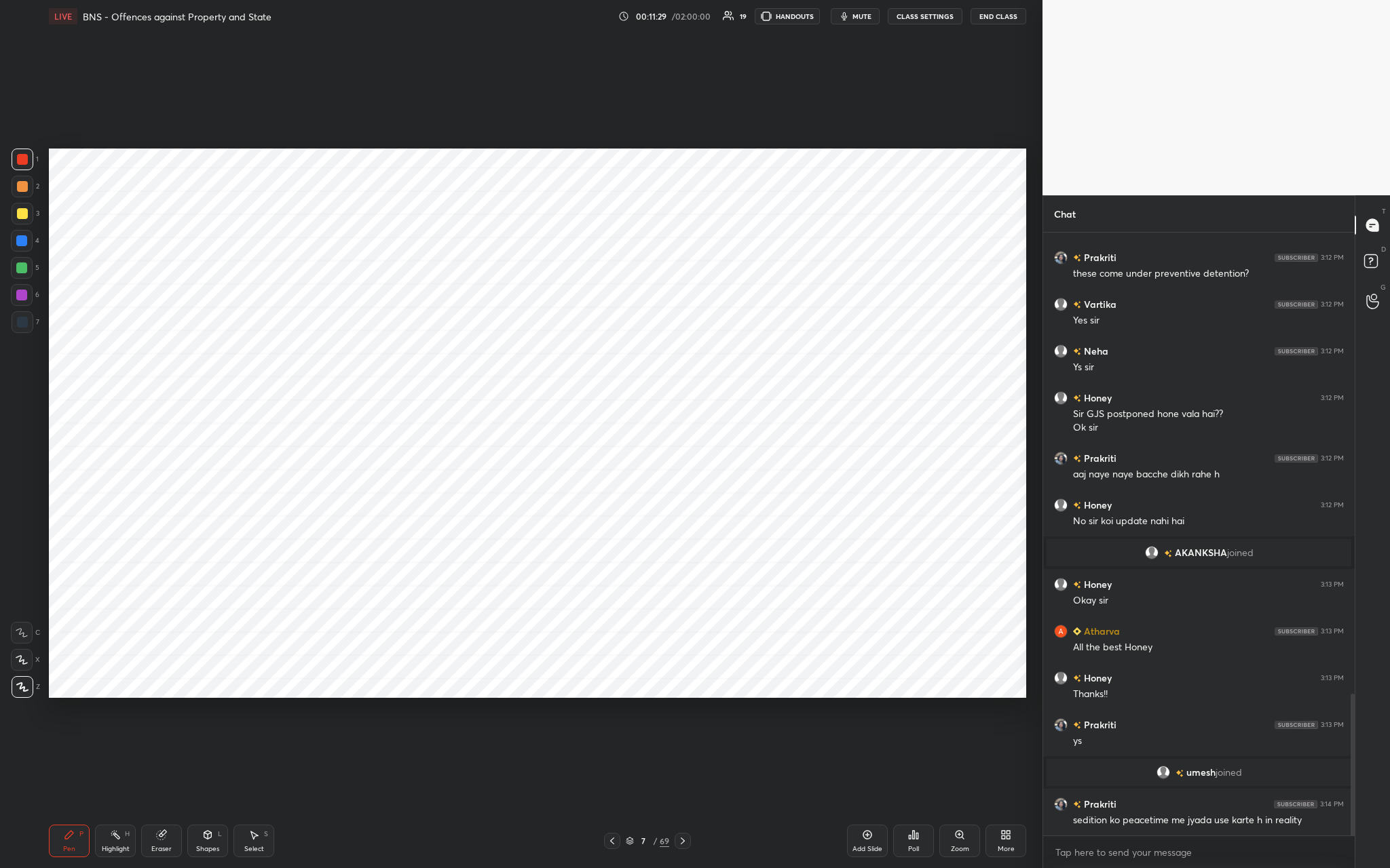
click at [486, 318] on div "Add Slide" at bounding box center [867, 841] width 41 height 33
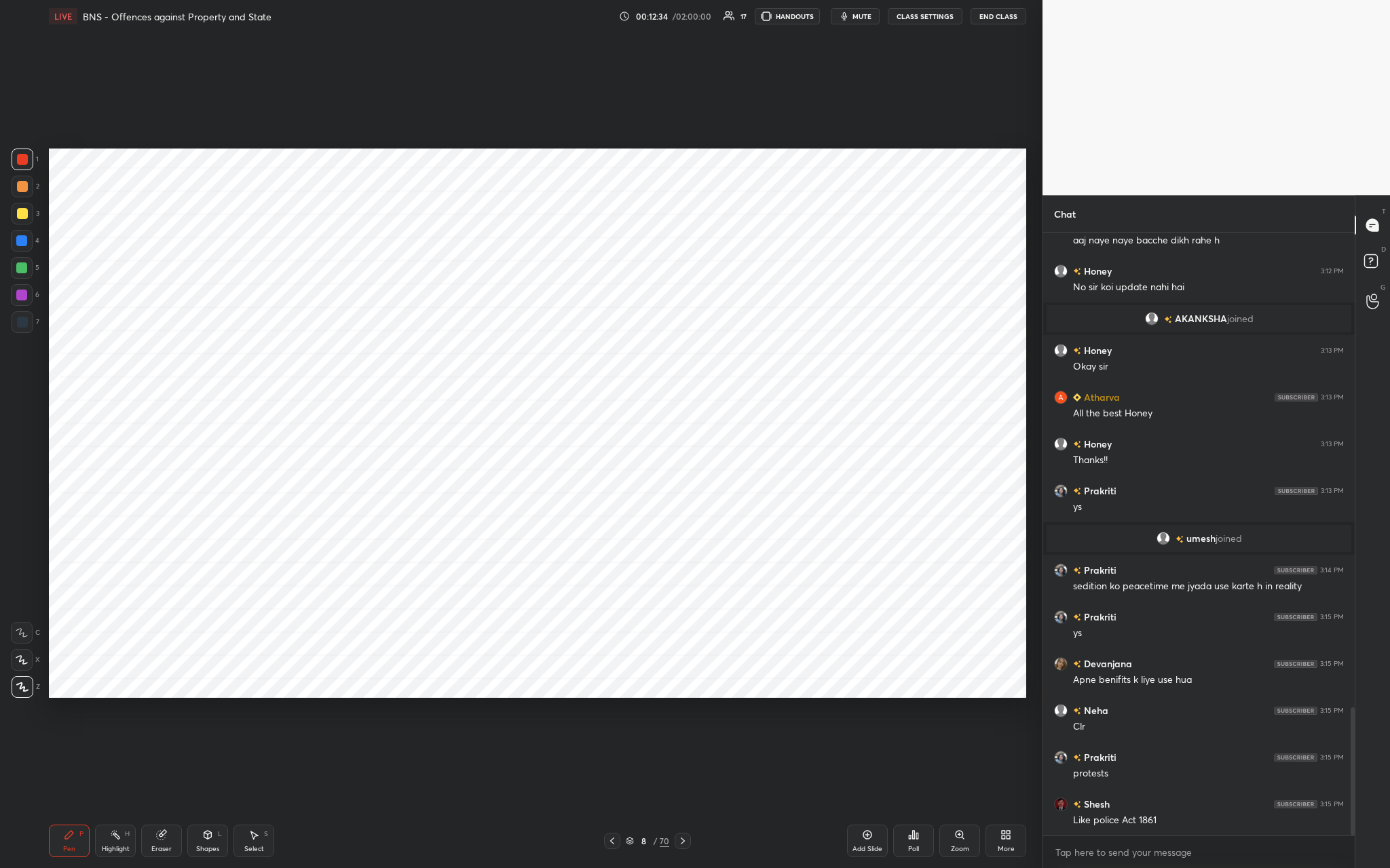
scroll to position [2233, 0]
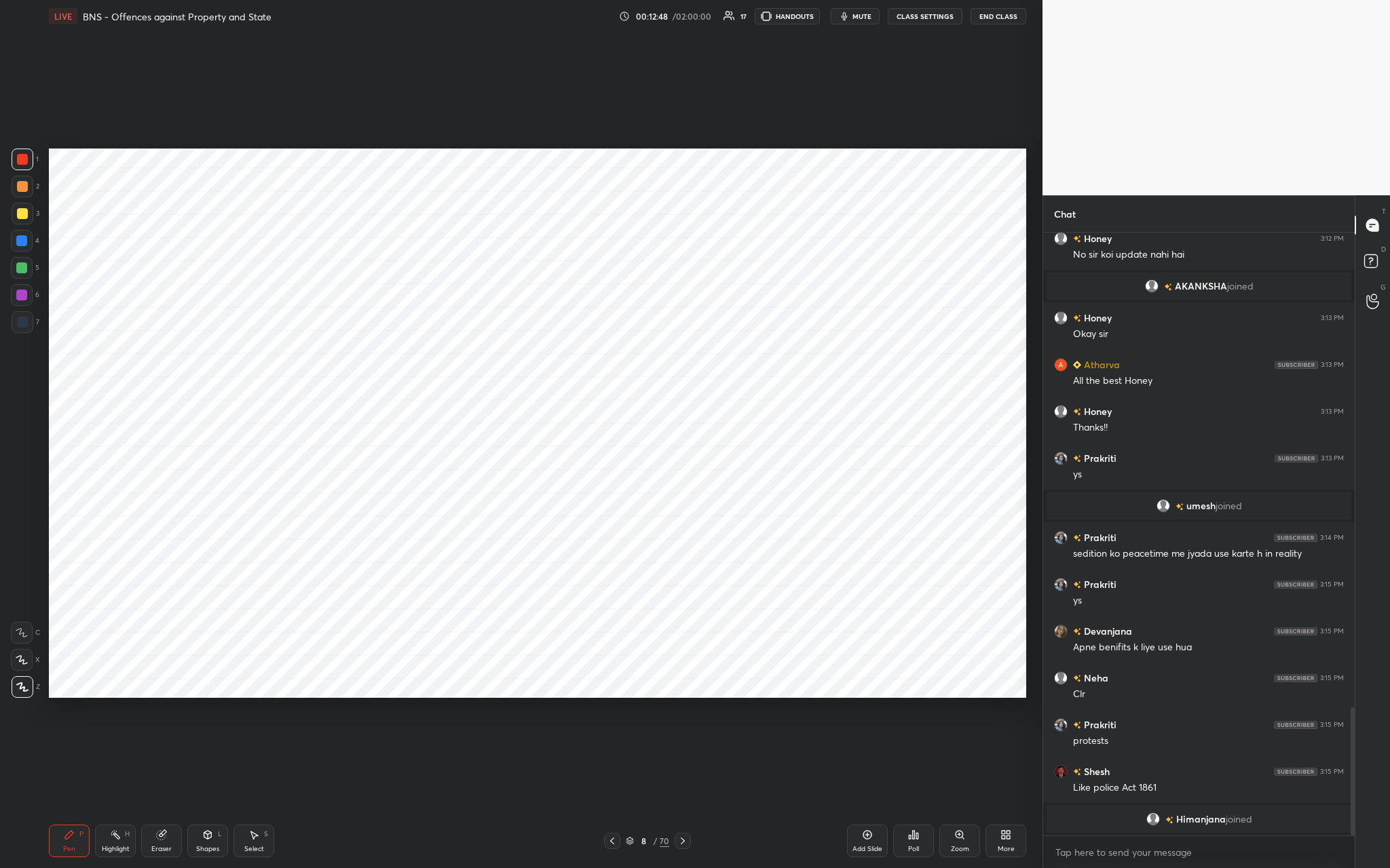
click at [486, 318] on div "Add Slide" at bounding box center [867, 841] width 41 height 33
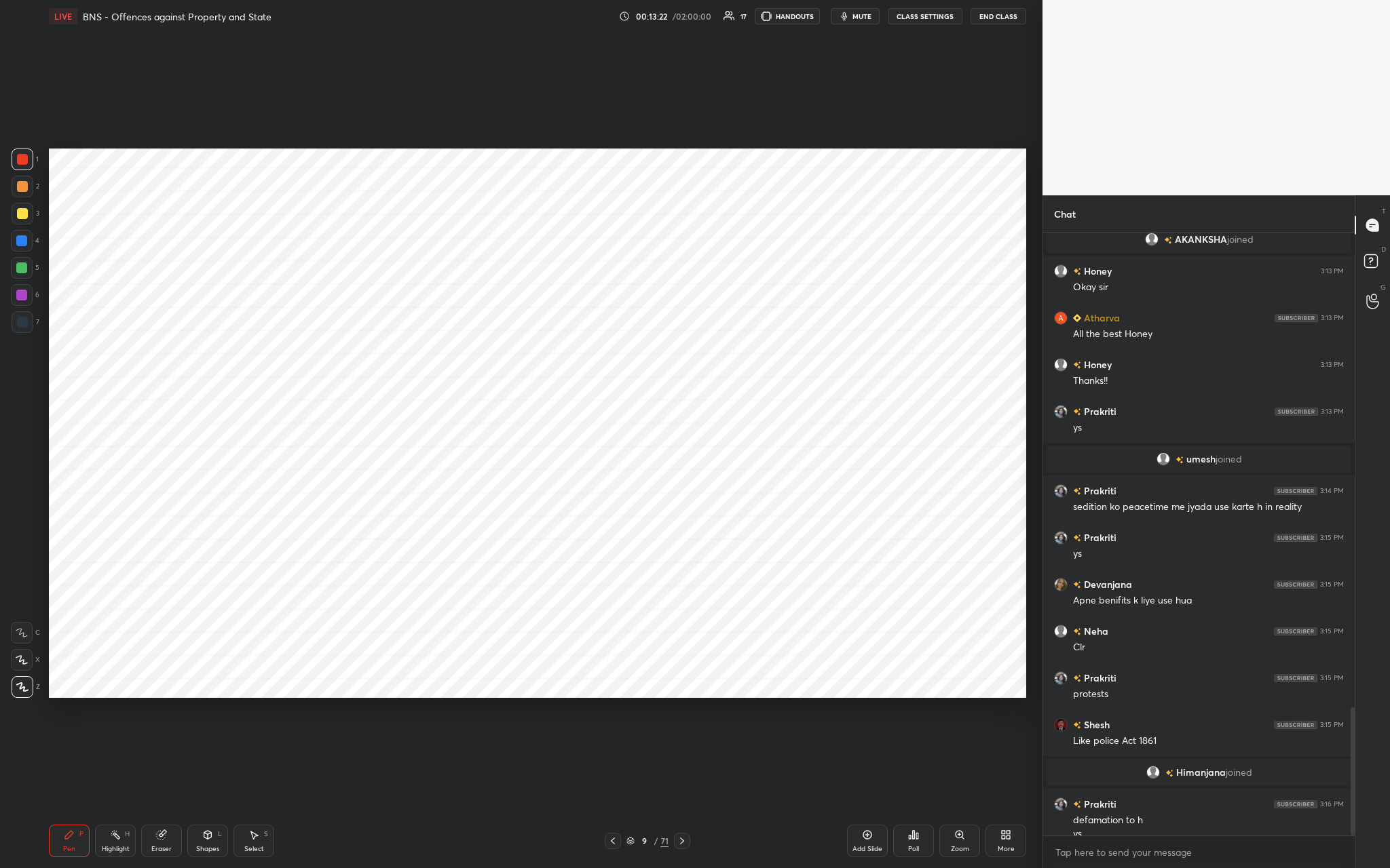
scroll to position [2228, 0]
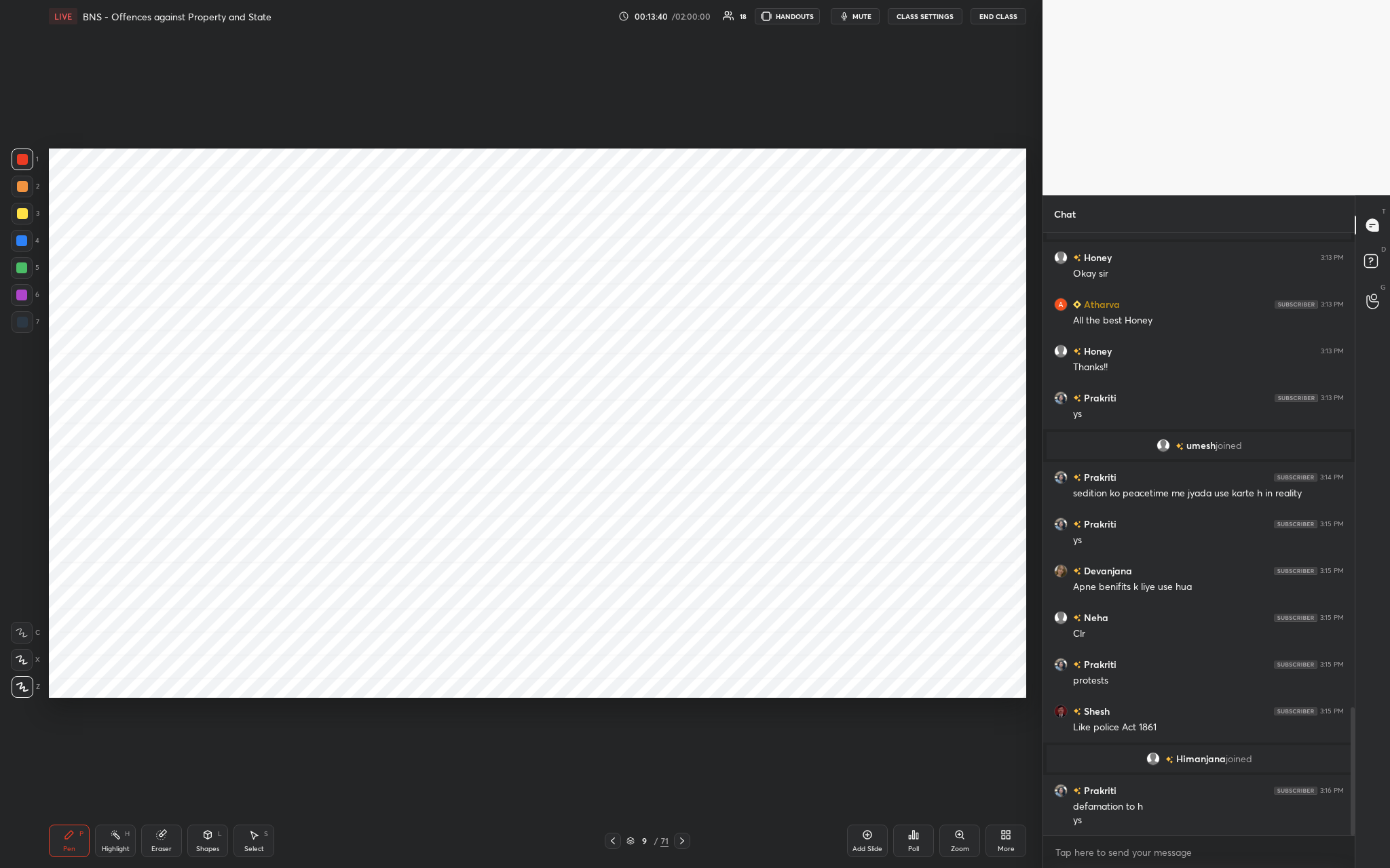
click at [486, 318] on div "Add Slide" at bounding box center [867, 841] width 41 height 33
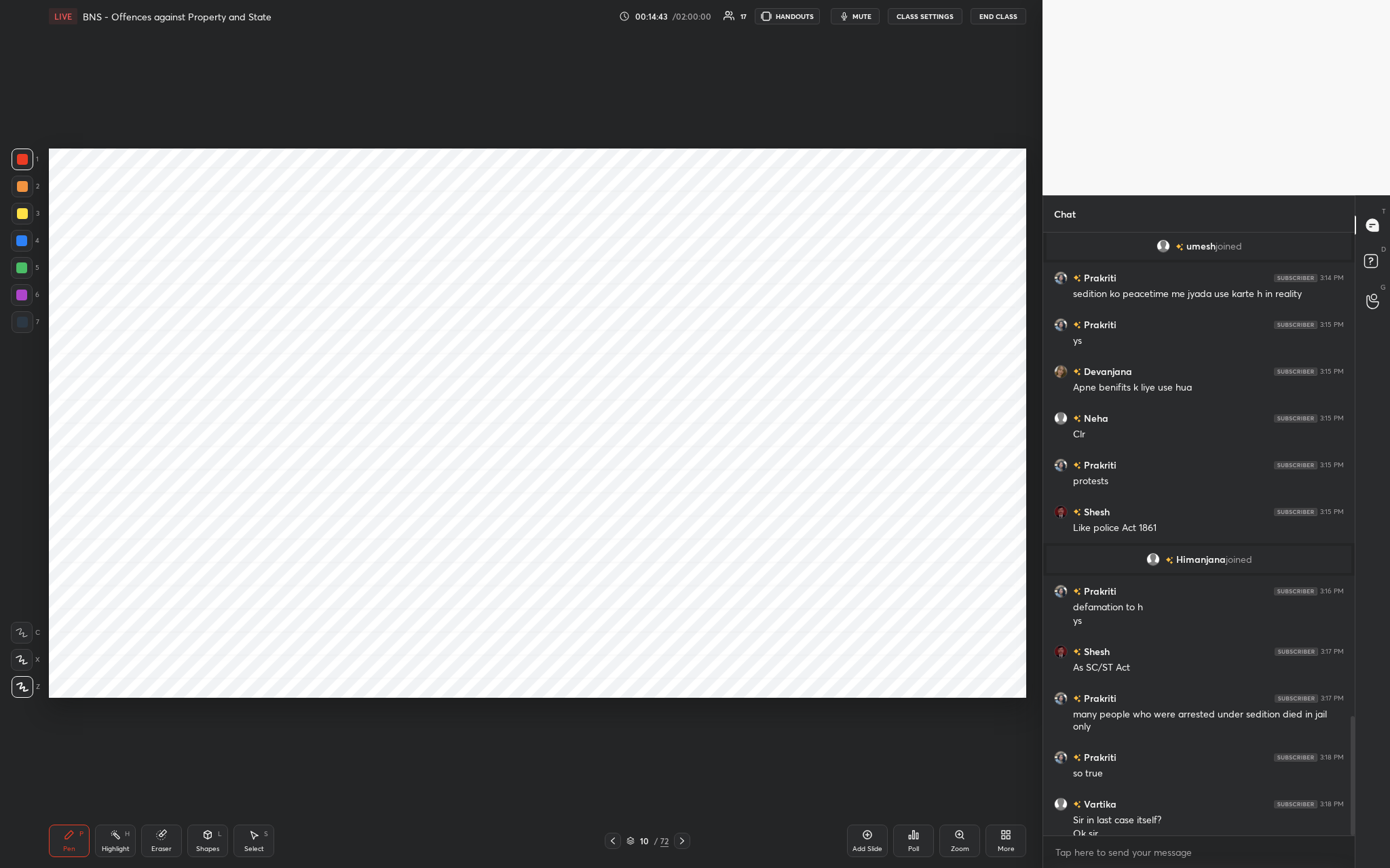
scroll to position [2441, 0]
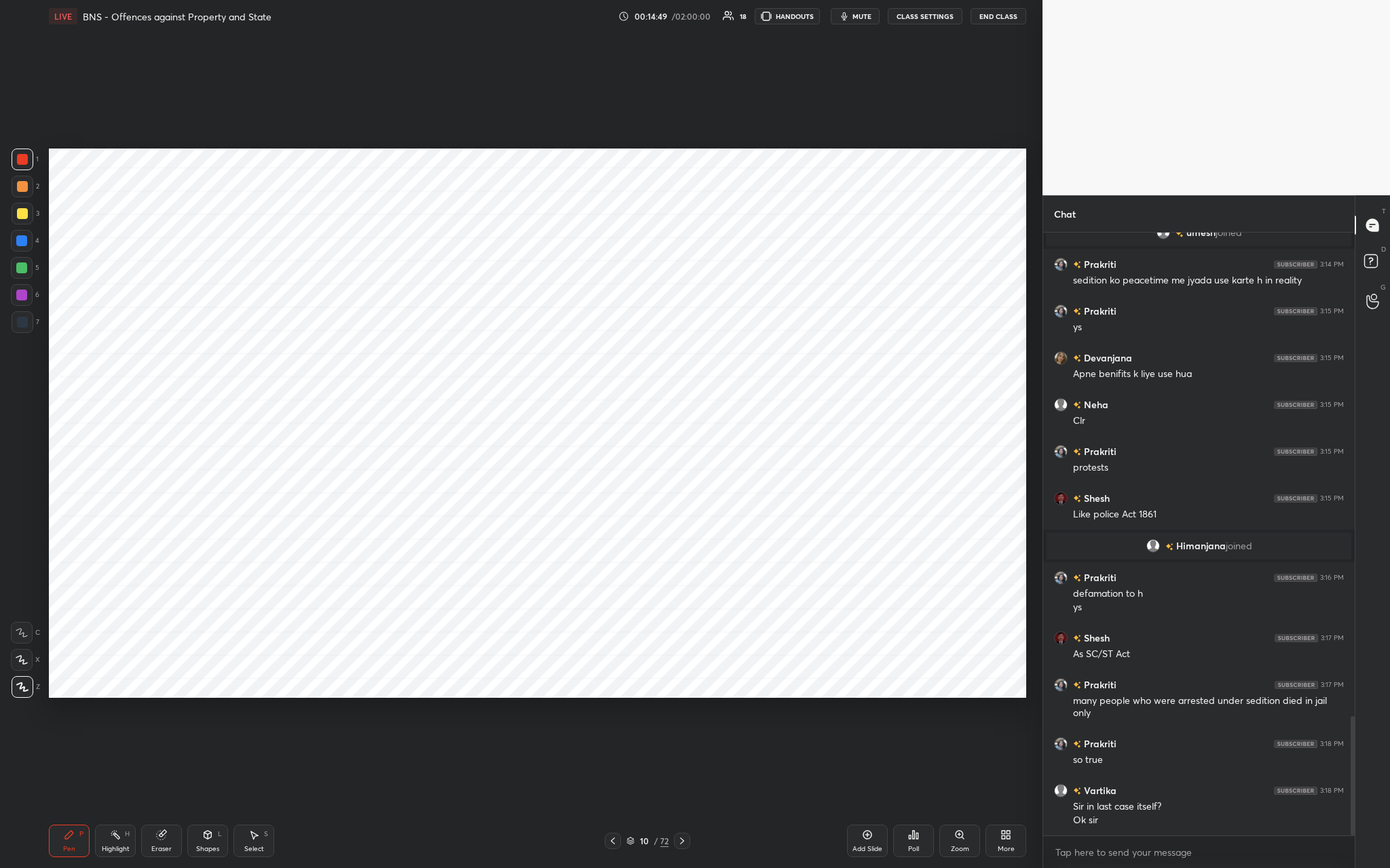
click at [486, 318] on div "Add Slide" at bounding box center [867, 841] width 41 height 33
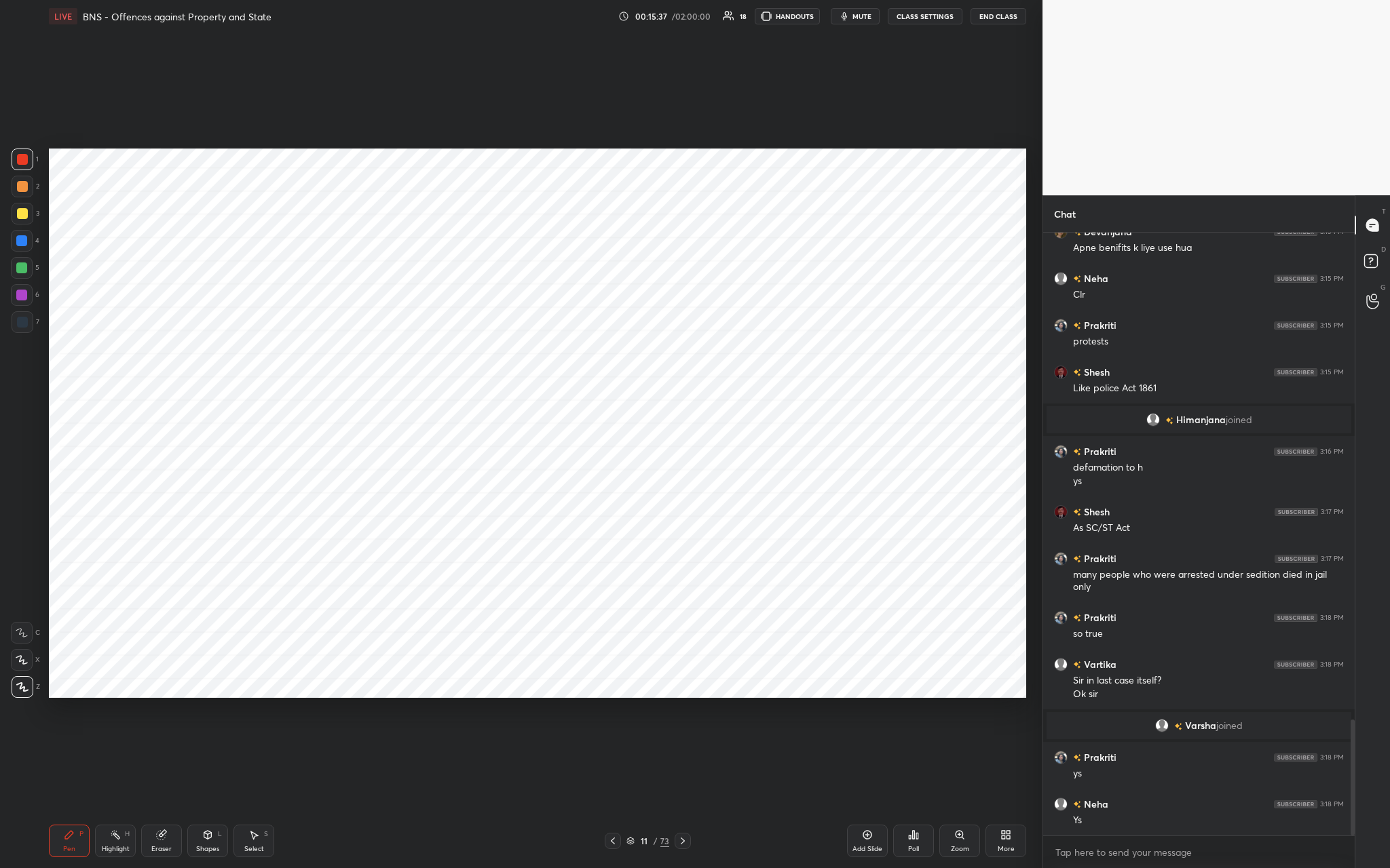
scroll to position [2535, 0]
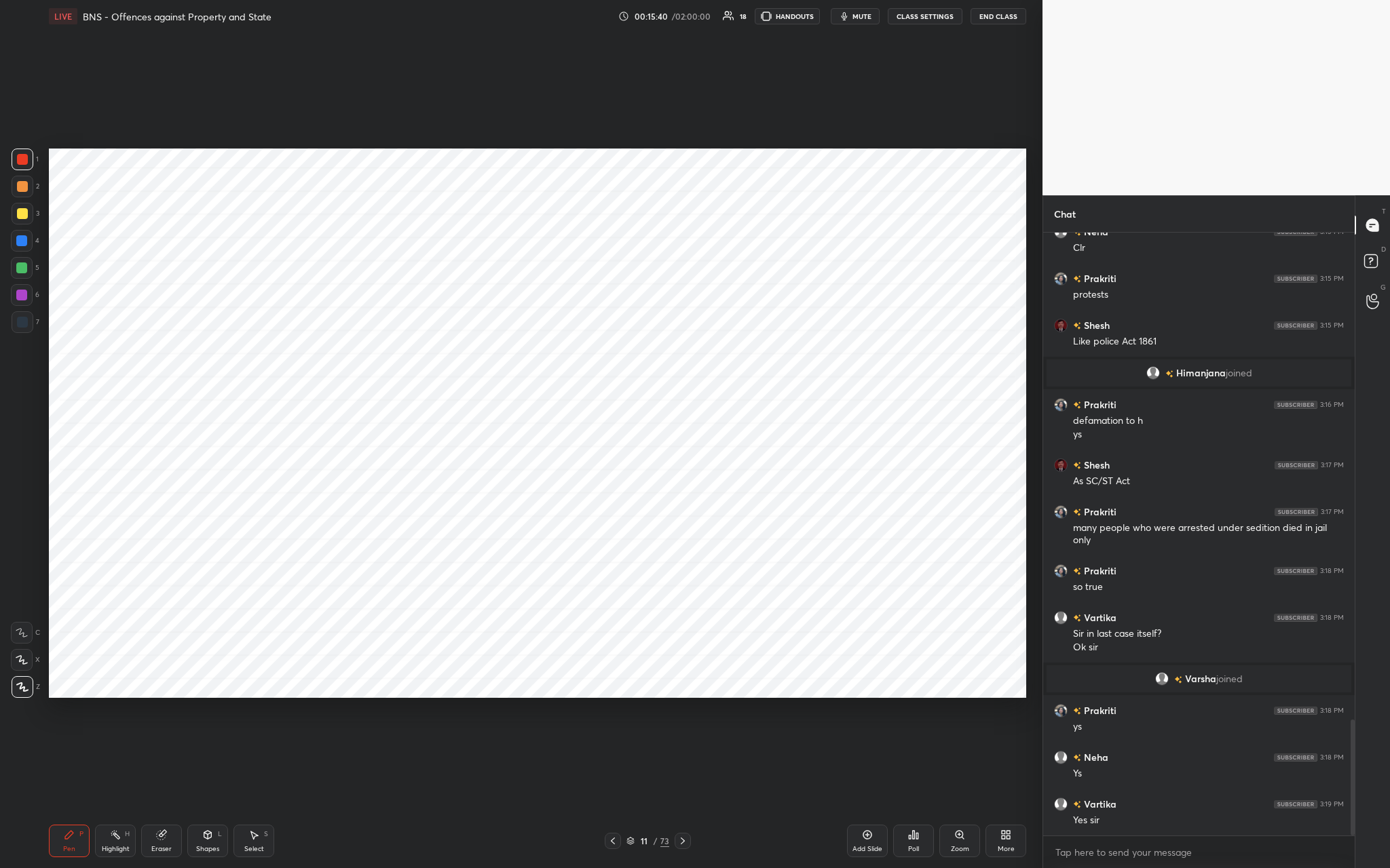
click at [486, 318] on icon at bounding box center [868, 835] width 9 height 9
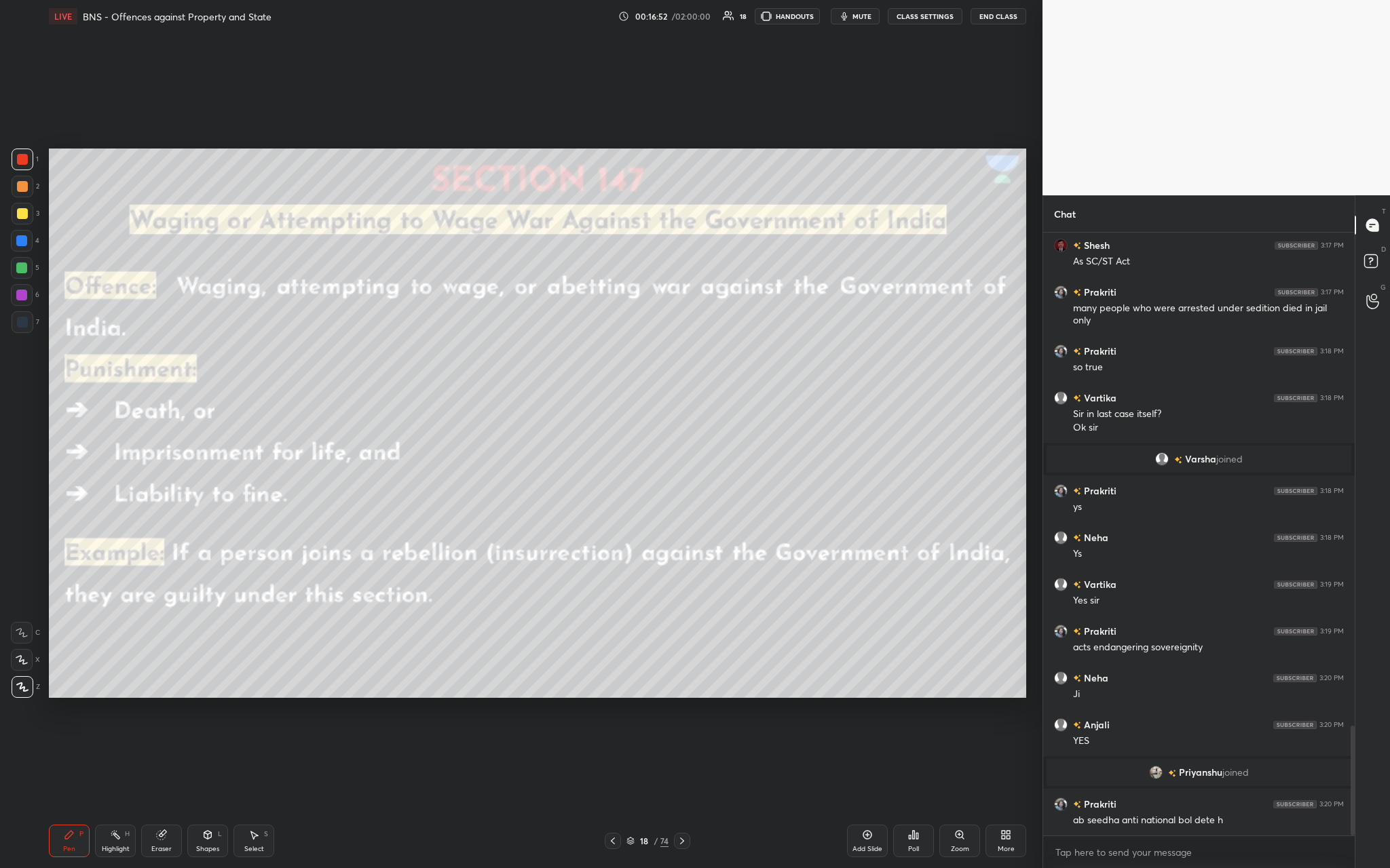
scroll to position [2712, 0]
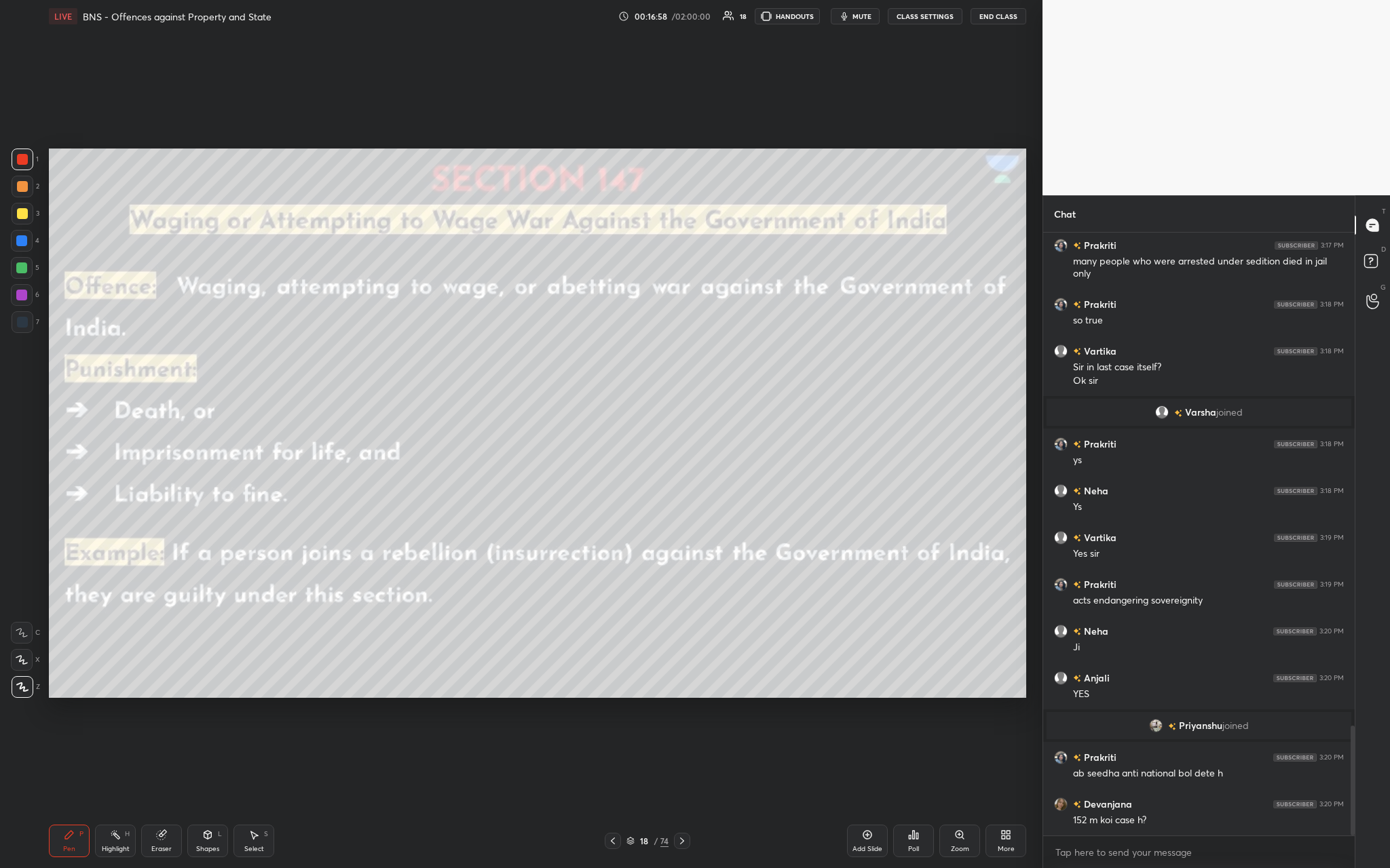
click at [486, 18] on button "End Class" at bounding box center [998, 16] width 55 height 16
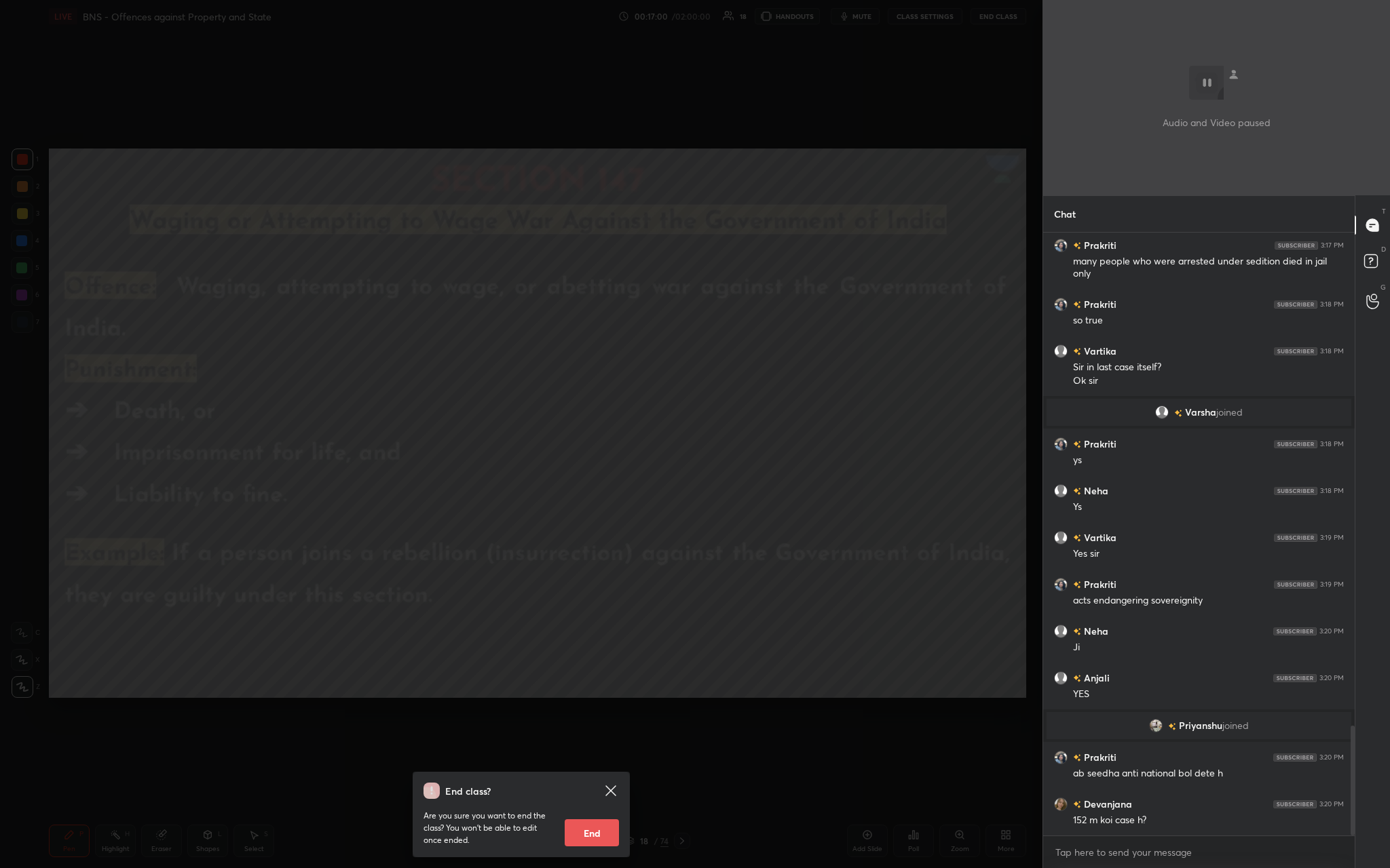
scroll to position [2759, 0]
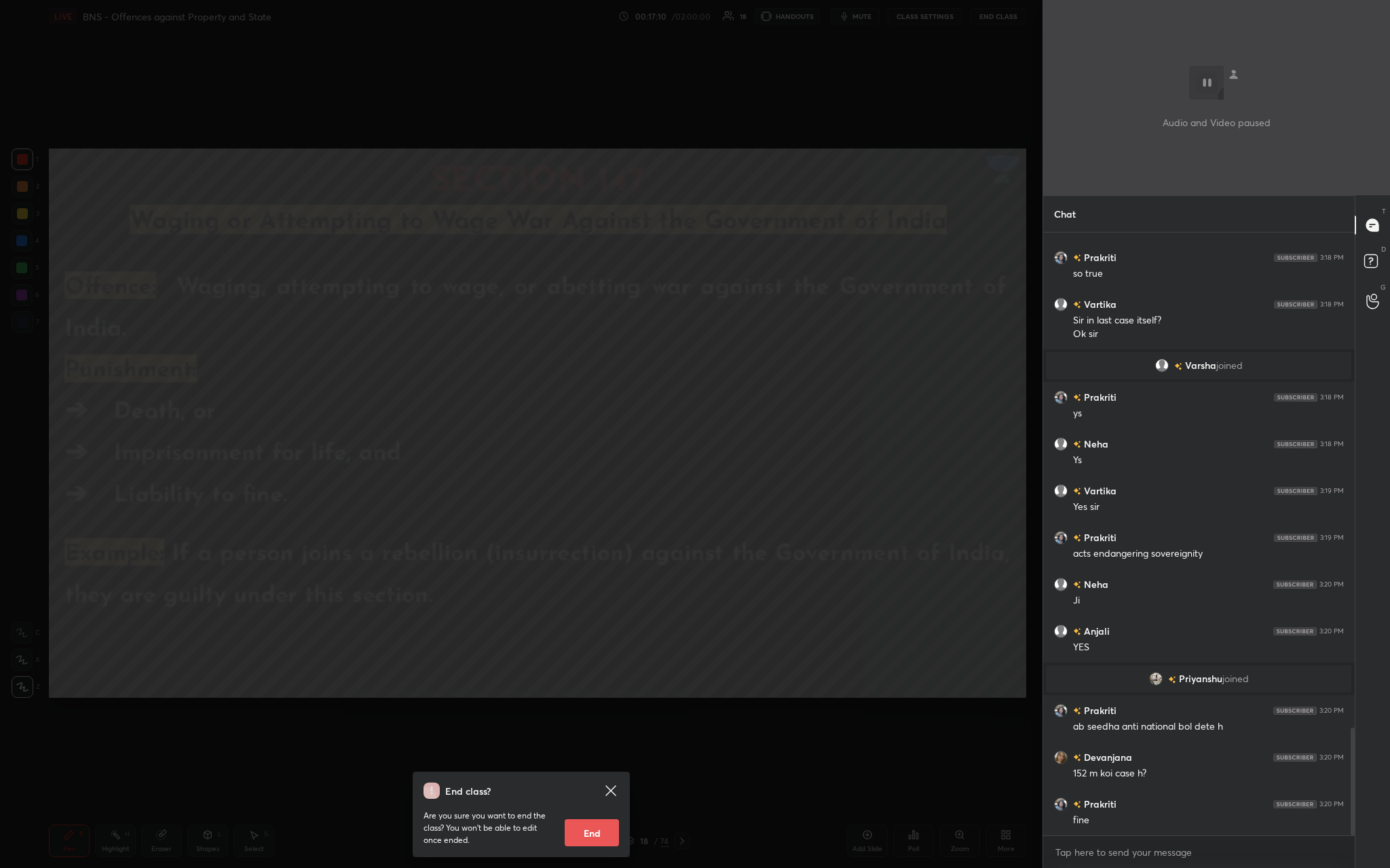
click at [486, 318] on icon at bounding box center [610, 791] width 16 height 16
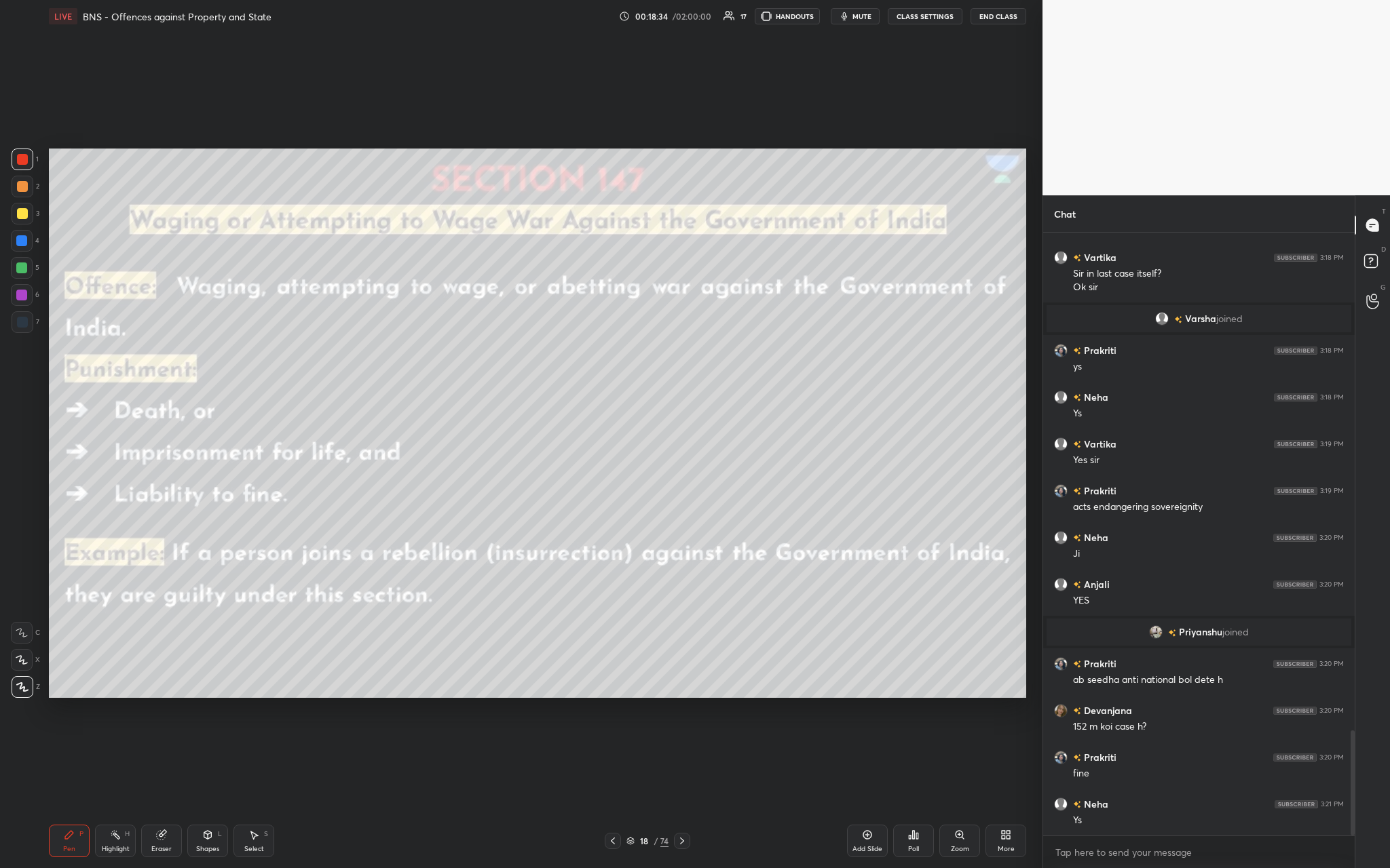
scroll to position [2852, 0]
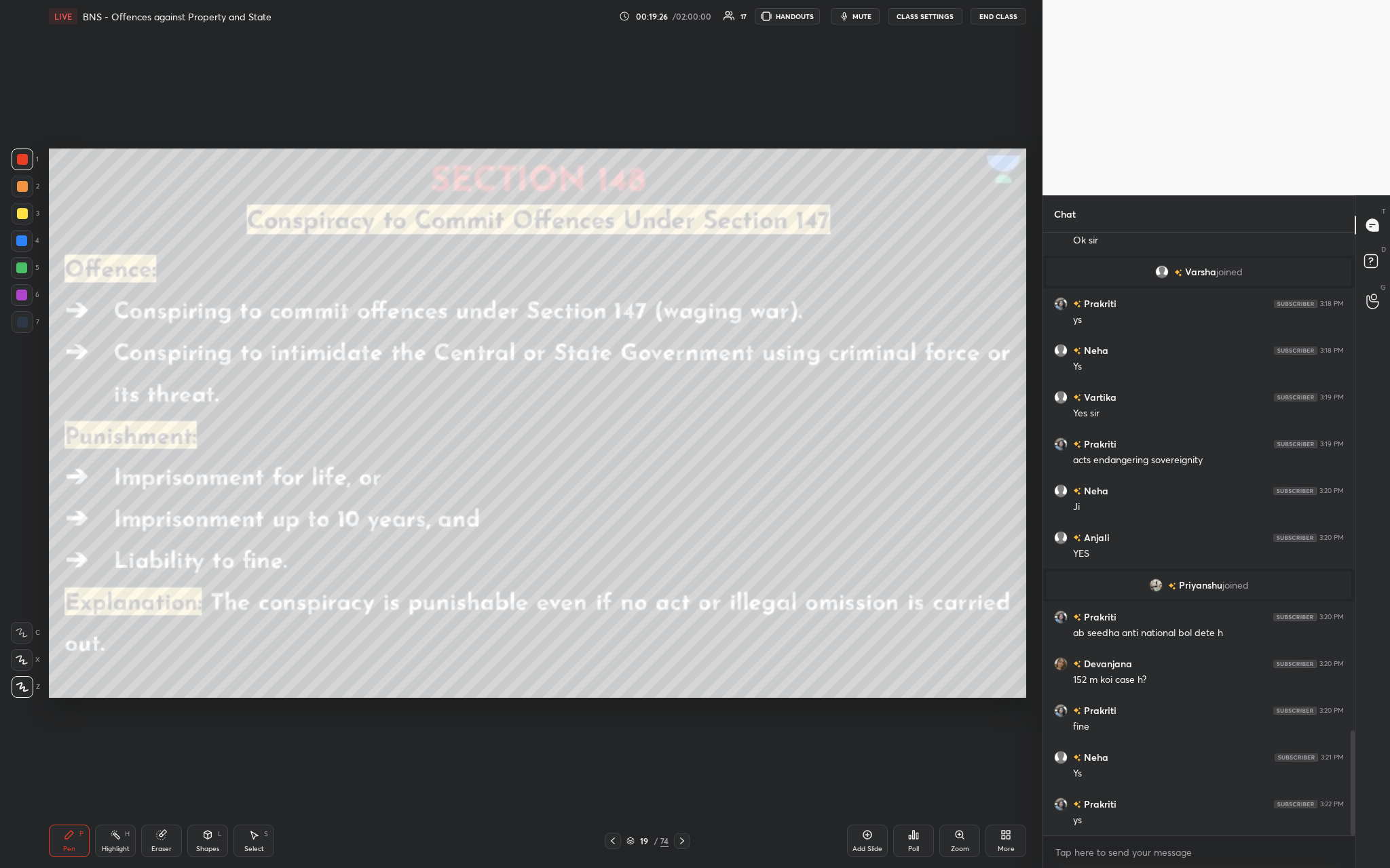
click at [486, 318] on div "Add Slide" at bounding box center [867, 849] width 30 height 7
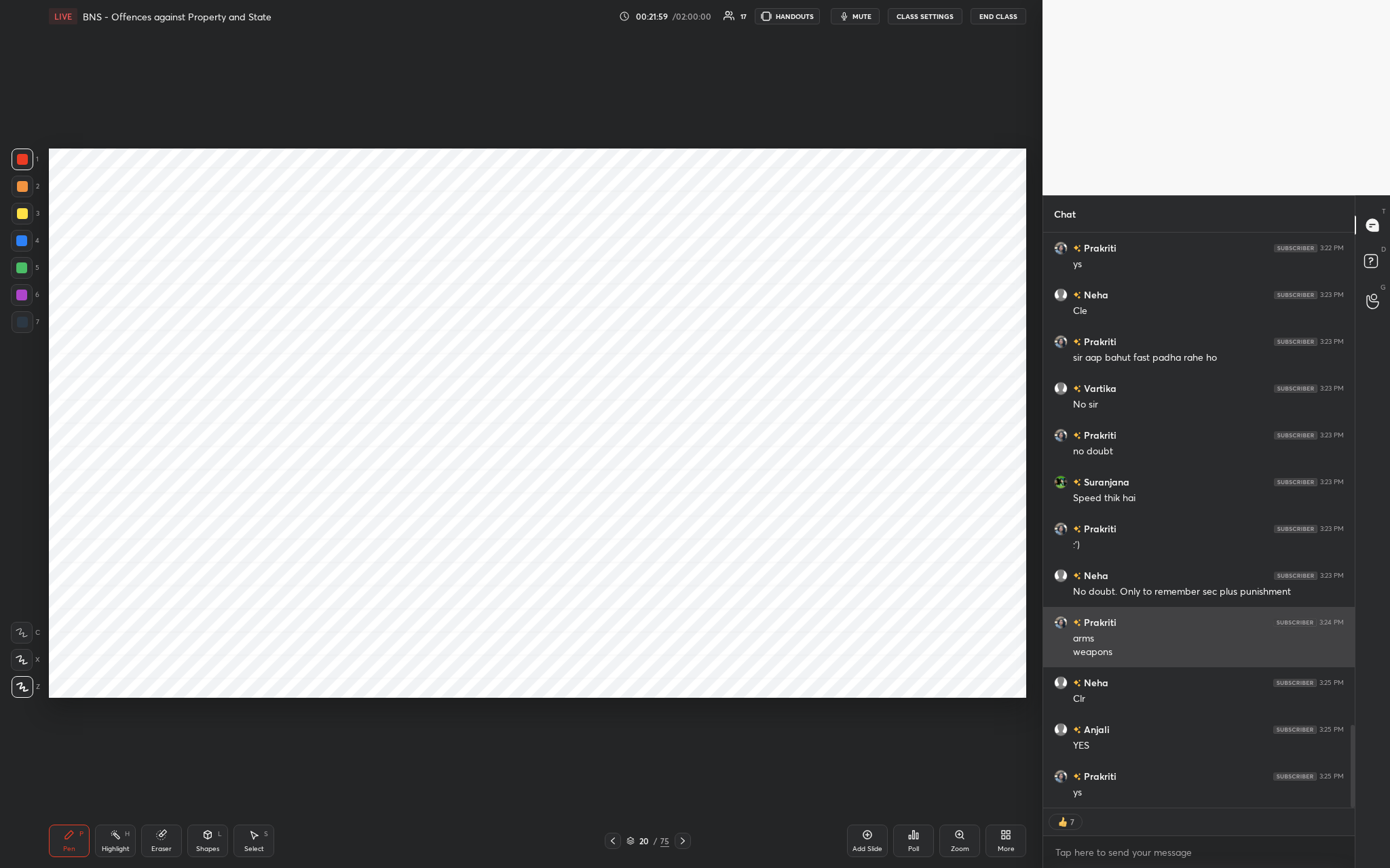
scroll to position [3423, 0]
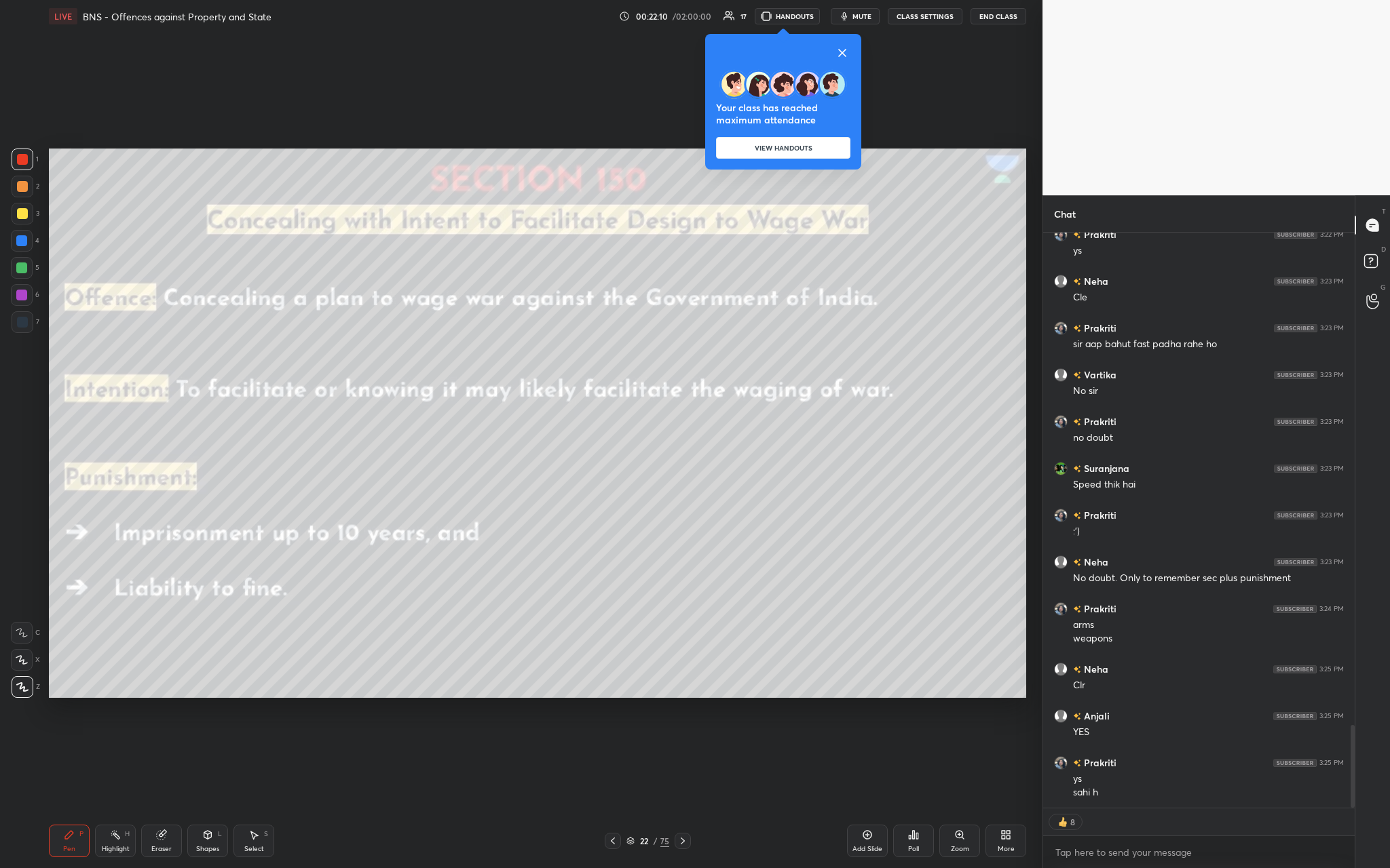
click at [486, 154] on button "VIEW HANDOUTS" at bounding box center [783, 147] width 134 height 21
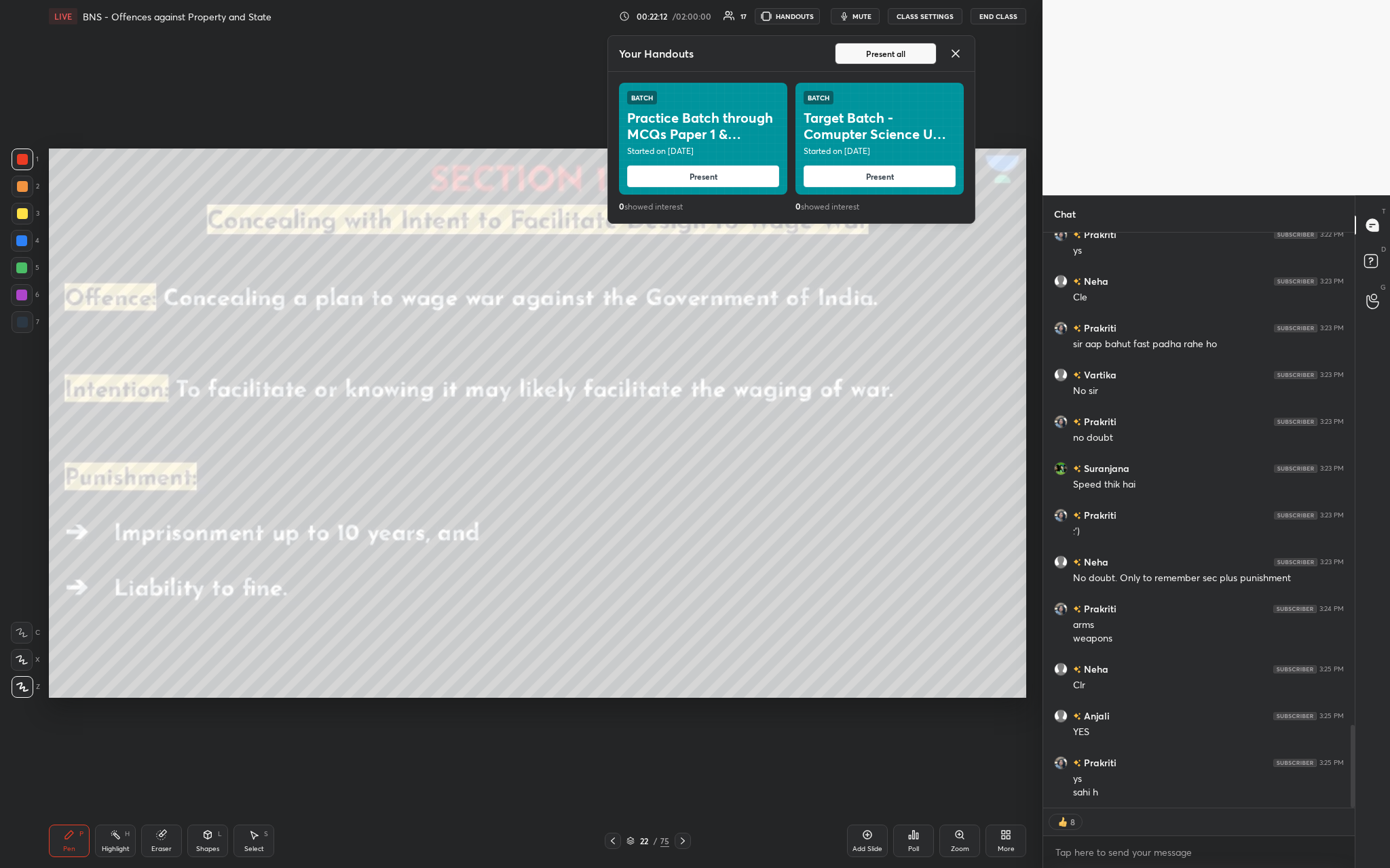
click at [486, 56] on icon at bounding box center [955, 54] width 16 height 16
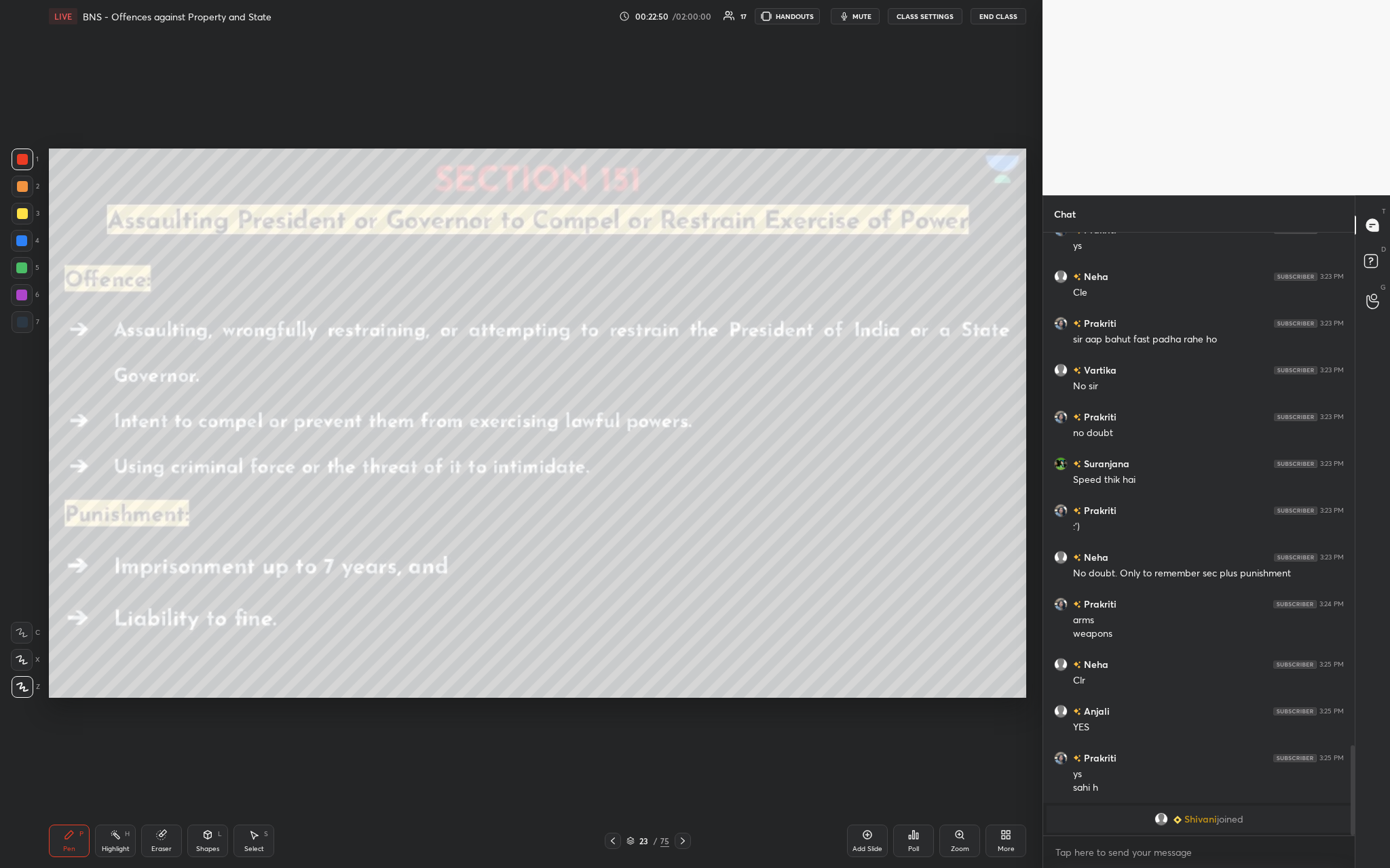
scroll to position [3444, 0]
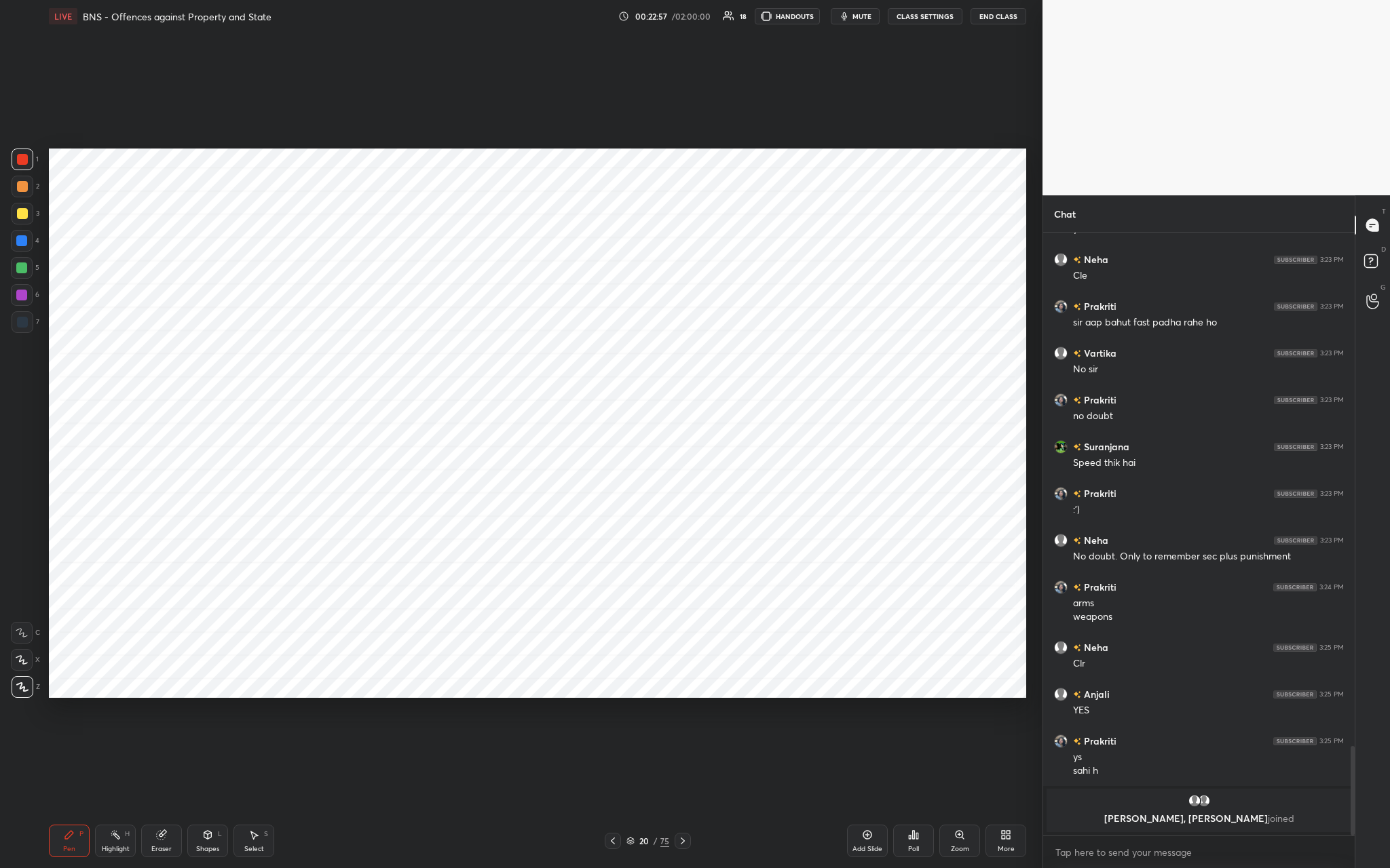
click at [486, 318] on div "Add Slide" at bounding box center [867, 849] width 30 height 7
click at [21, 294] on div at bounding box center [21, 295] width 11 height 11
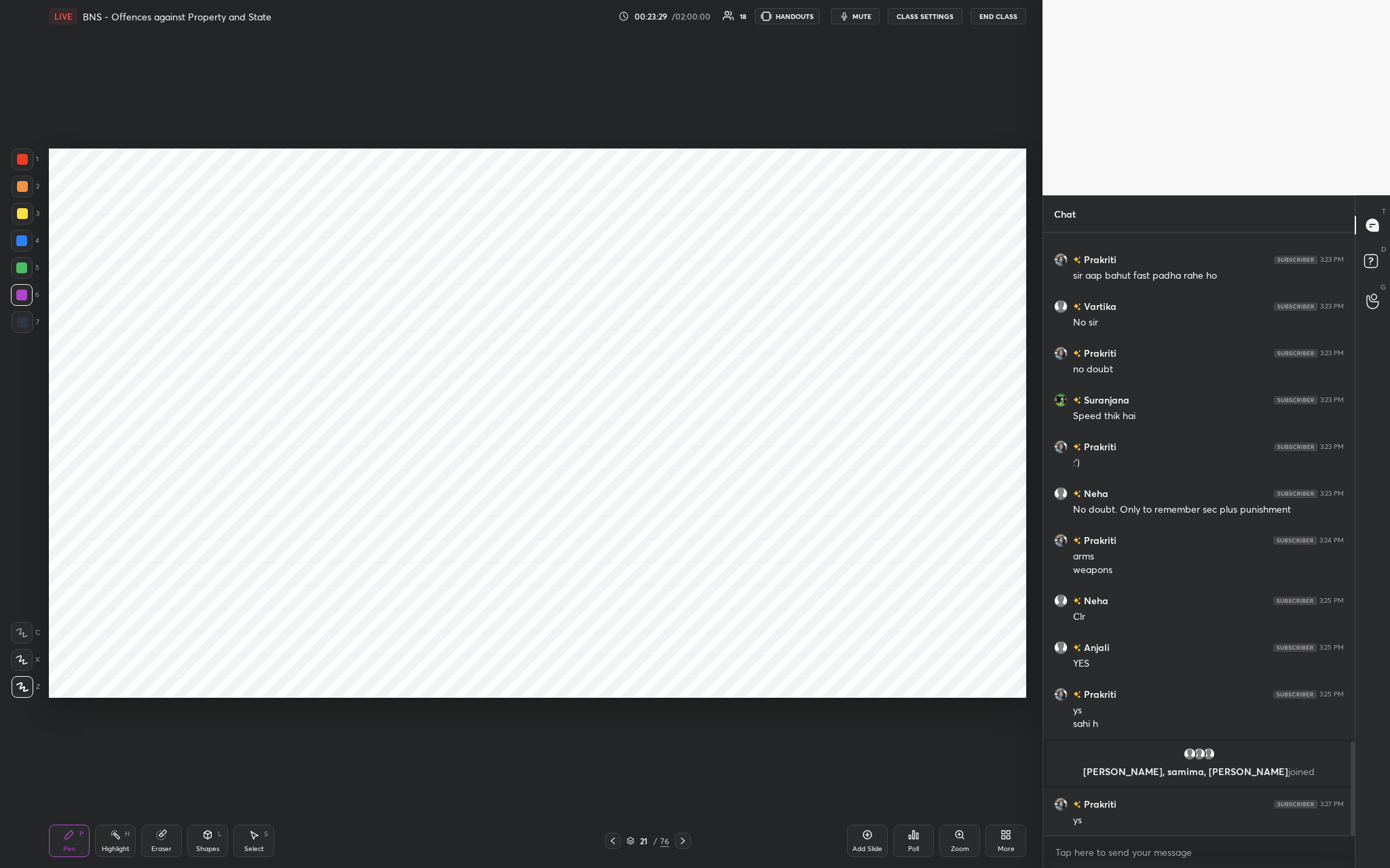
scroll to position [3262, 0]
drag, startPoint x: 24, startPoint y: 162, endPoint x: 19, endPoint y: 170, distance: 9.4
click at [24, 163] on div at bounding box center [22, 159] width 11 height 11
click at [27, 242] on div at bounding box center [21, 240] width 21 height 21
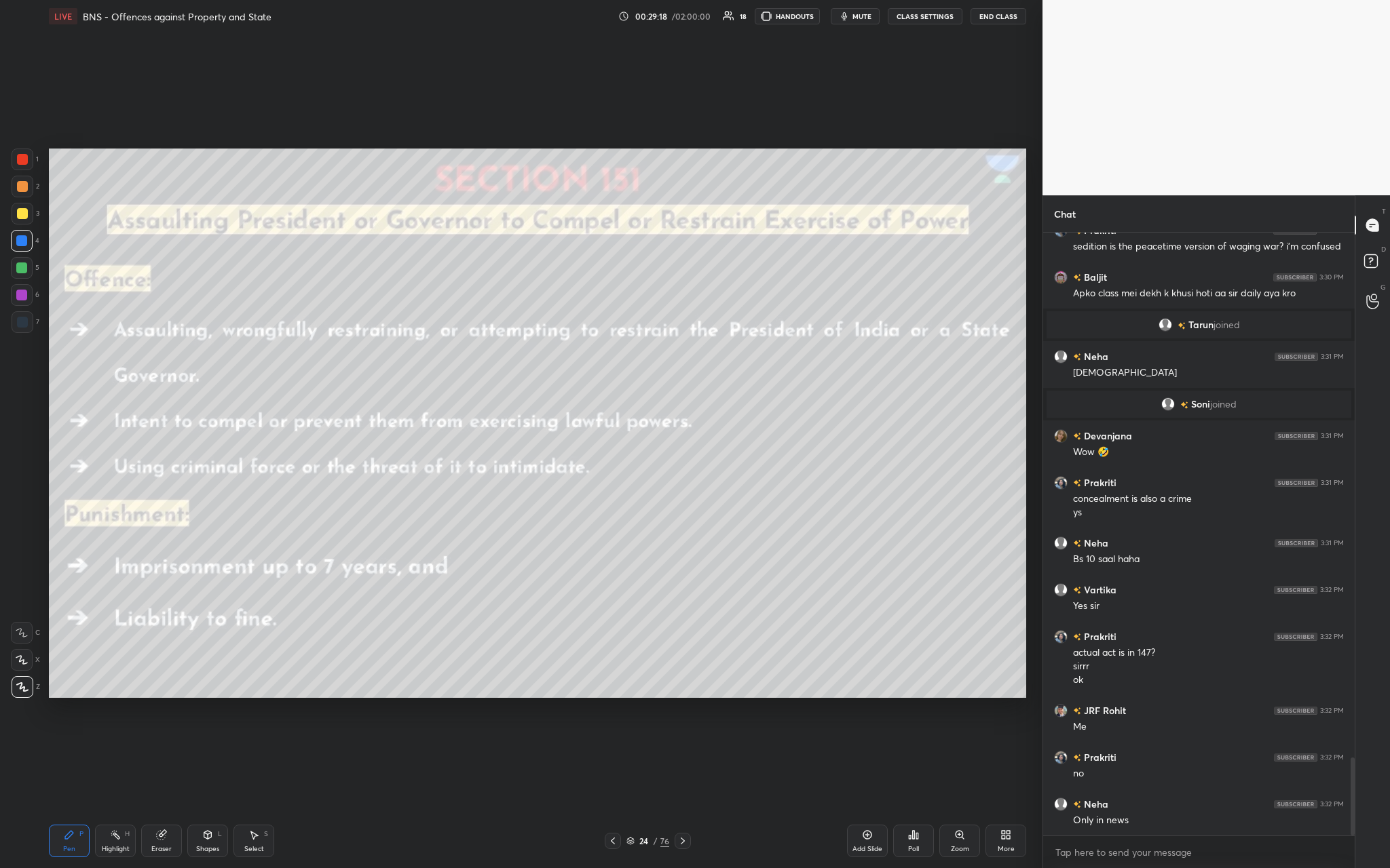
scroll to position [4096, 0]
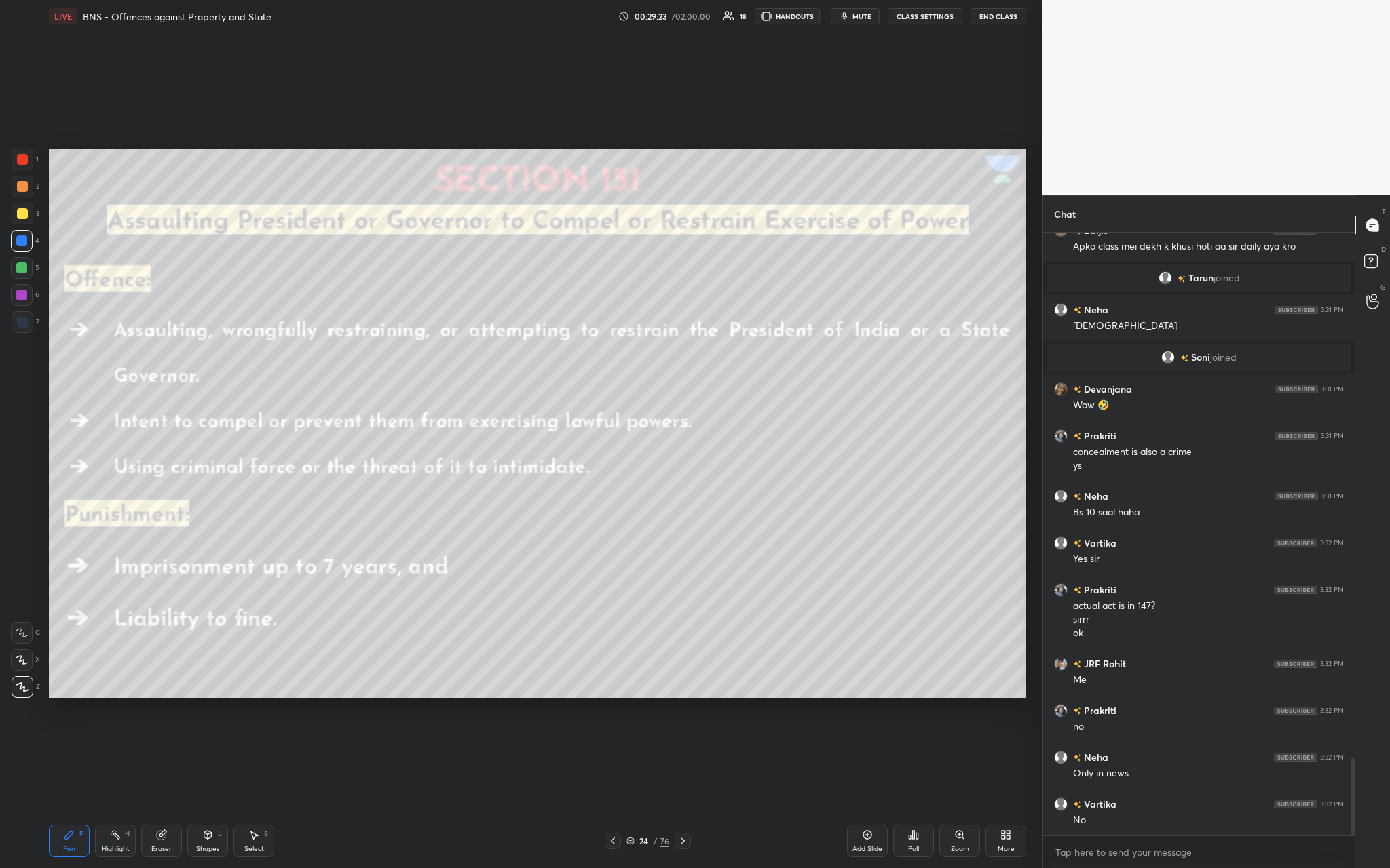
click at [486, 318] on div "Setting up your live class Poll for secs No correct answer Start poll" at bounding box center [537, 423] width 988 height 782
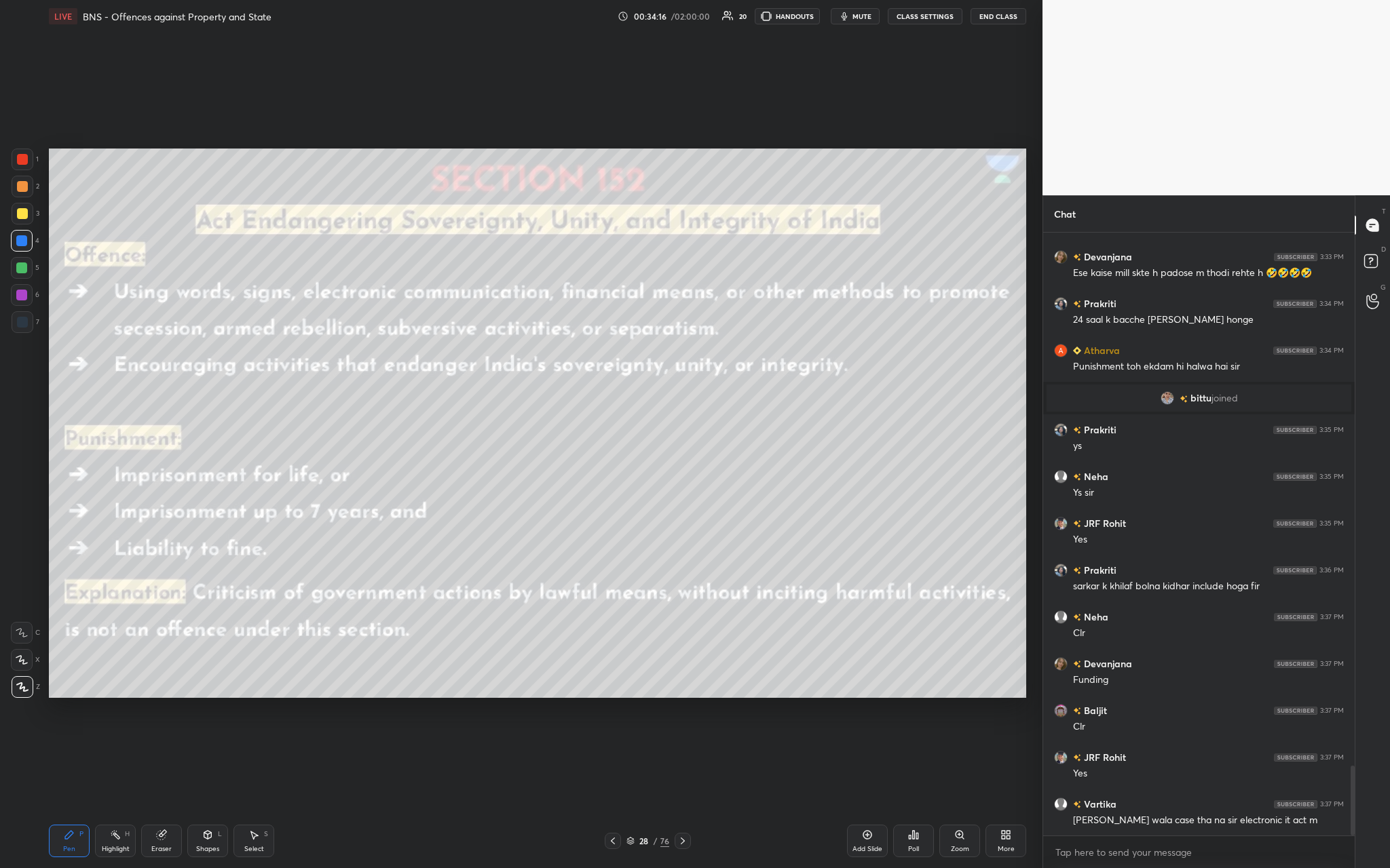
scroll to position [4635, 0]
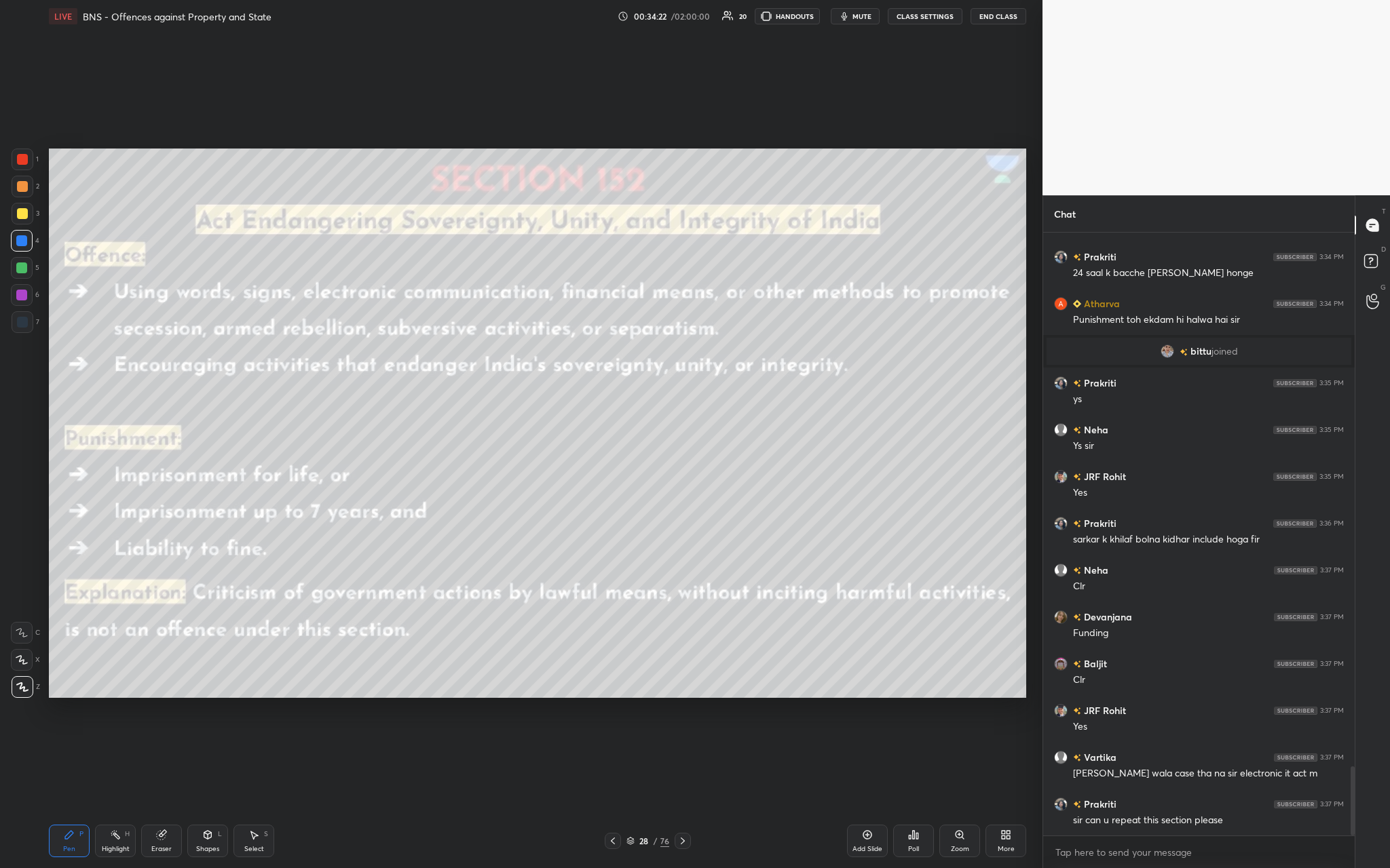
click at [486, 318] on icon at bounding box center [868, 835] width 9 height 9
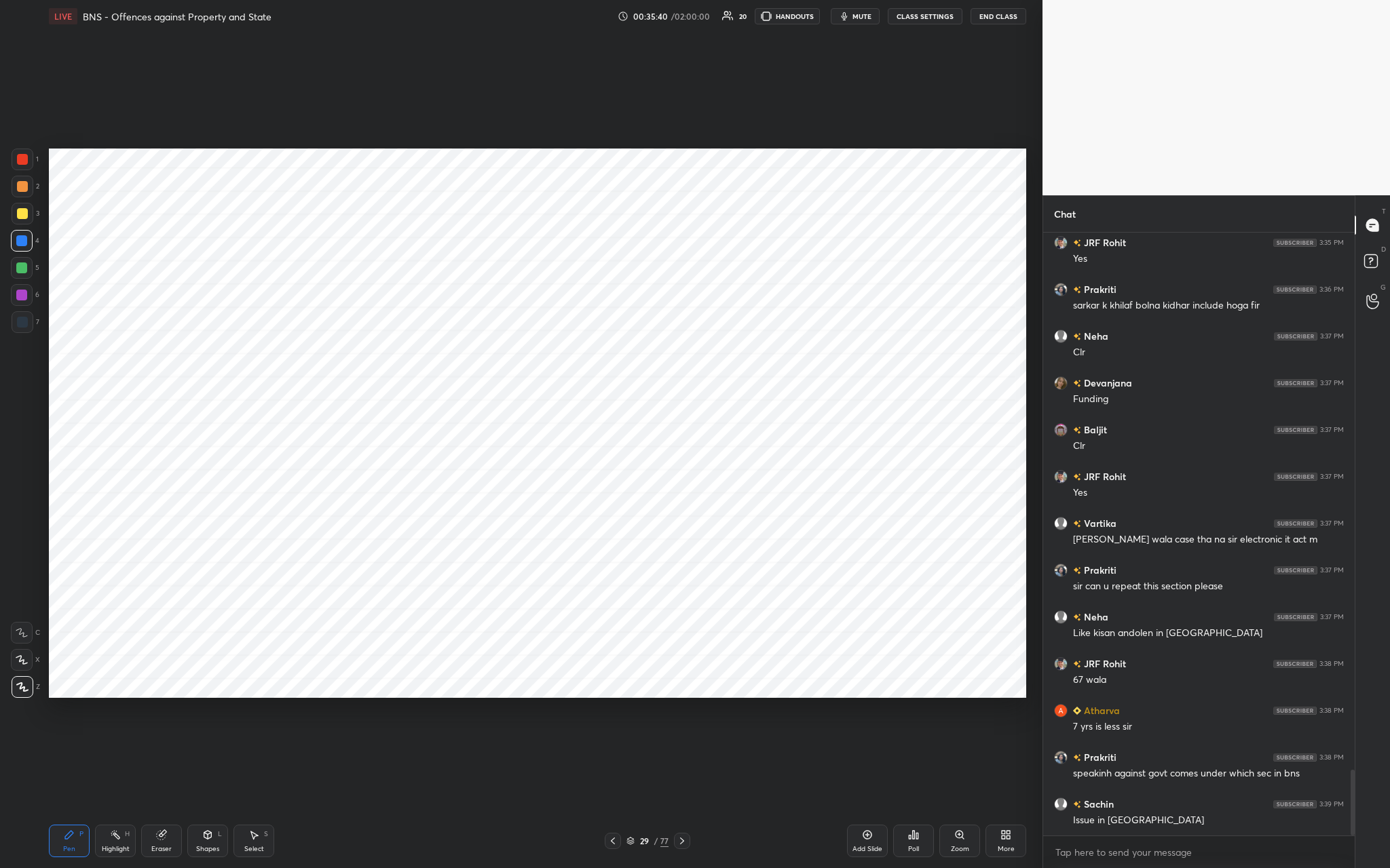
scroll to position [4916, 0]
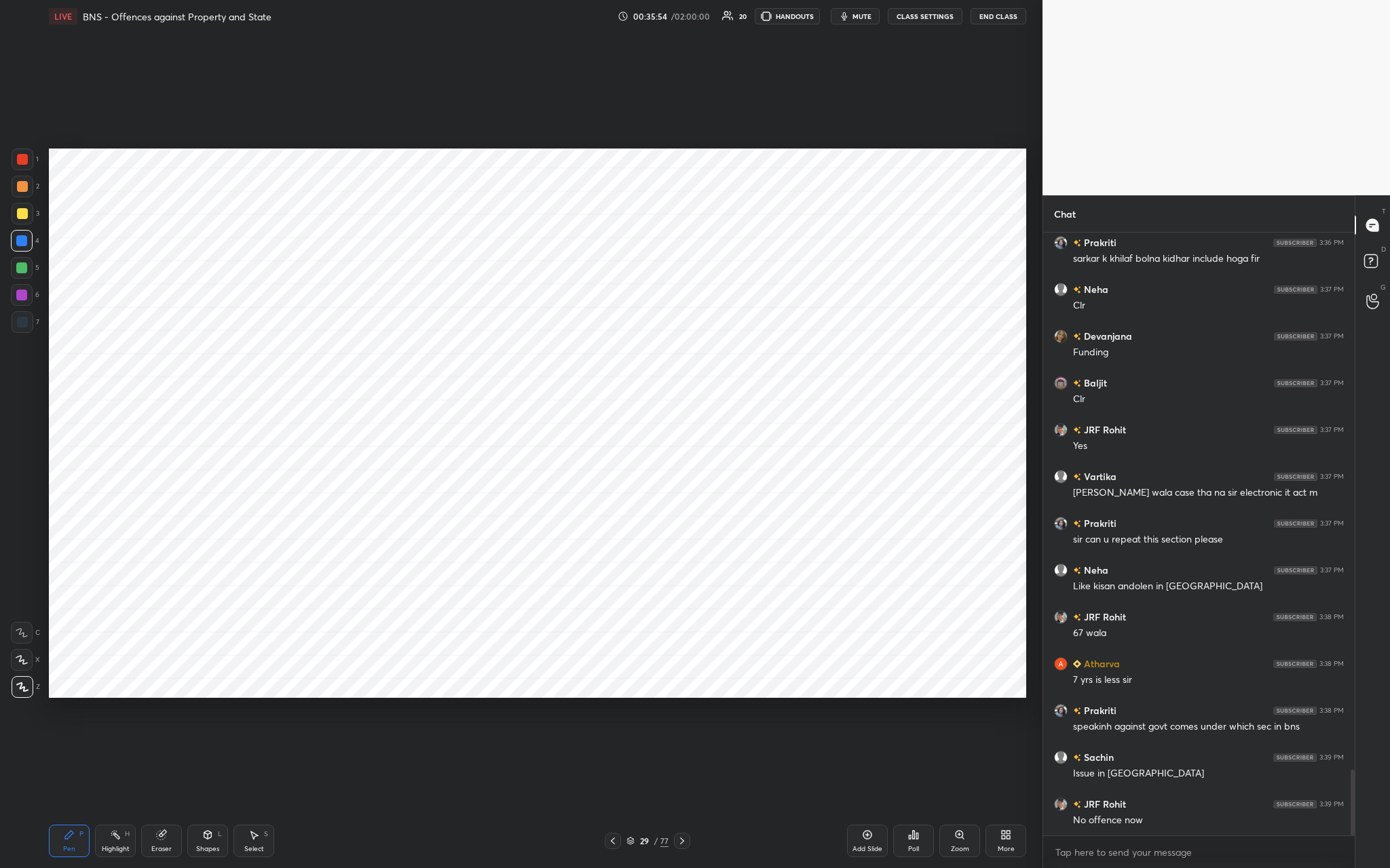
click at [486, 318] on div "Add Slide" at bounding box center [867, 841] width 41 height 33
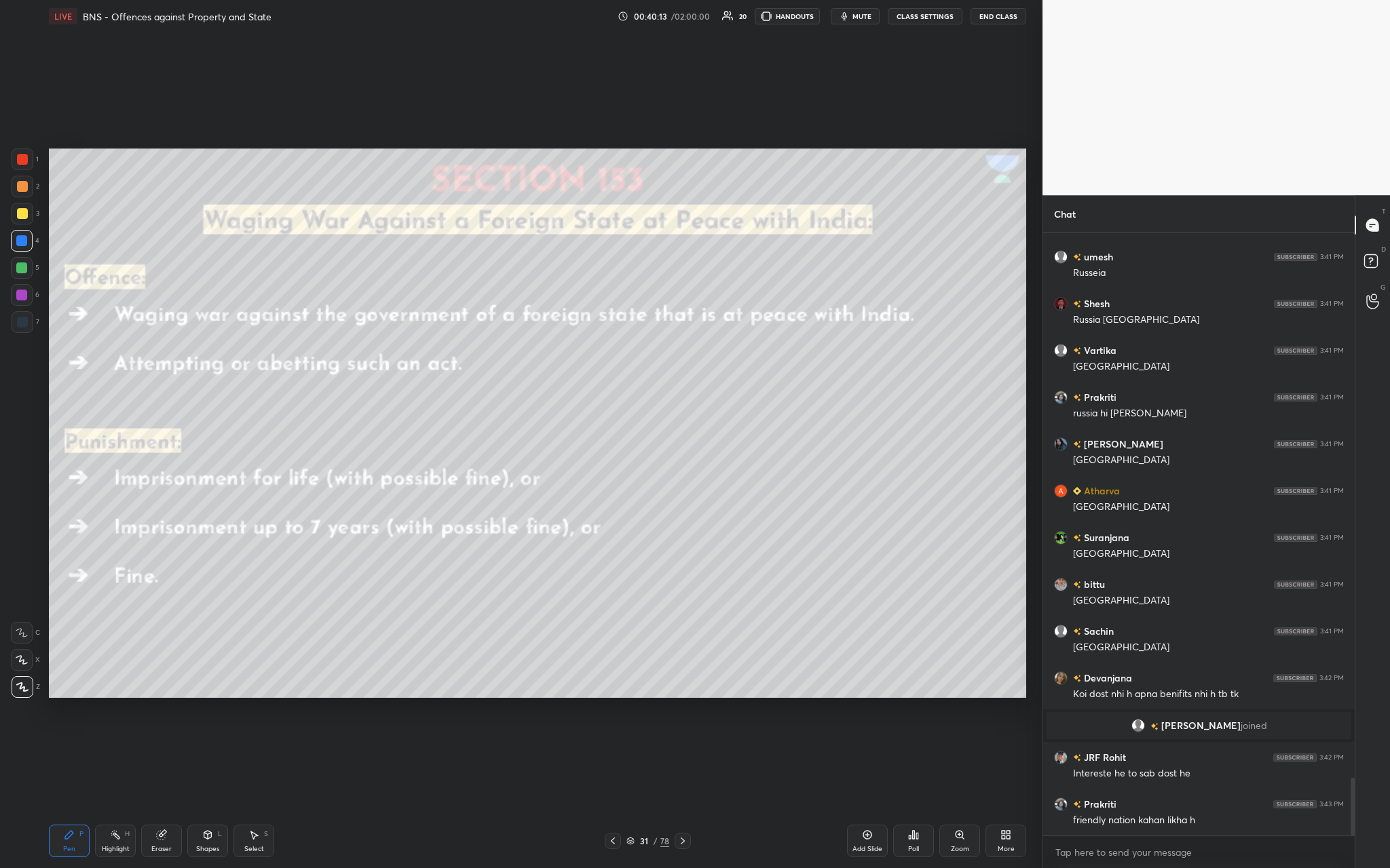
scroll to position [5695, 0]
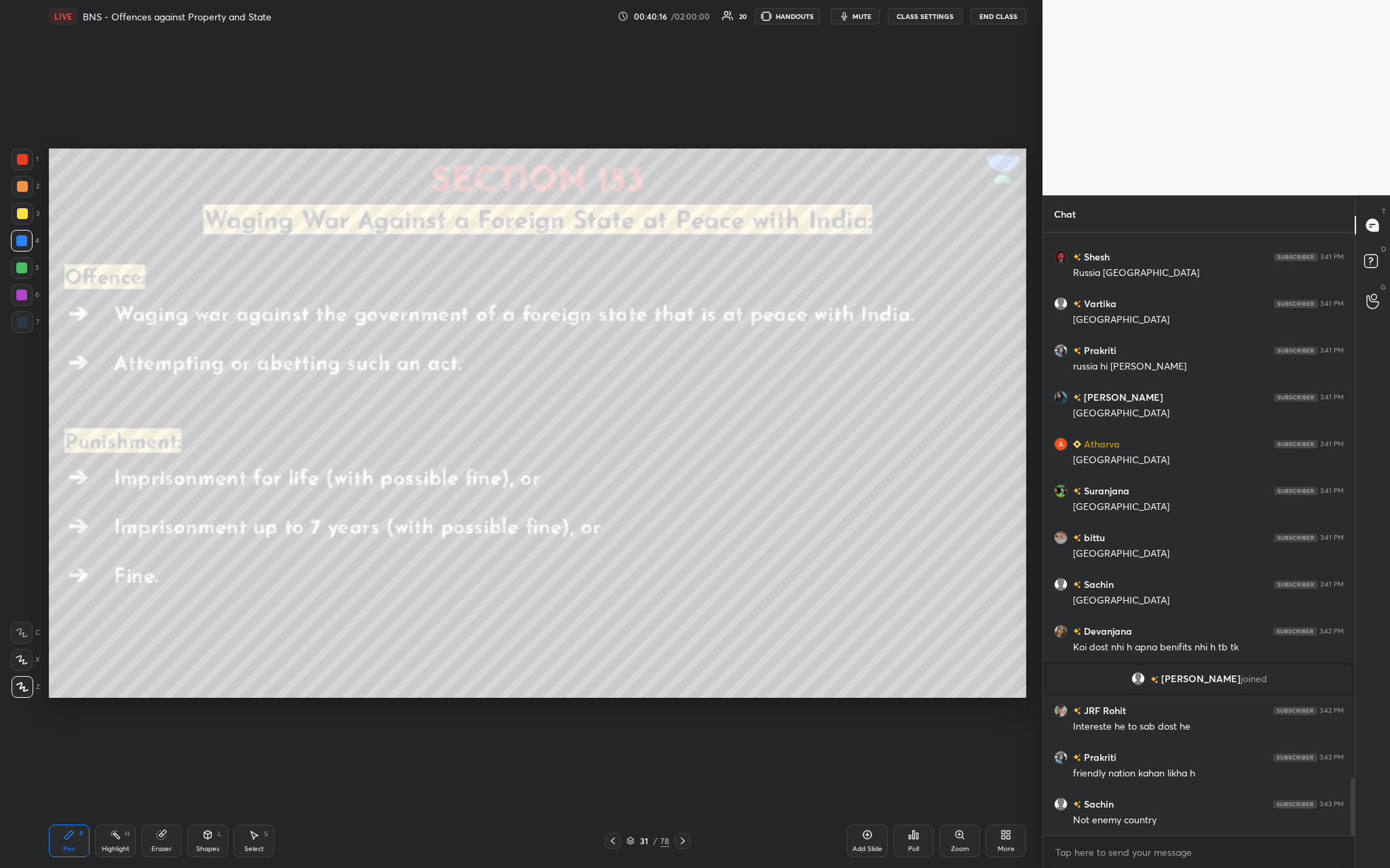
click at [486, 318] on div "Add Slide" at bounding box center [867, 849] width 30 height 7
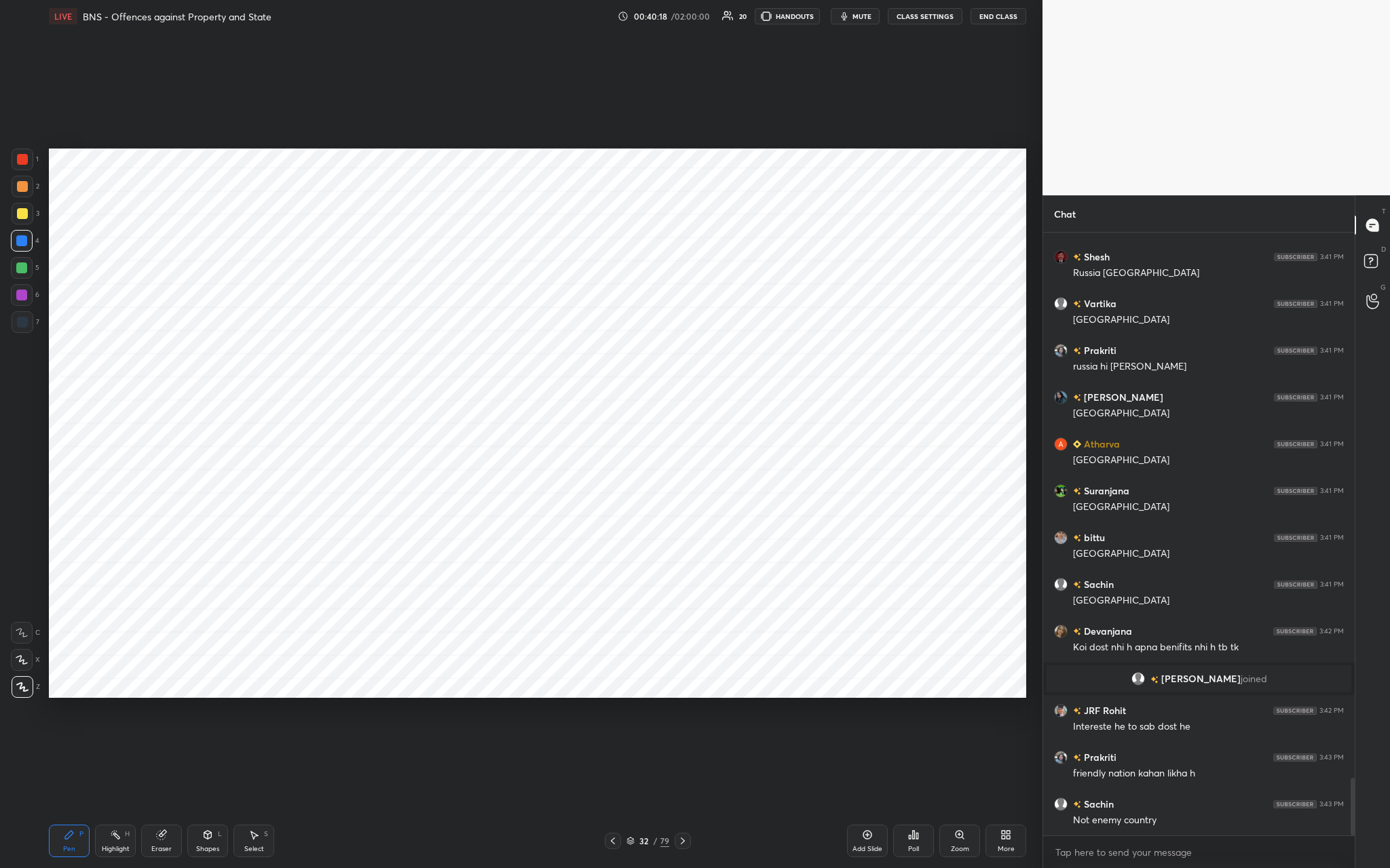
scroll to position [5741, 0]
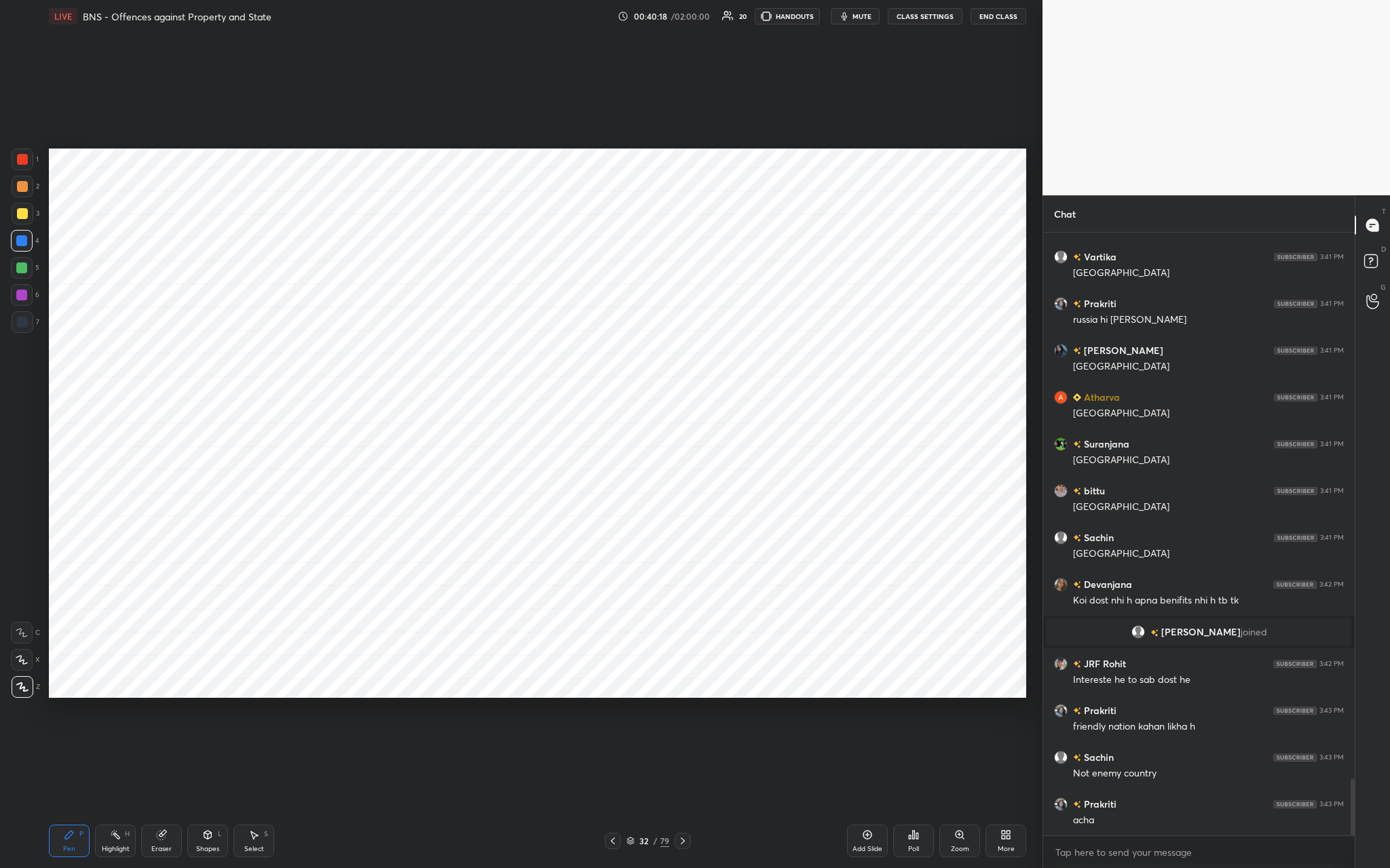
click at [21, 159] on div at bounding box center [22, 159] width 11 height 11
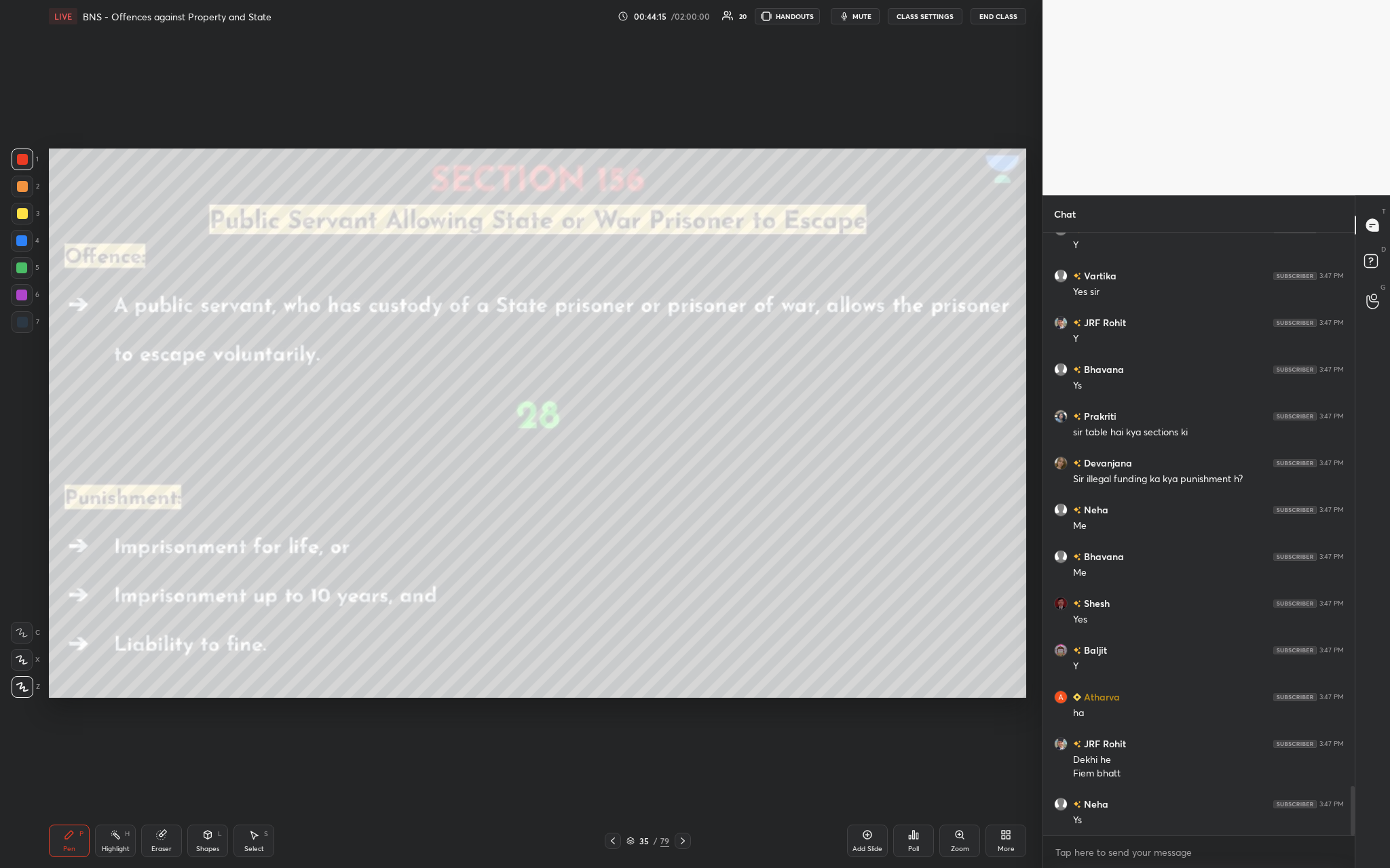
scroll to position [6832, 0]
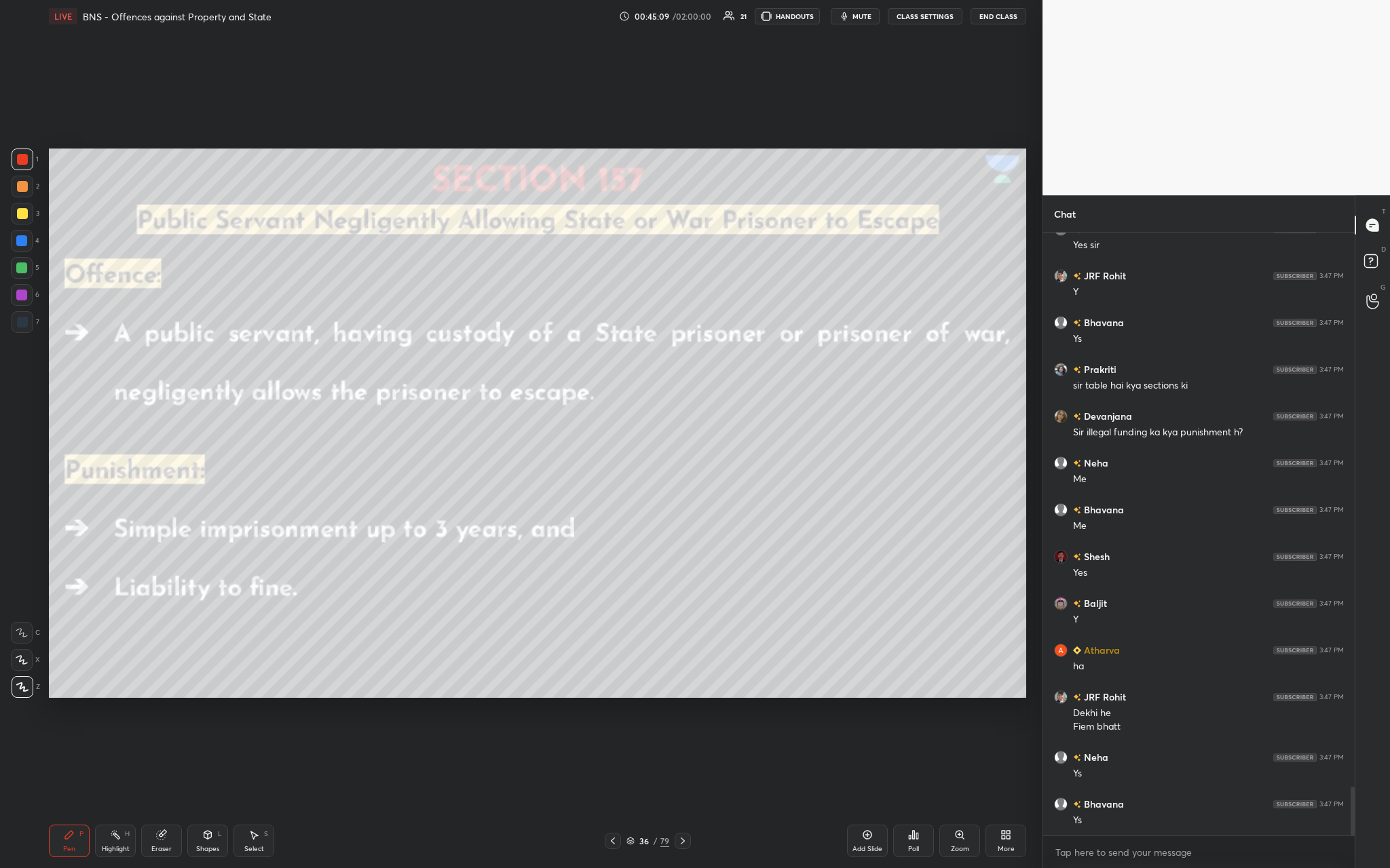
click at [486, 318] on div "Add Slide" at bounding box center [867, 849] width 30 height 7
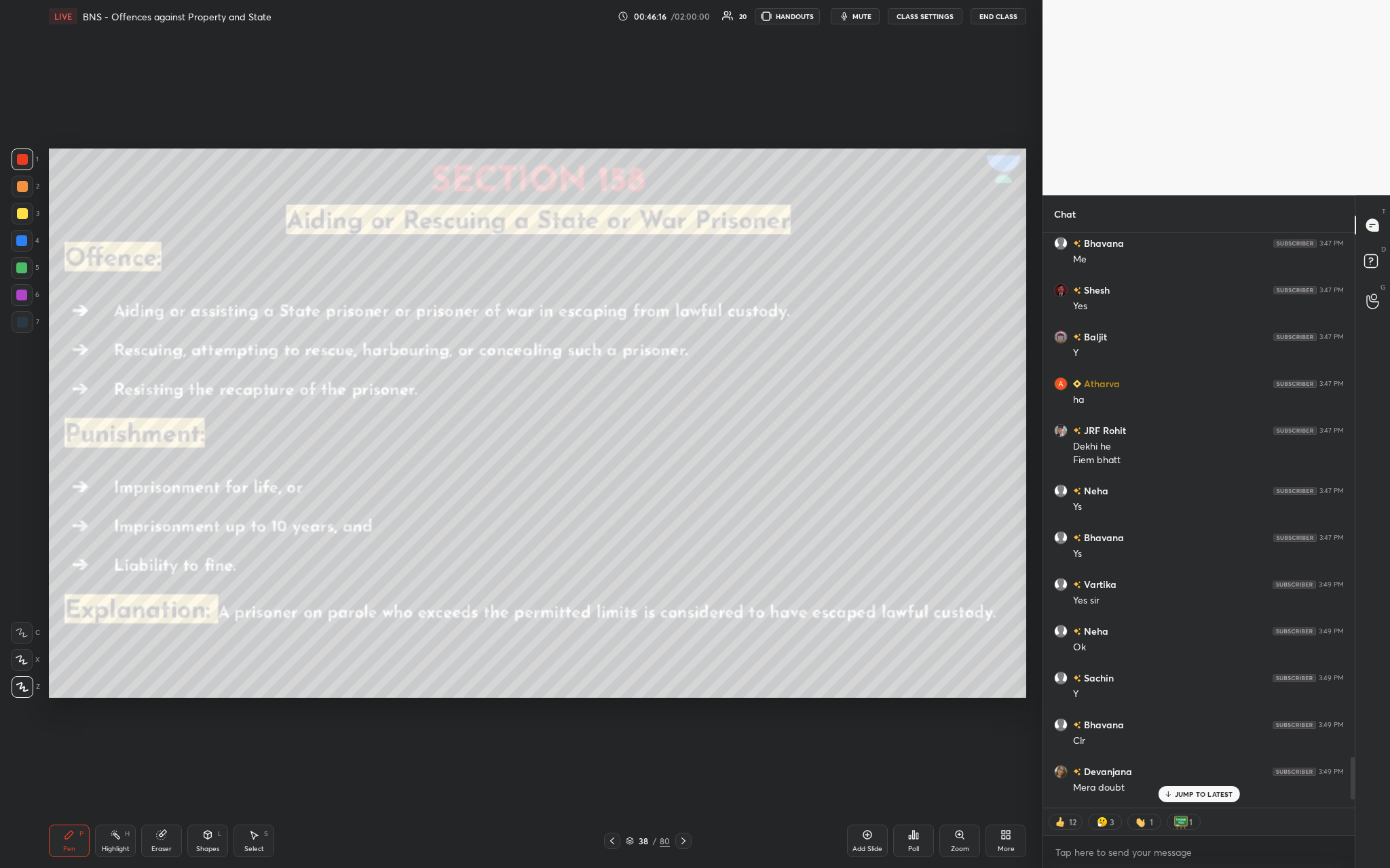
scroll to position [7141, 0]
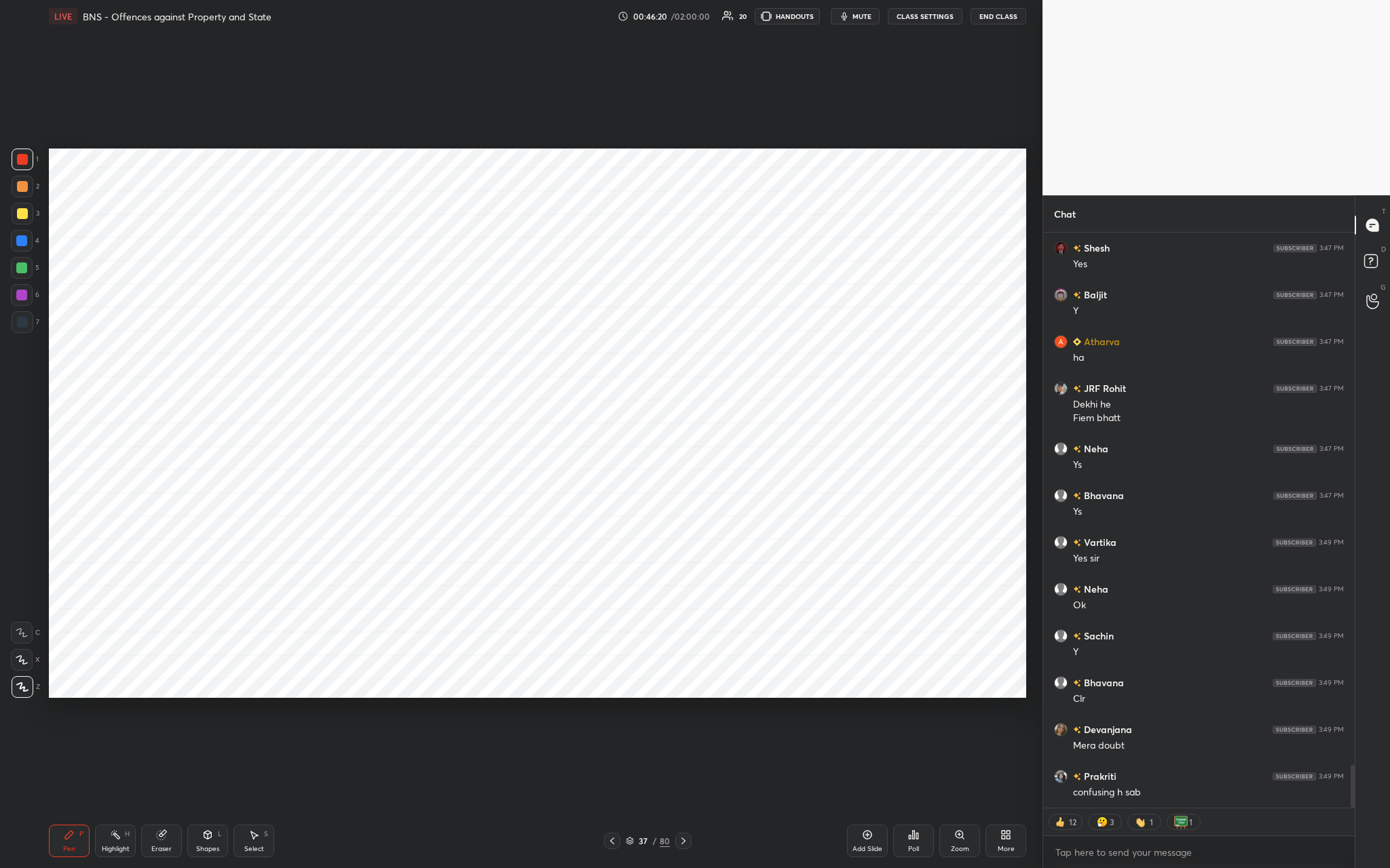
click at [486, 318] on div "Add Slide" at bounding box center [867, 841] width 41 height 33
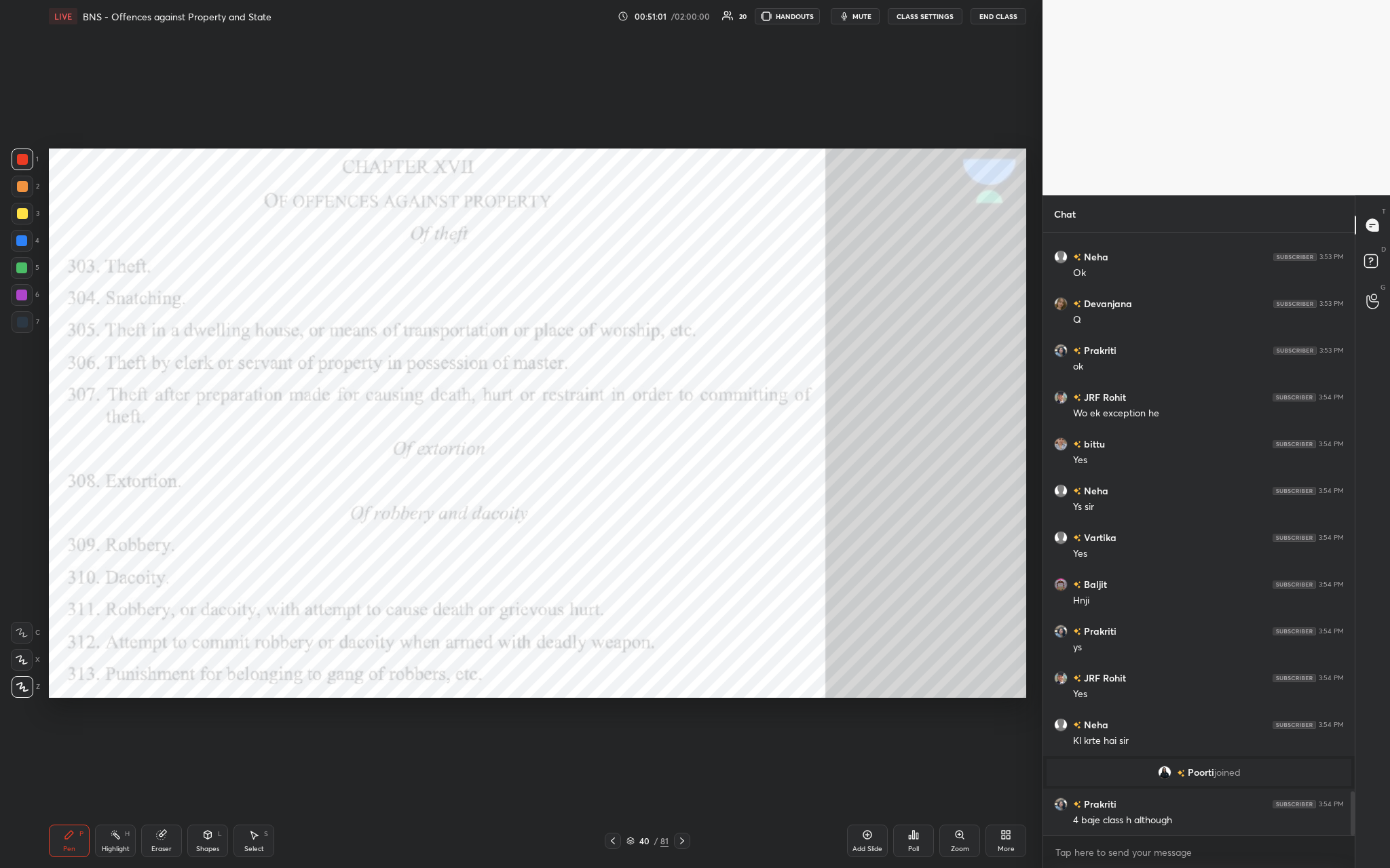
scroll to position [7635, 0]
click at [486, 318] on span "Poorti" at bounding box center [1201, 773] width 27 height 11
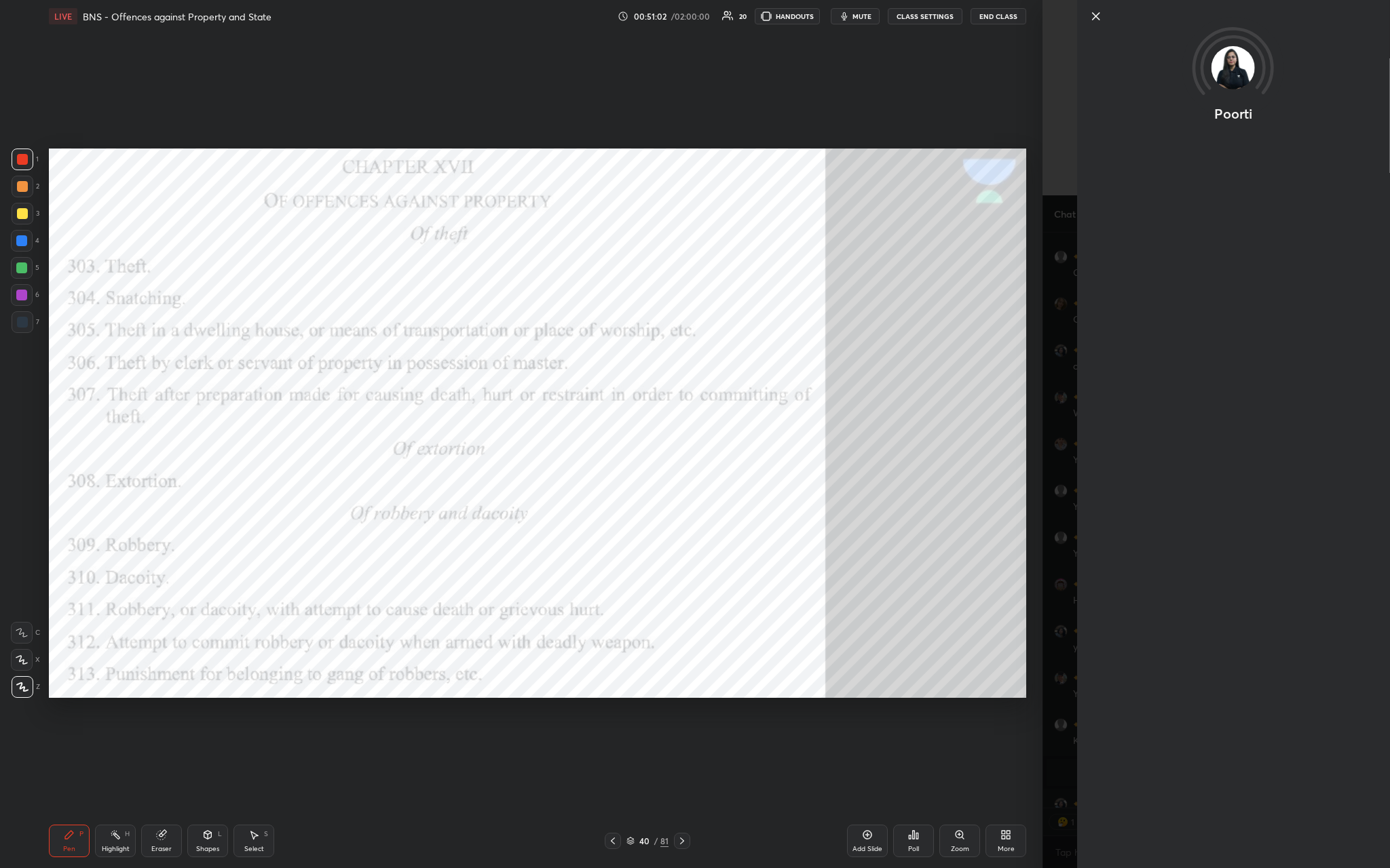
scroll to position [4, 4]
click at [486, 16] on icon at bounding box center [1096, 16] width 16 height 16
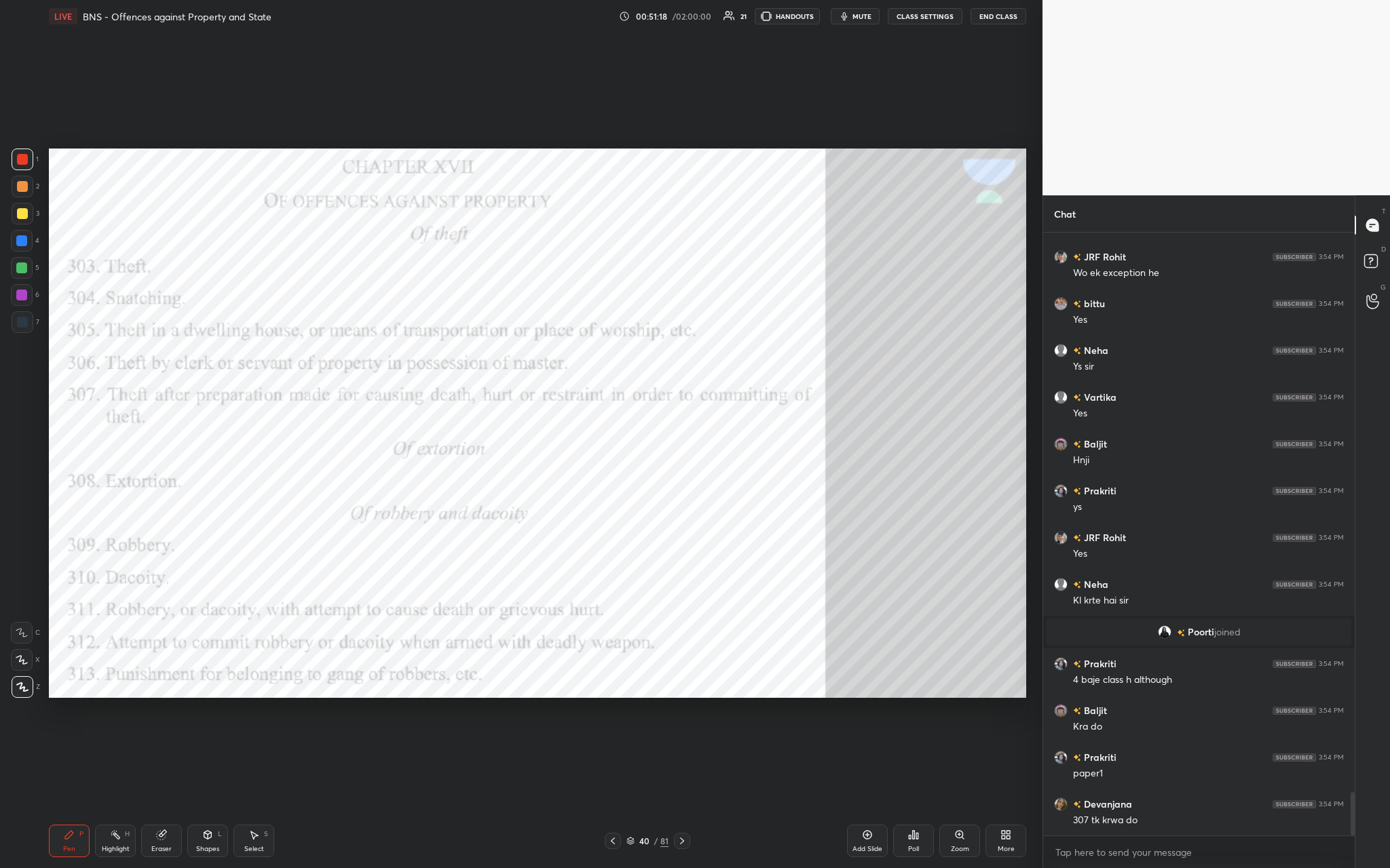
scroll to position [7822, 0]
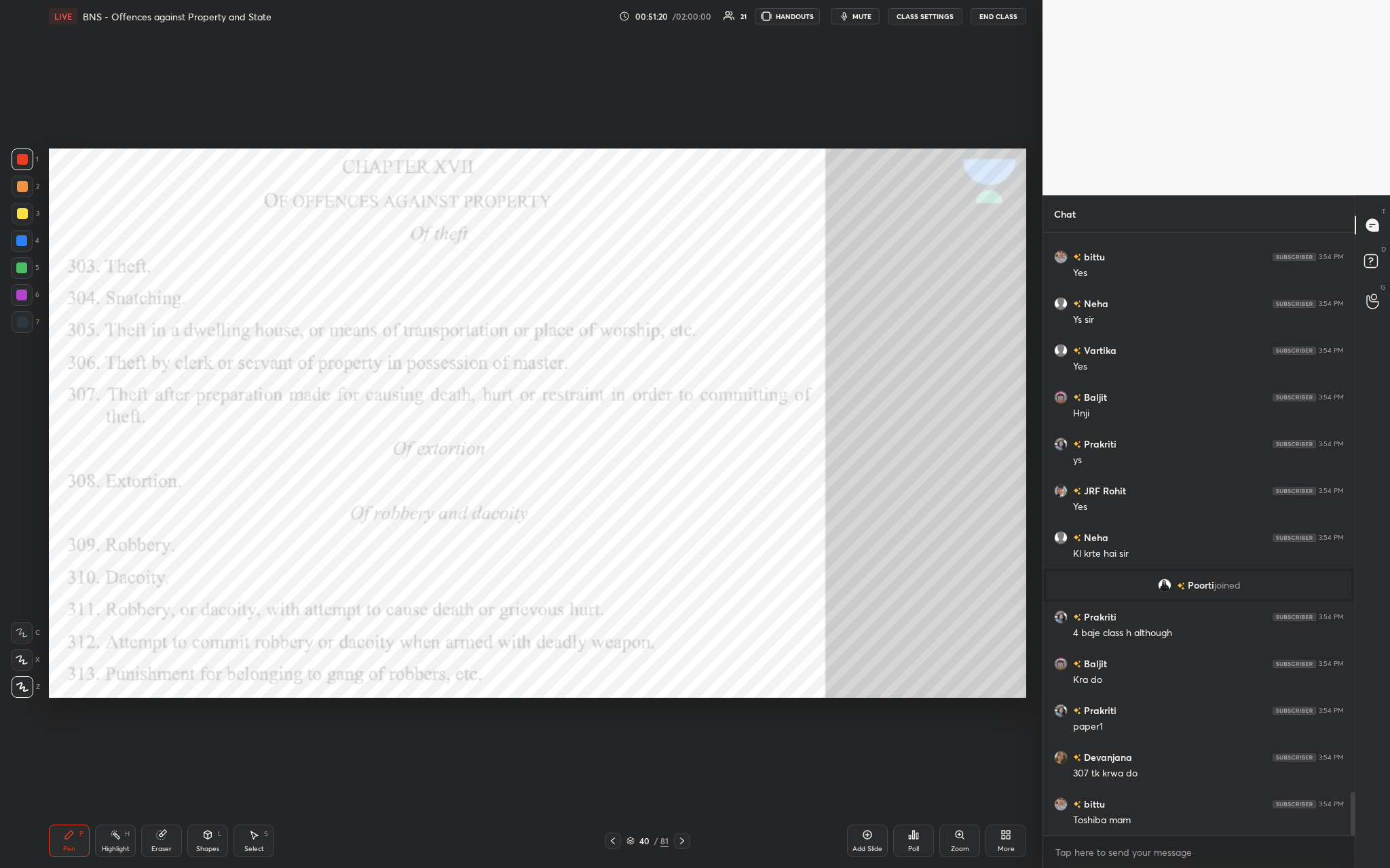
click at [486, 318] on icon at bounding box center [867, 835] width 11 height 11
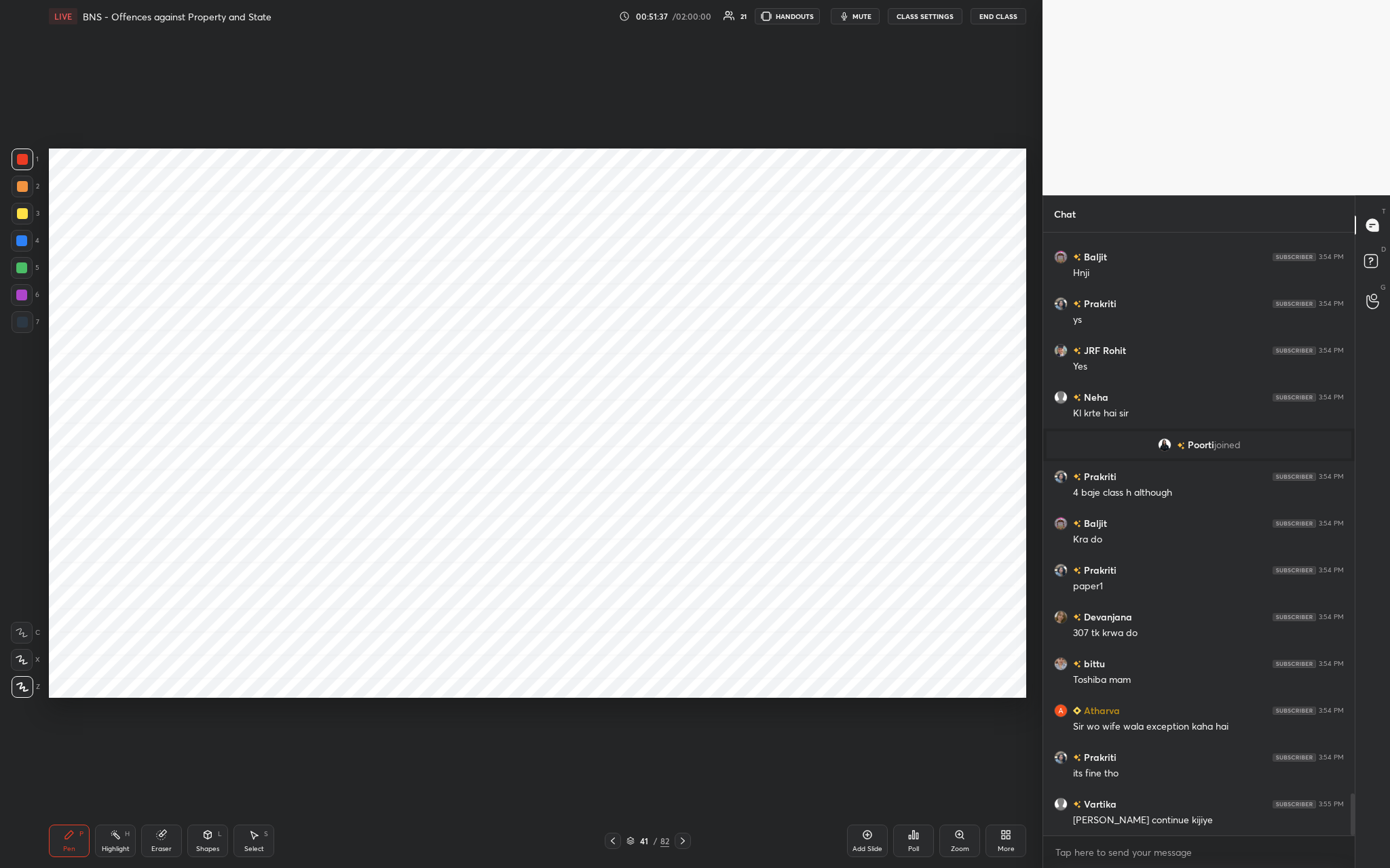
scroll to position [8009, 0]
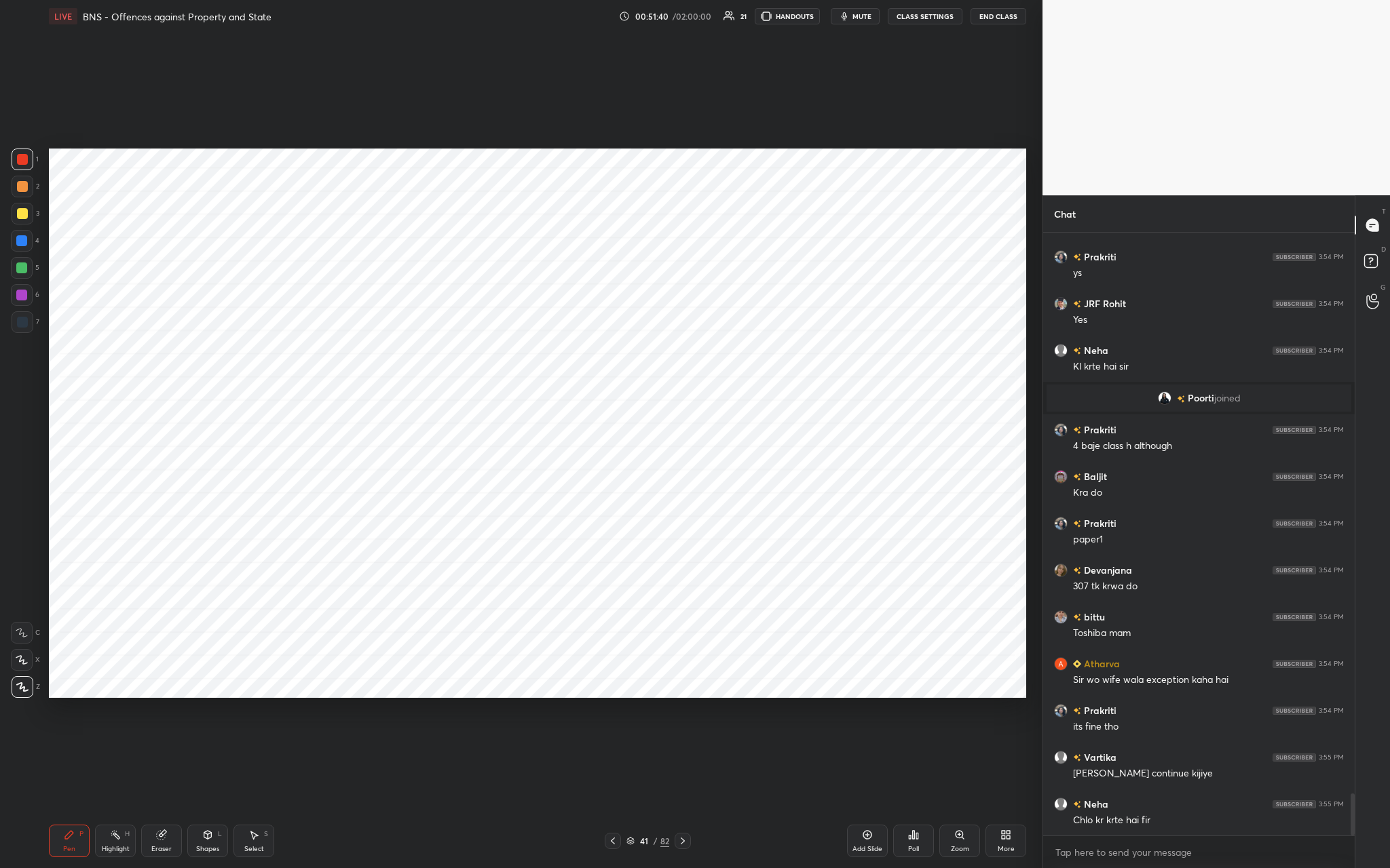
click at [486, 318] on icon at bounding box center [868, 835] width 9 height 9
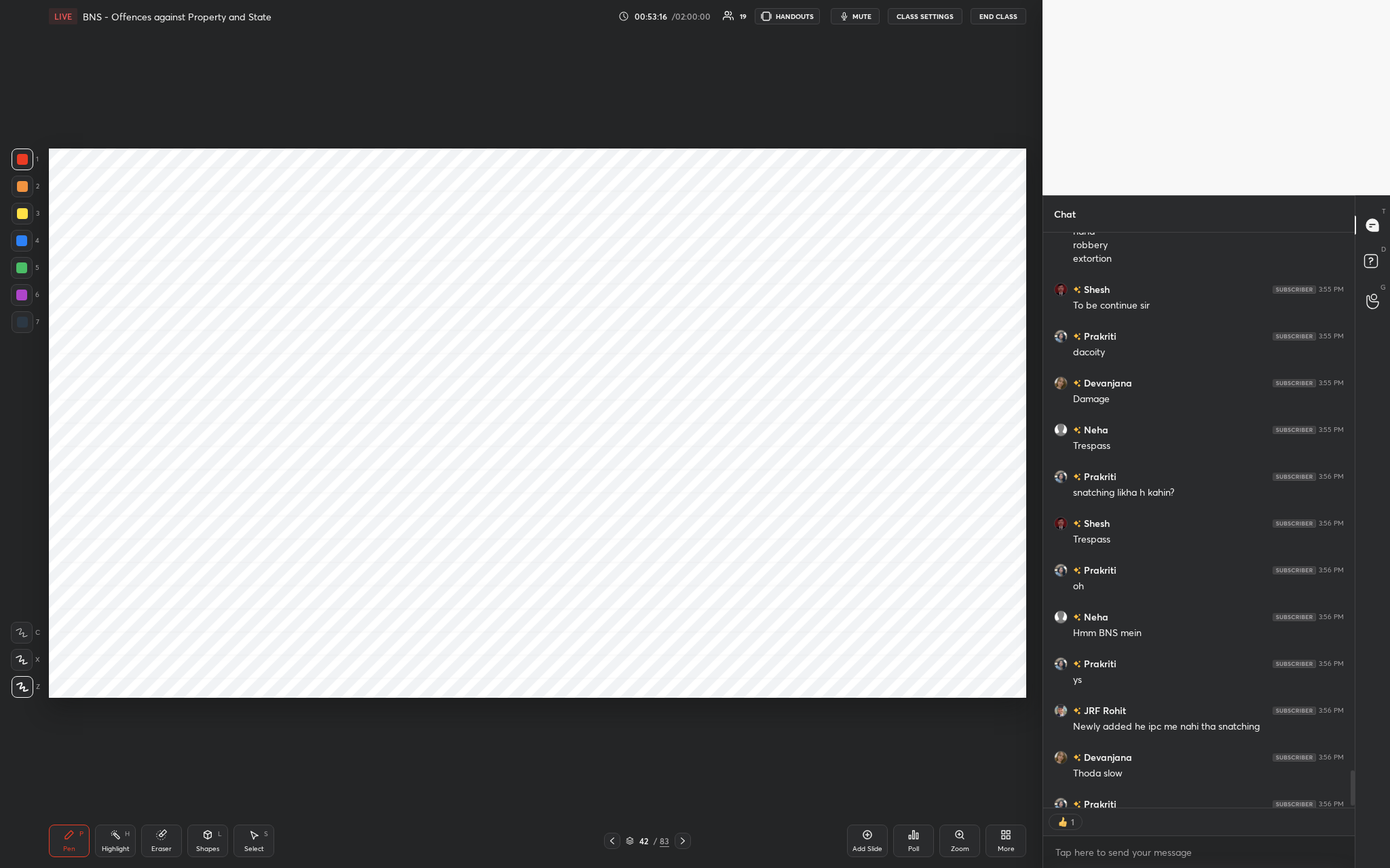
scroll to position [8705, 0]
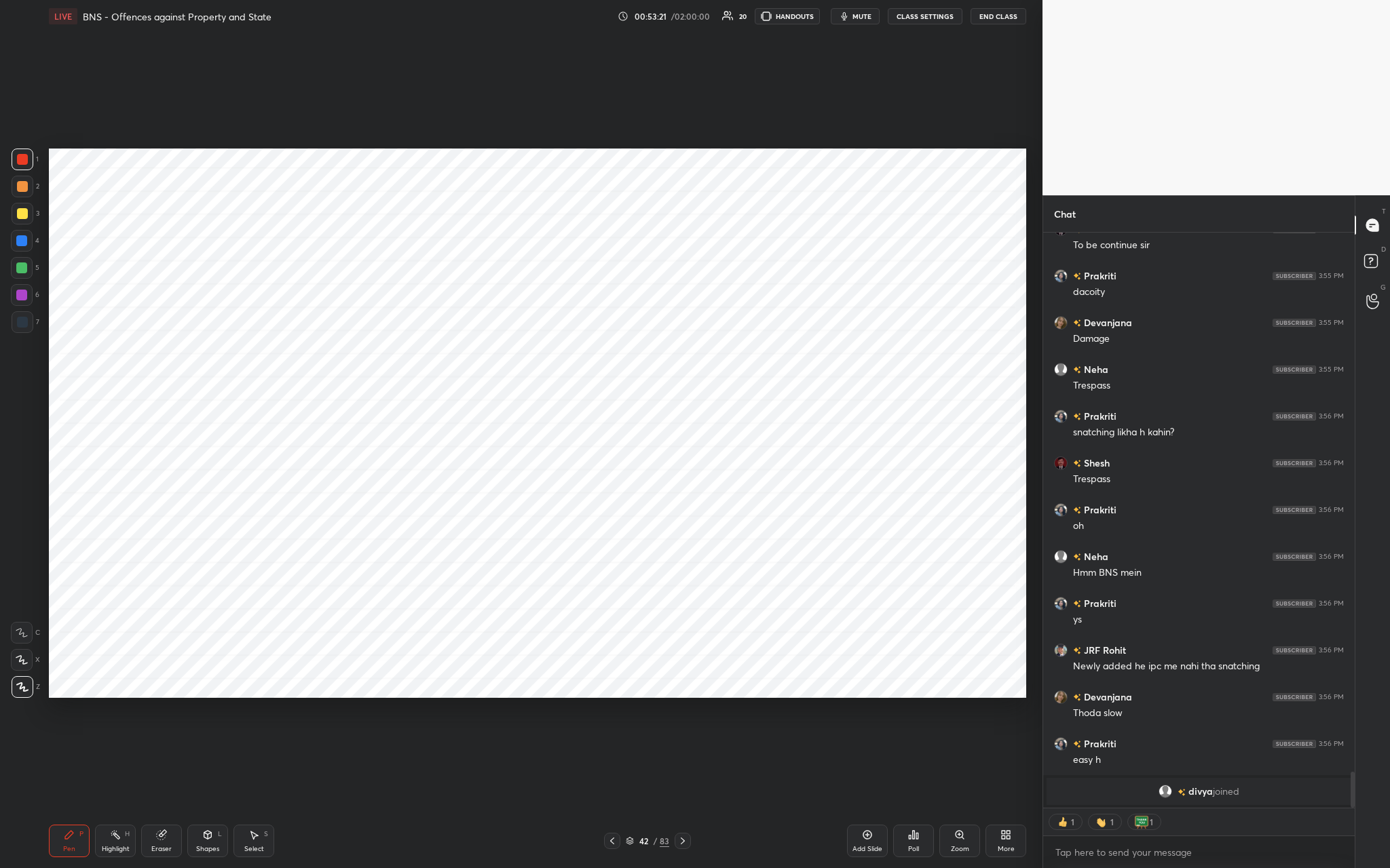
click at [486, 13] on button "End Class" at bounding box center [998, 16] width 55 height 16
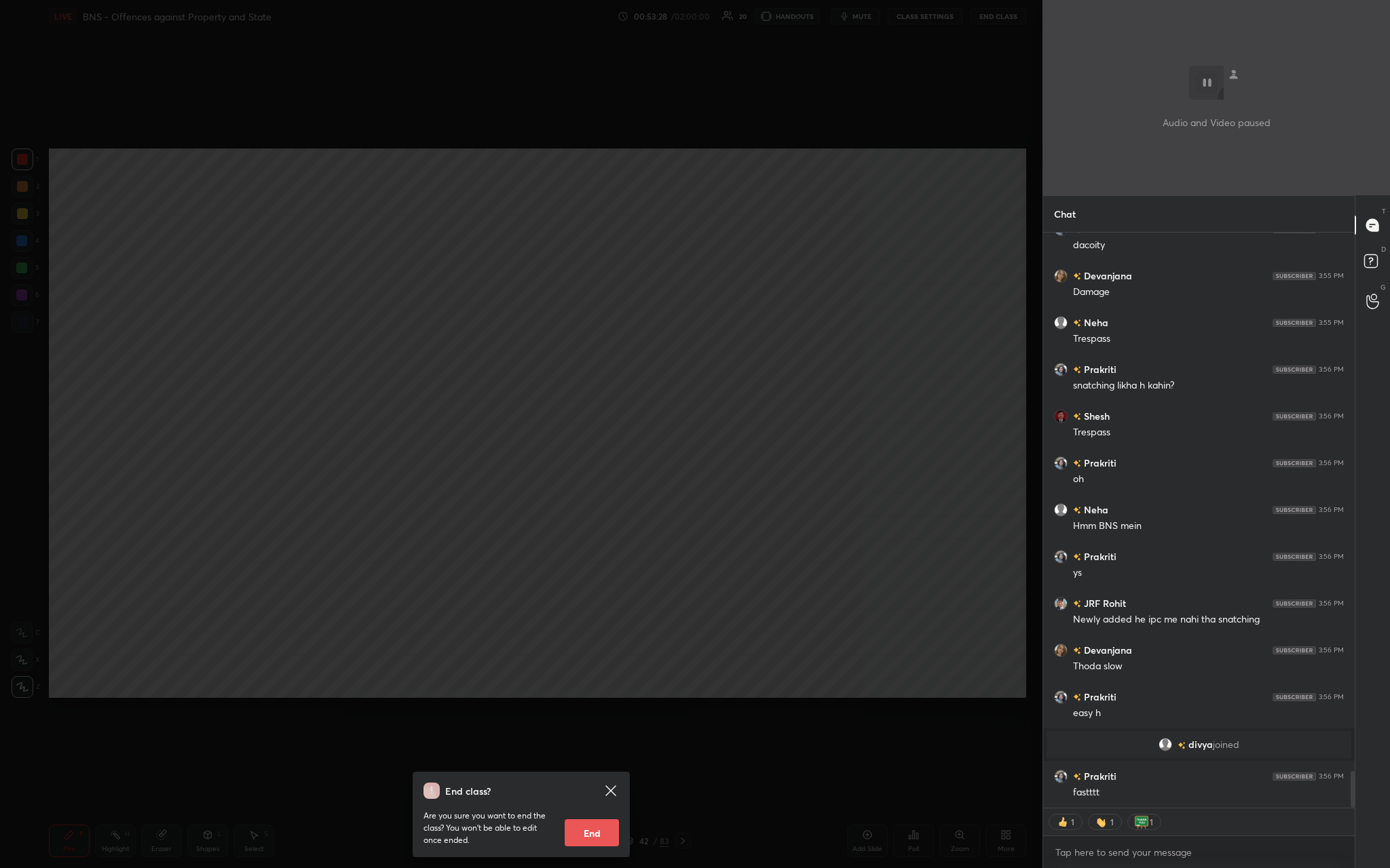
scroll to position [8401, 0]
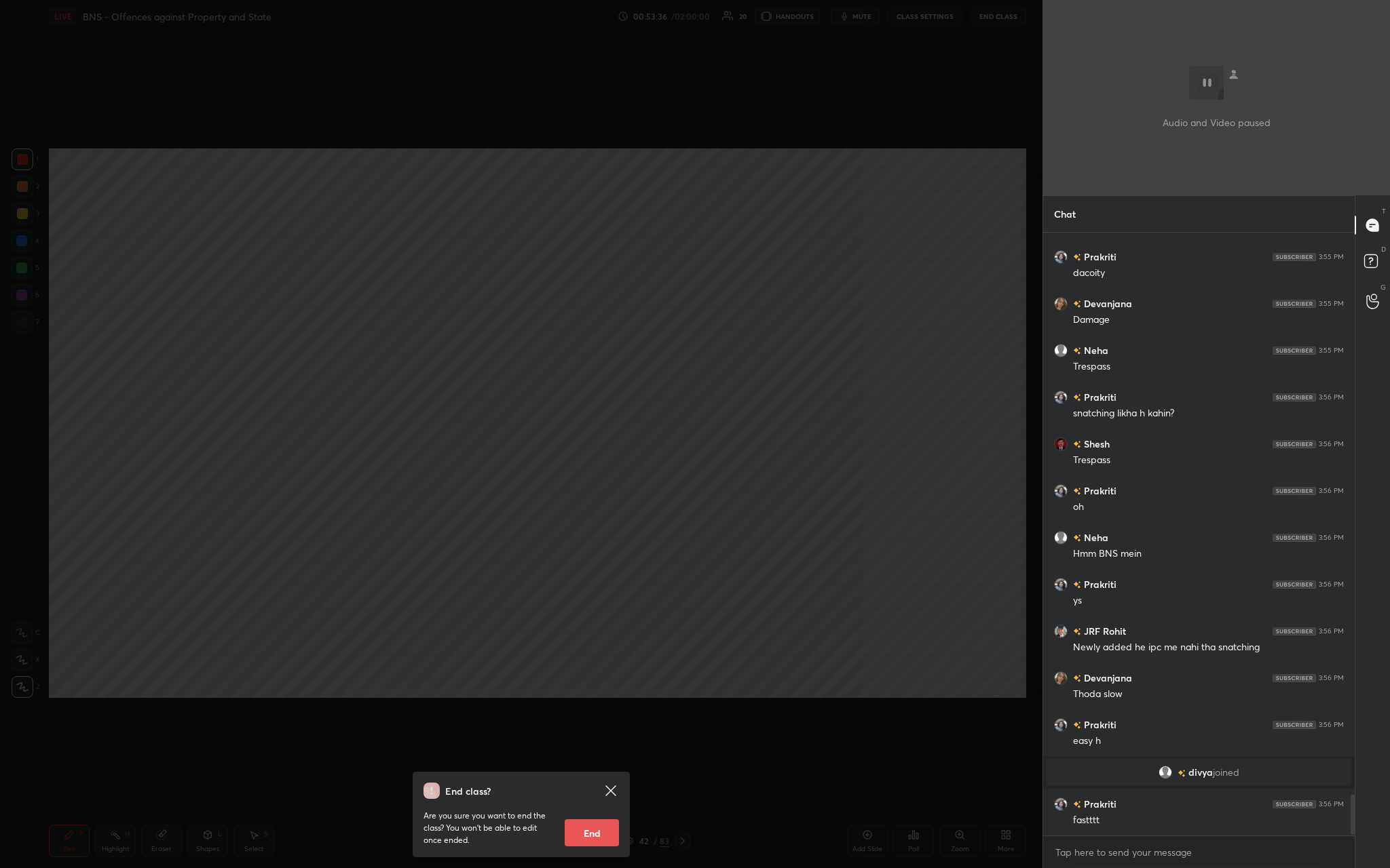
click at [486, 318] on icon at bounding box center [610, 790] width 10 height 10
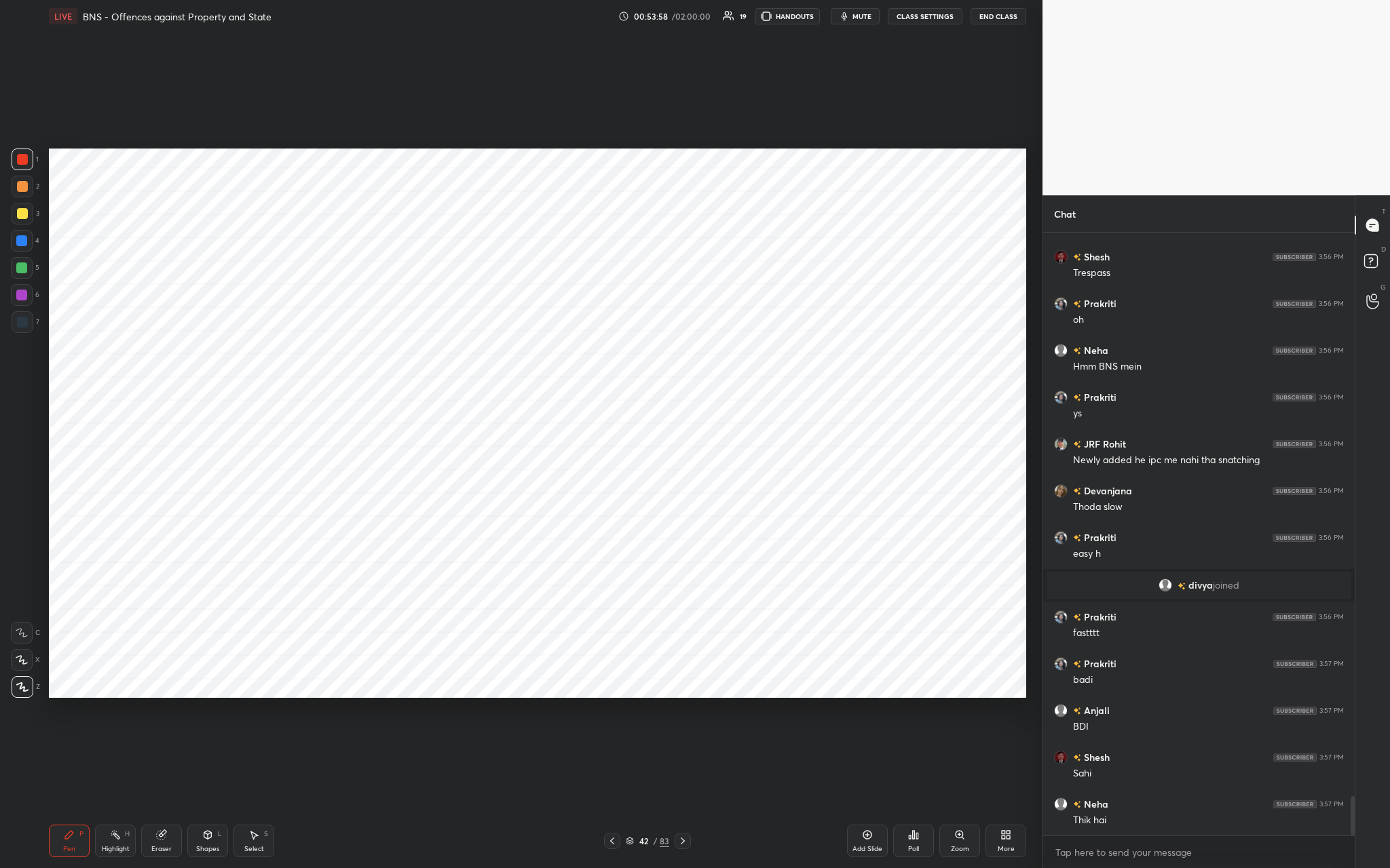
scroll to position [8635, 0]
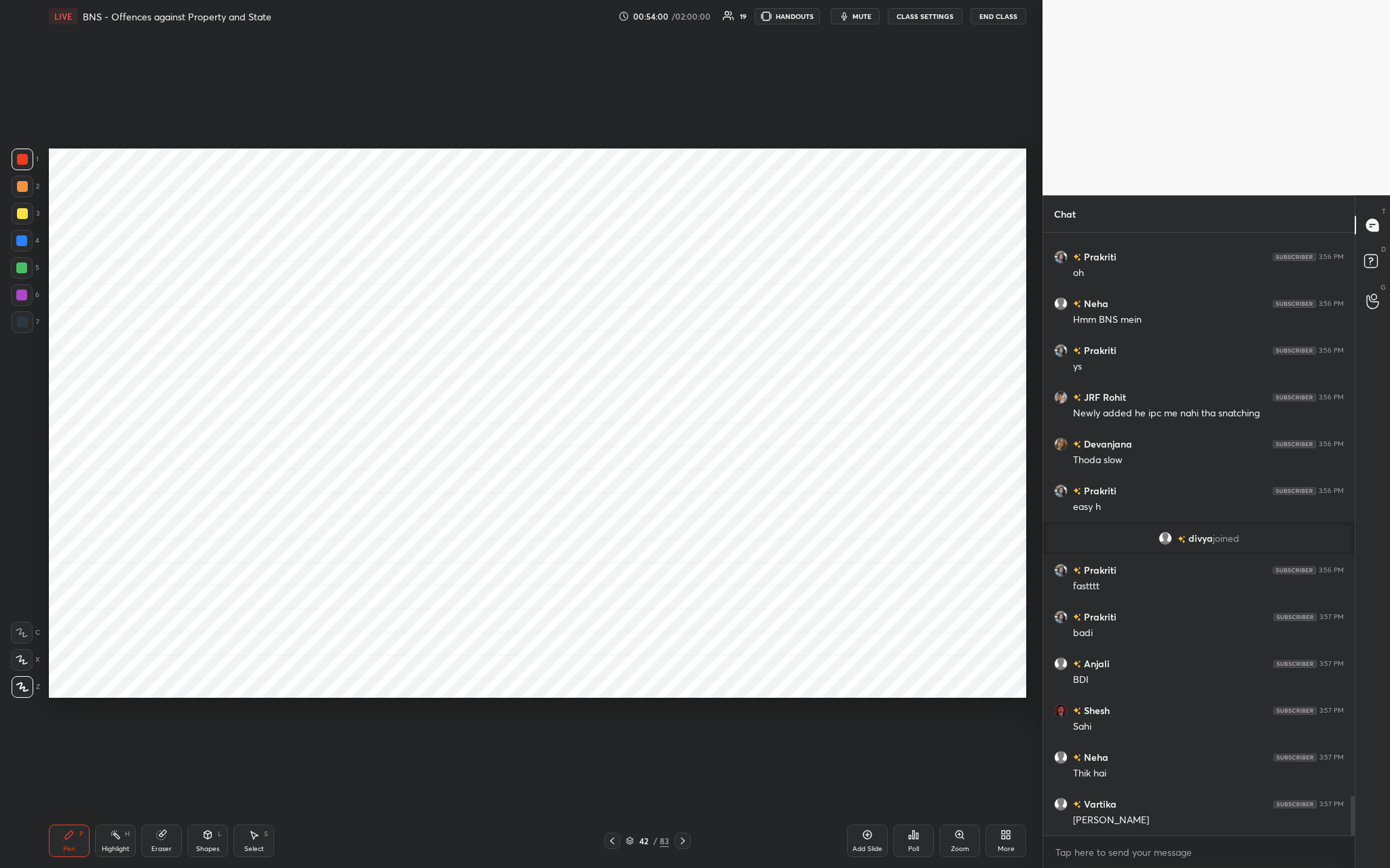
click at [268, 318] on div "Pen P Highlight H Eraser Shapes L Select S 42 / 83 Add Slide Poll Zoom More" at bounding box center [537, 841] width 977 height 54
drag, startPoint x: 218, startPoint y: 868, endPoint x: 183, endPoint y: 868, distance: 35.0
click at [188, 318] on div "Pen P Highlight H Eraser Shapes L Select S 42 / 83 Add Slide Poll Zoom More" at bounding box center [537, 841] width 977 height 54
click at [157, 318] on div "Eraser" at bounding box center [161, 841] width 41 height 33
click at [80, 318] on div "Pen P" at bounding box center [69, 841] width 41 height 33
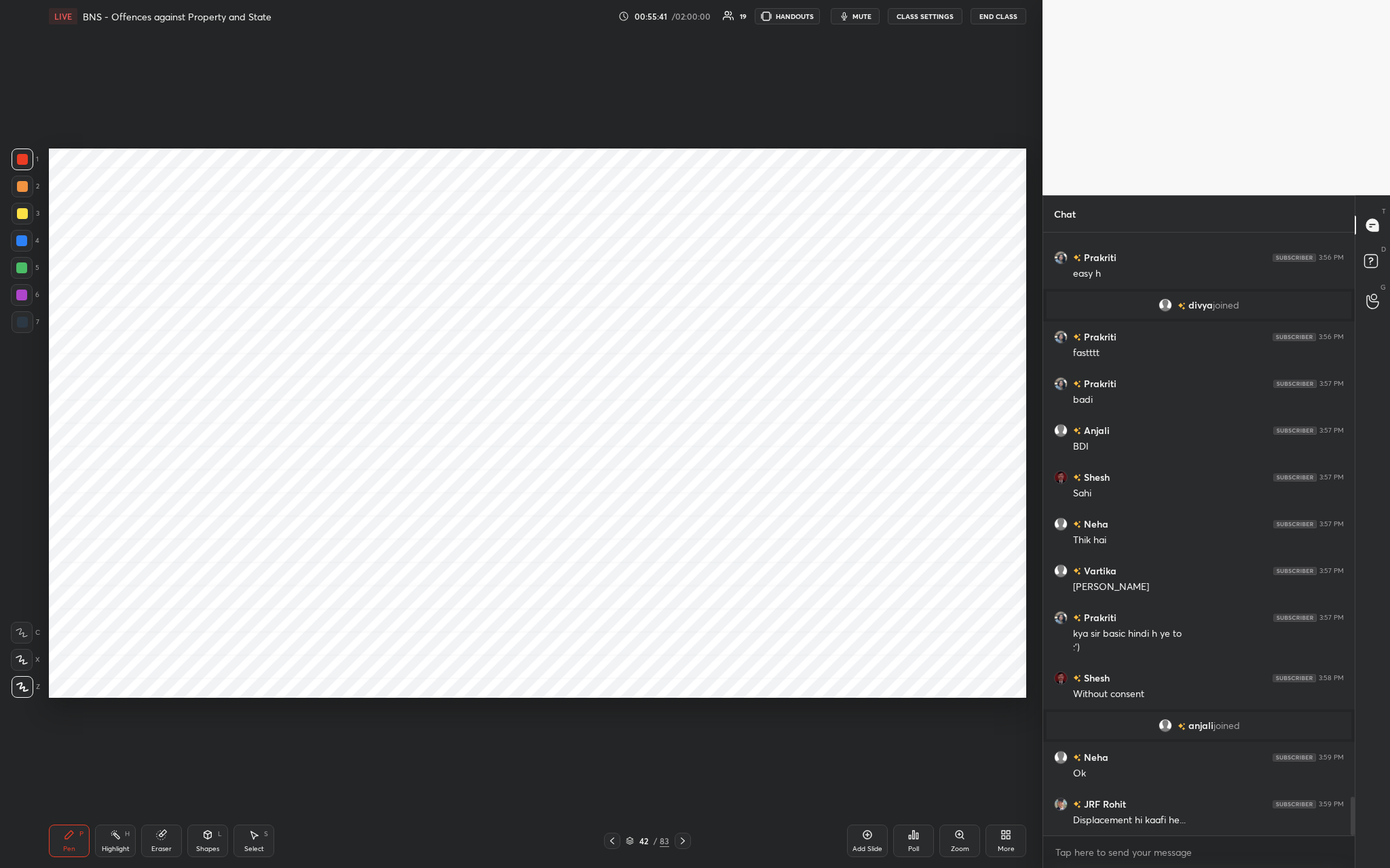
scroll to position [8839, 0]
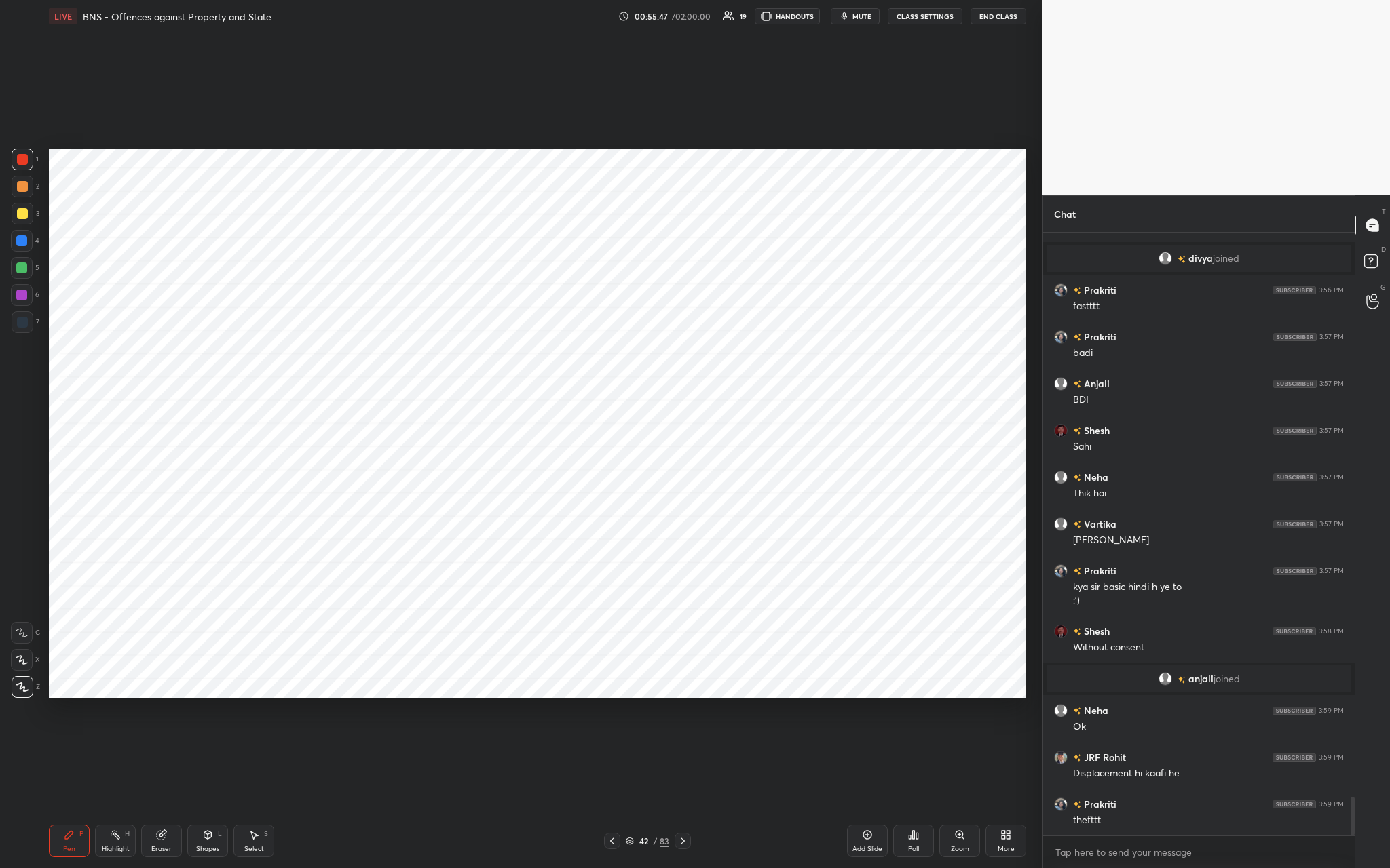
click at [486, 318] on div "Add Slide" at bounding box center [867, 849] width 30 height 7
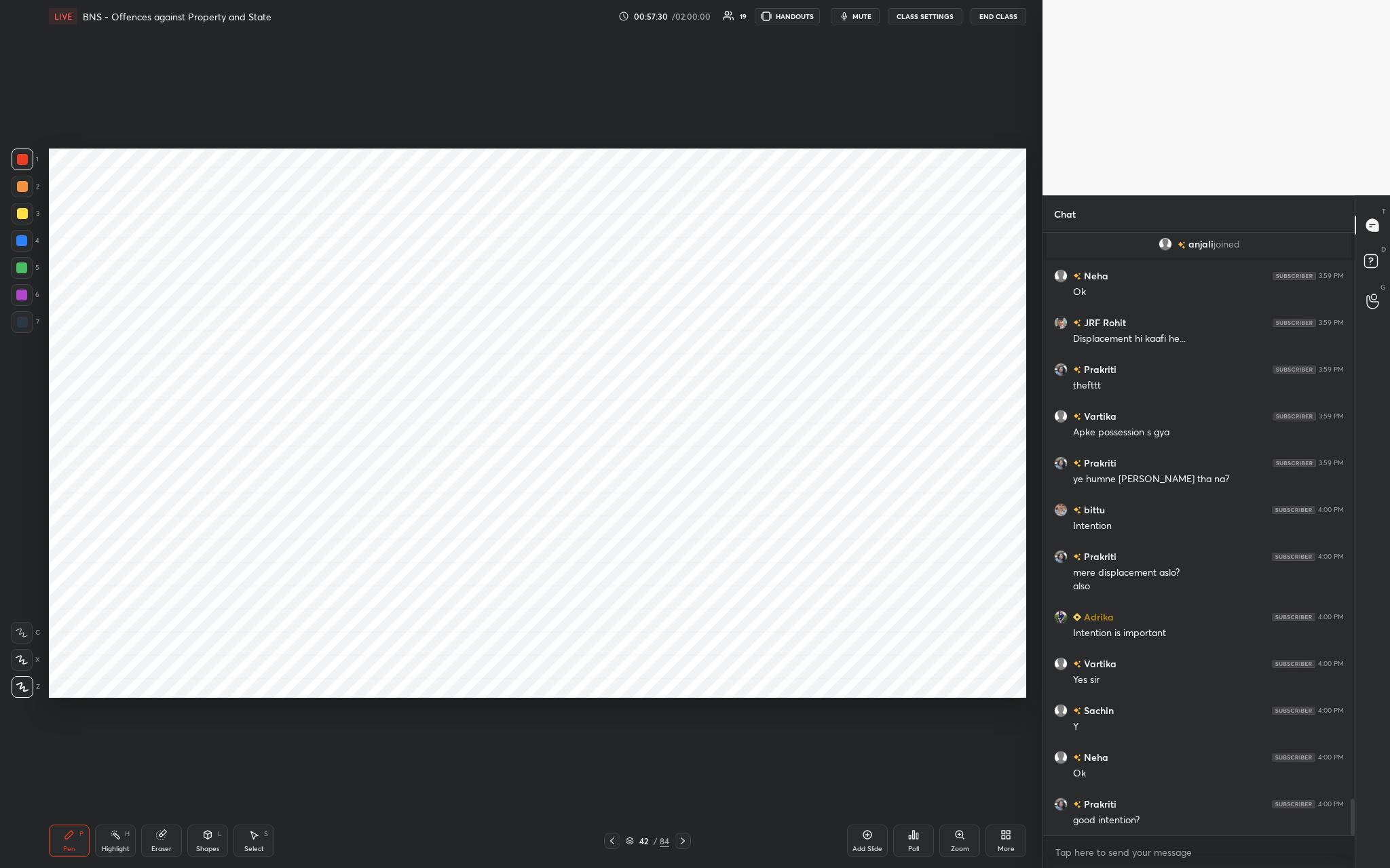
scroll to position [9320, 0]
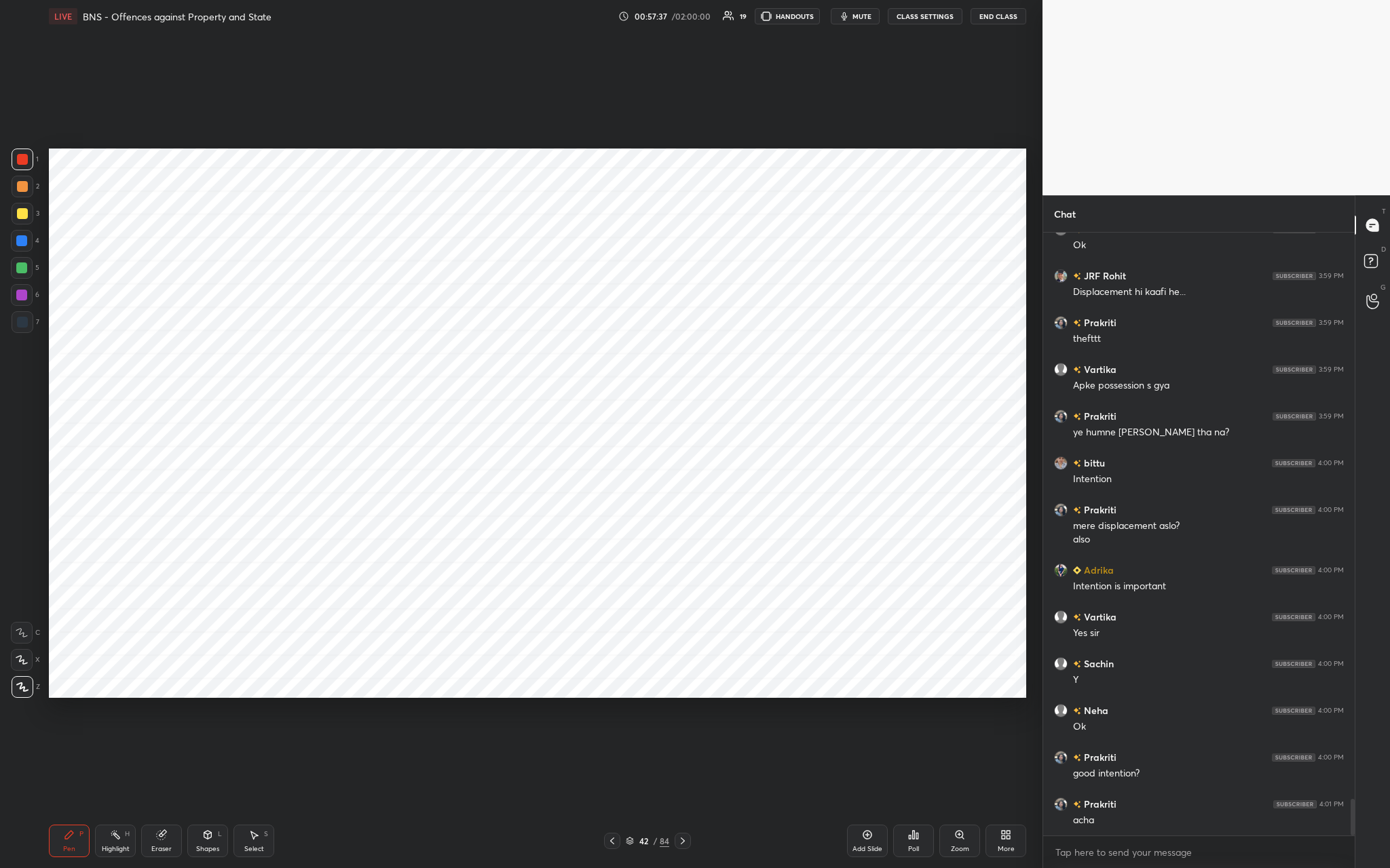
click at [486, 318] on div "Add Slide" at bounding box center [867, 841] width 41 height 33
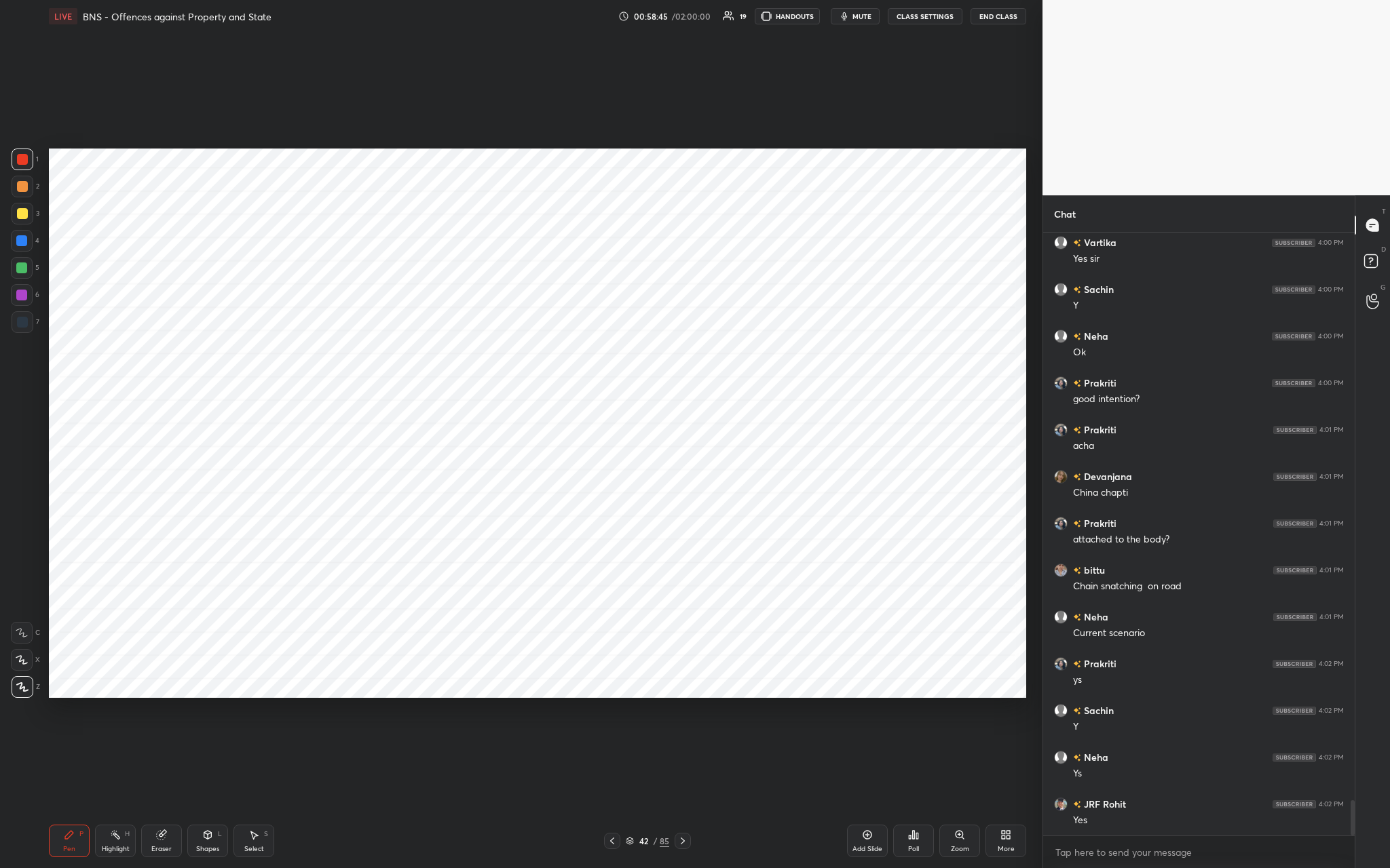
scroll to position [9742, 0]
click at [486, 318] on div "Add Slide" at bounding box center [867, 841] width 41 height 33
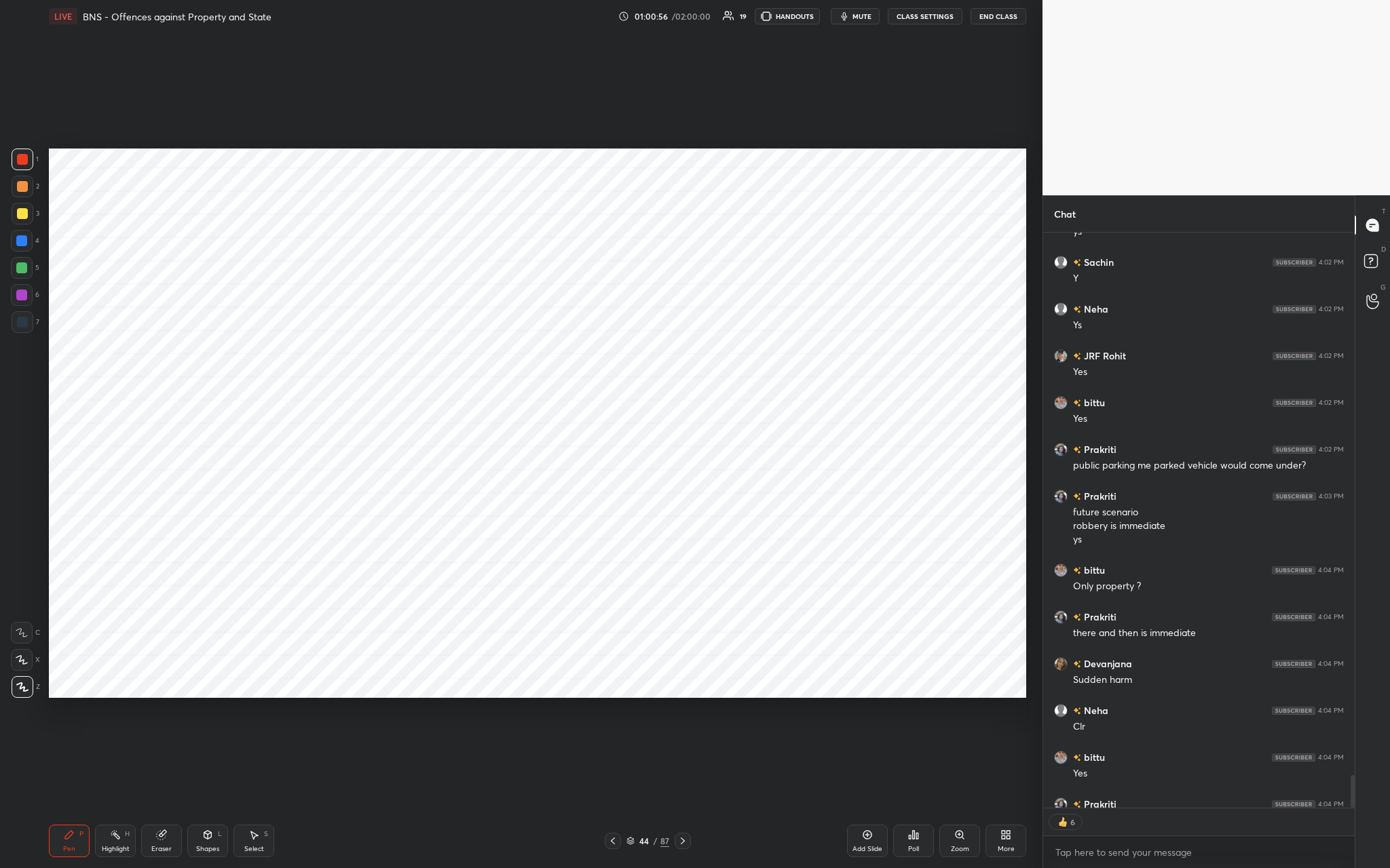
scroll to position [10185, 0]
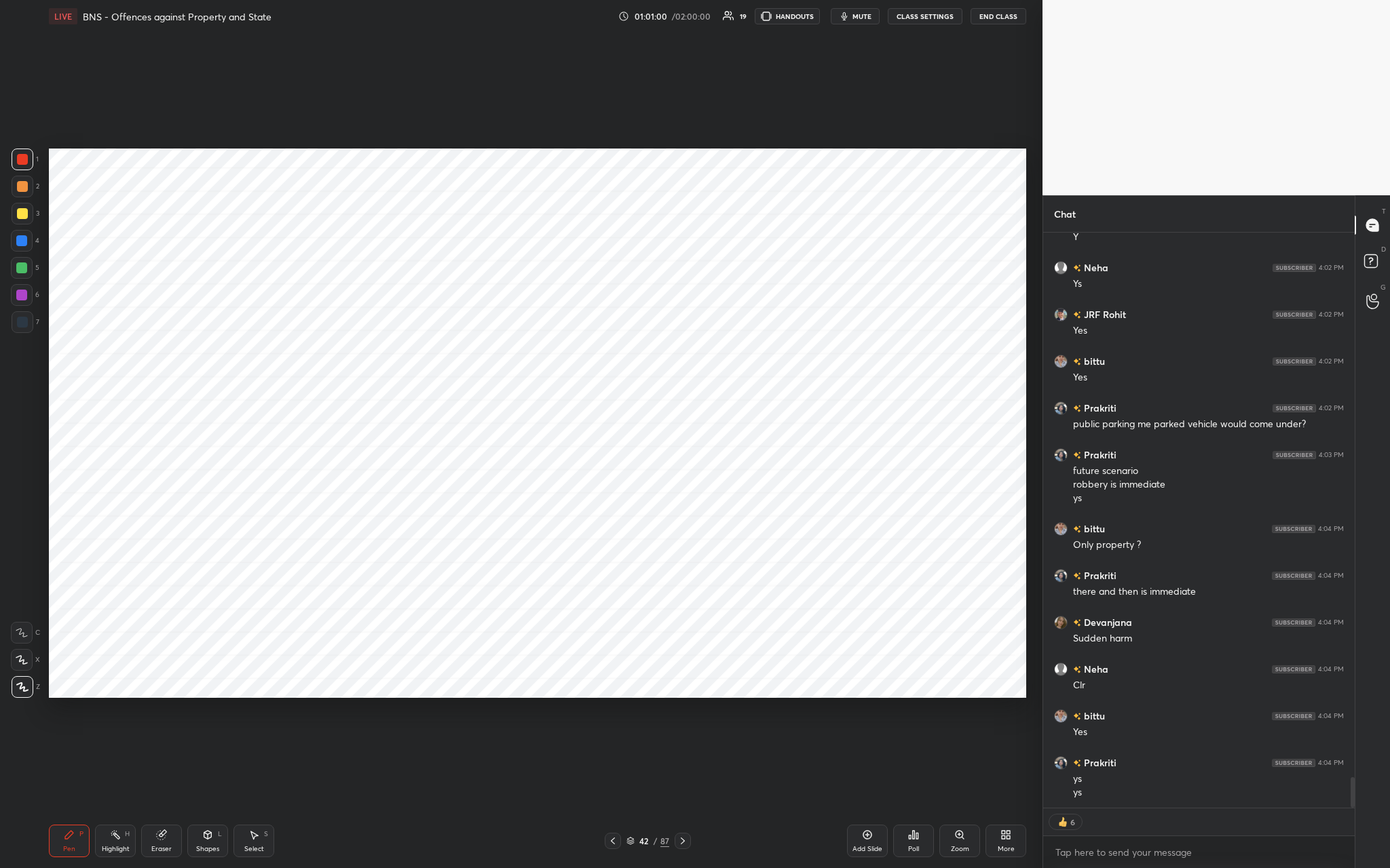
click at [486, 318] on div "Add Slide" at bounding box center [867, 849] width 30 height 7
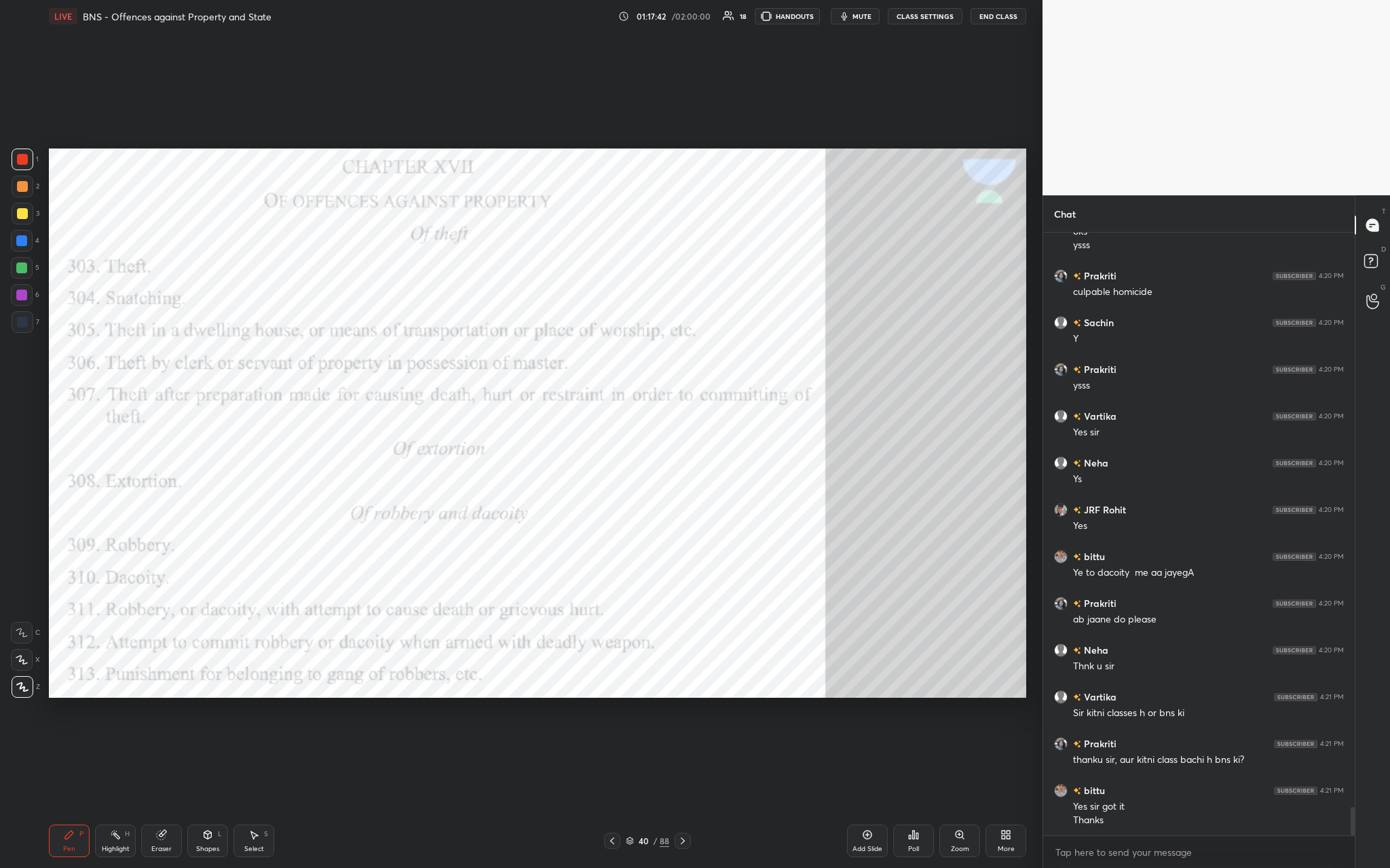
scroll to position [12299, 0]
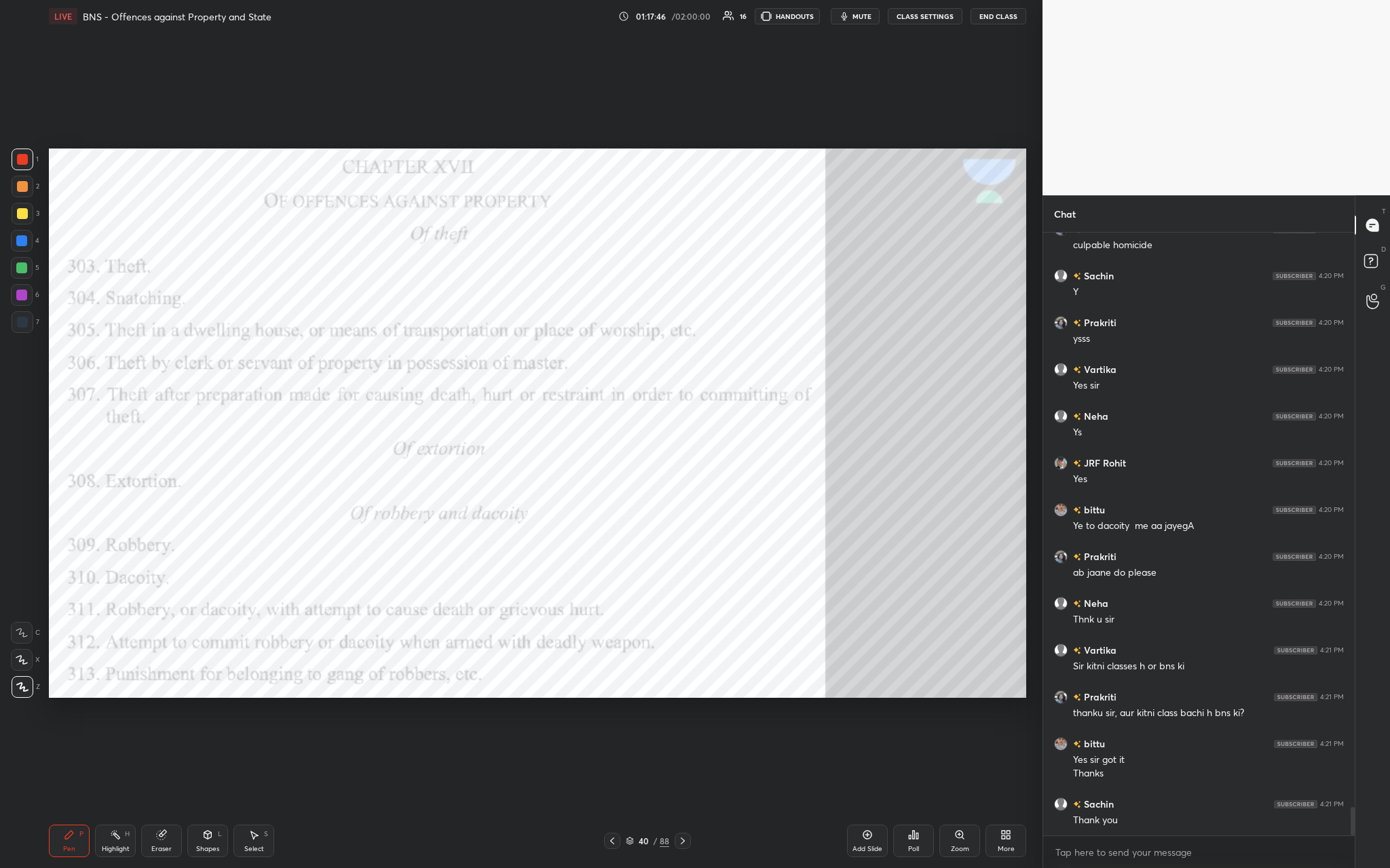
click at [486, 16] on button "End Class" at bounding box center [998, 16] width 55 height 16
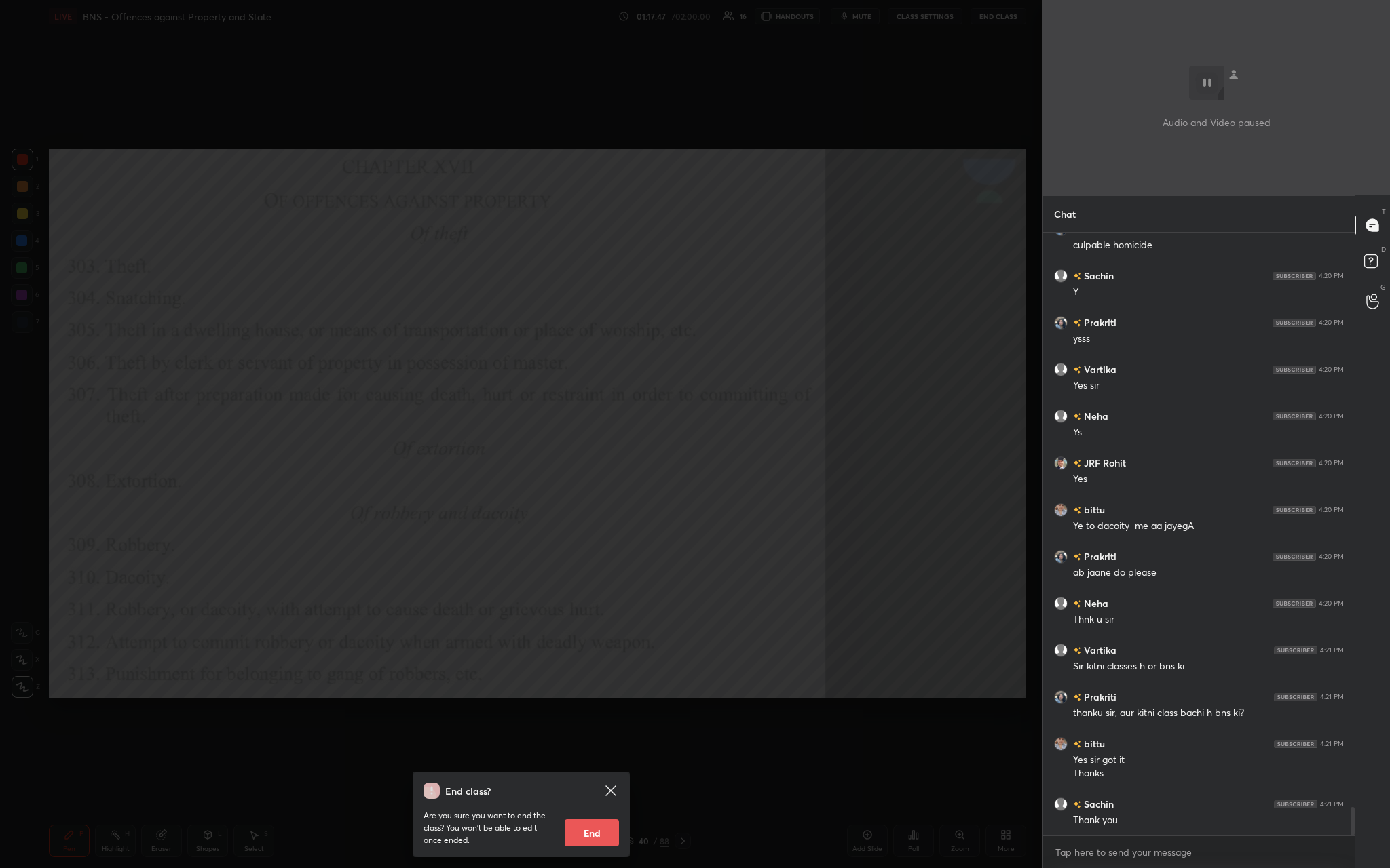
scroll to position [12346, 0]
click at [486, 318] on button "End" at bounding box center [591, 833] width 54 height 27
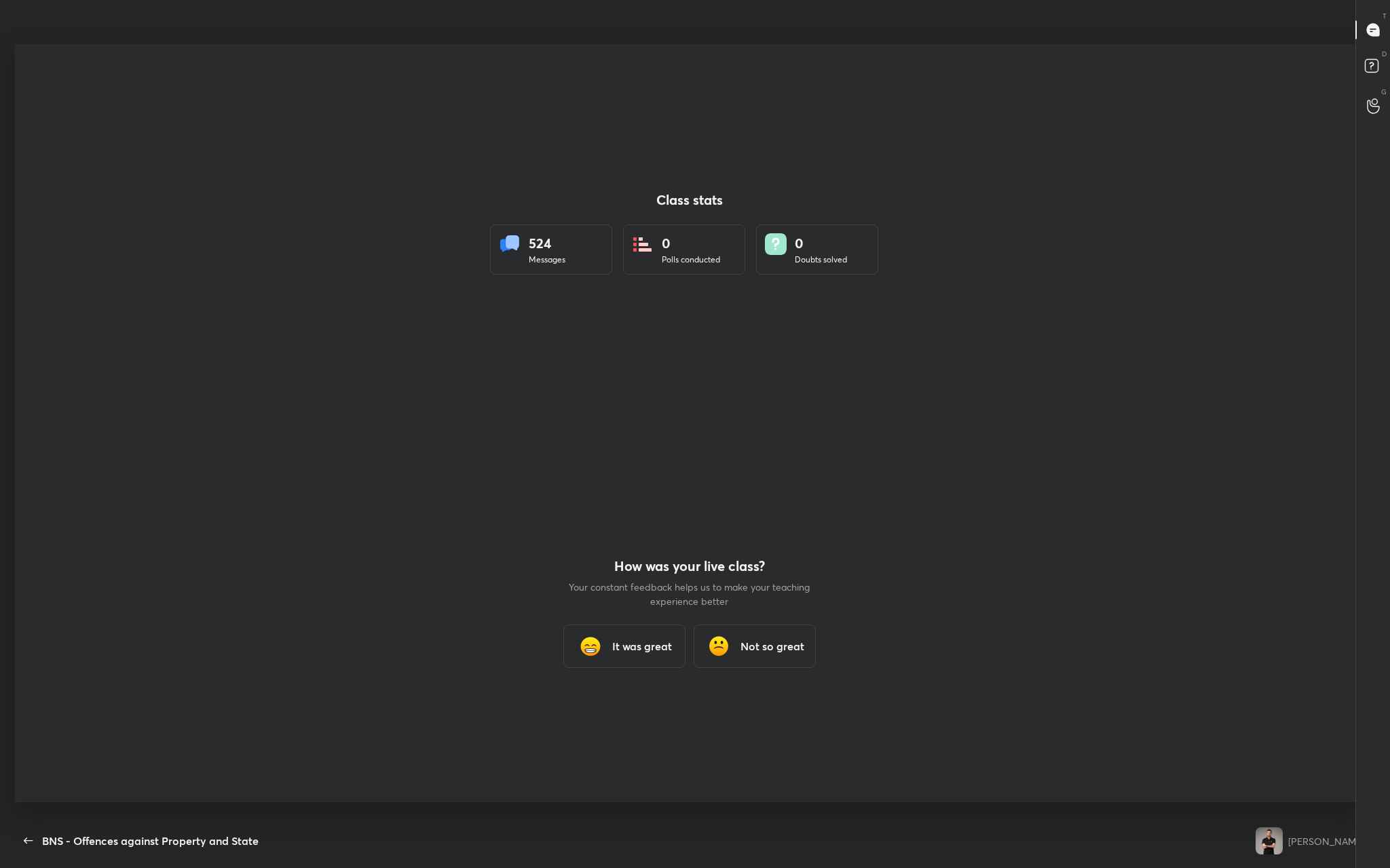
scroll to position [0, 0]
type textarea "x"
